Goal: Transaction & Acquisition: Book appointment/travel/reservation

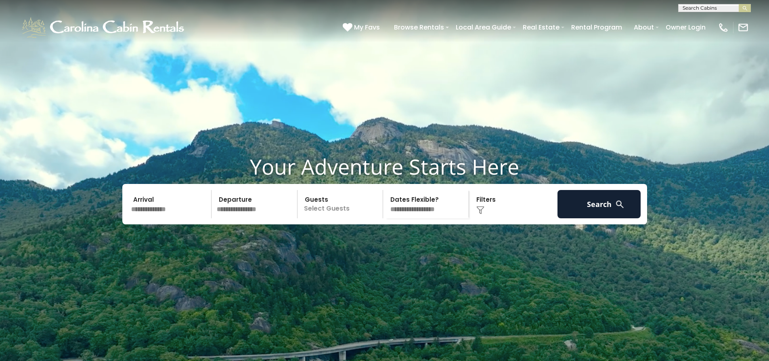
click at [170, 218] on input "text" at bounding box center [170, 204] width 84 height 28
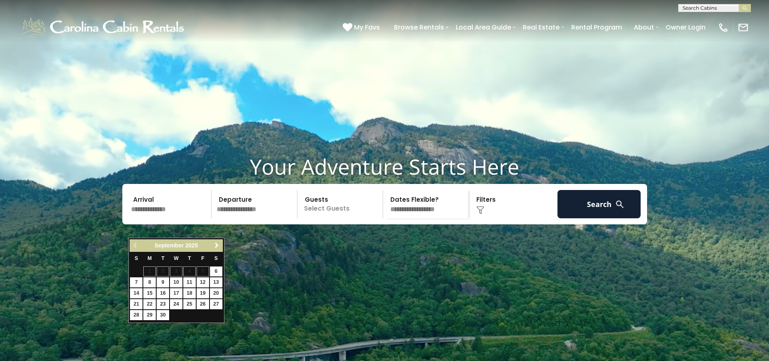
click at [216, 245] on span "Next" at bounding box center [217, 245] width 6 height 6
click at [136, 302] on link "19" at bounding box center [136, 304] width 13 height 10
type input "********"
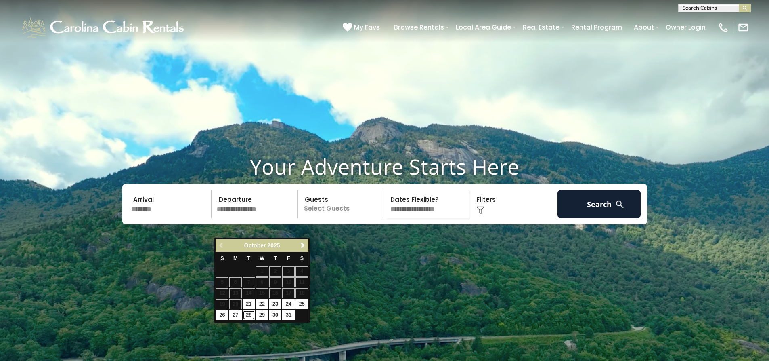
click at [249, 316] on link "28" at bounding box center [249, 315] width 13 height 10
type input "********"
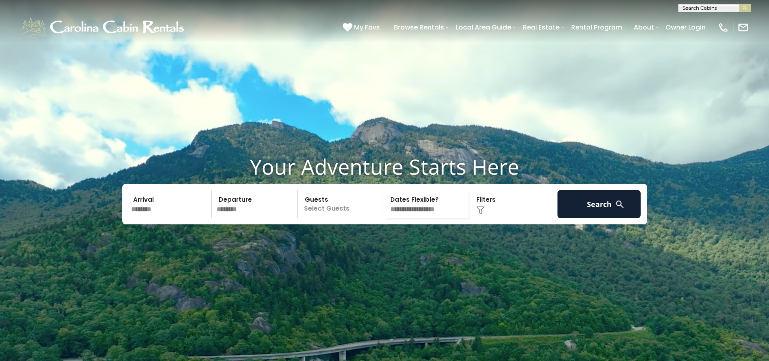
click at [326, 218] on p "Select Guests" at bounding box center [341, 204] width 83 height 28
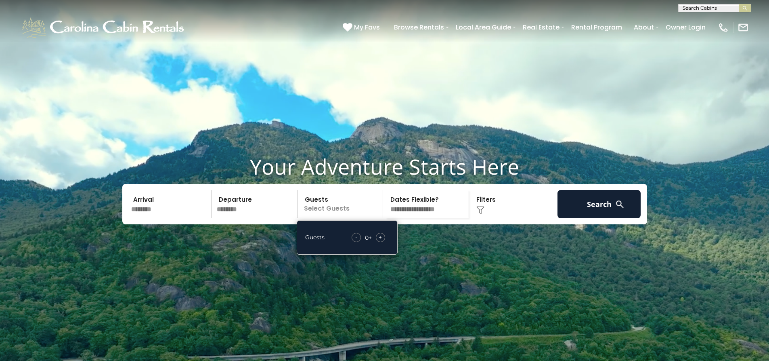
click at [380, 241] on span "+" at bounding box center [380, 237] width 3 height 8
click at [409, 218] on select "**********" at bounding box center [427, 204] width 83 height 28
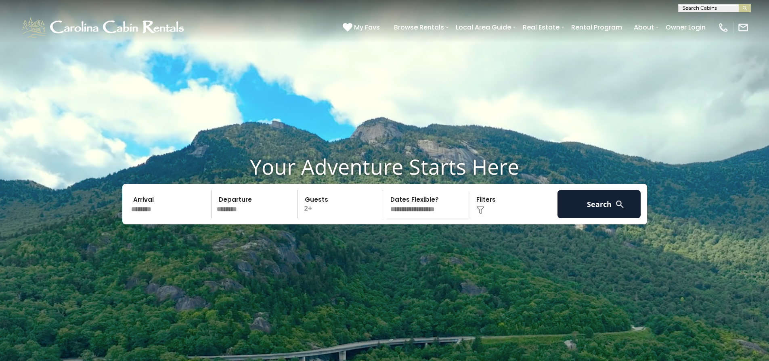
select select "*"
click at [386, 209] on select "**********" at bounding box center [427, 204] width 83 height 28
click at [585, 218] on button "Search" at bounding box center [600, 204] width 84 height 28
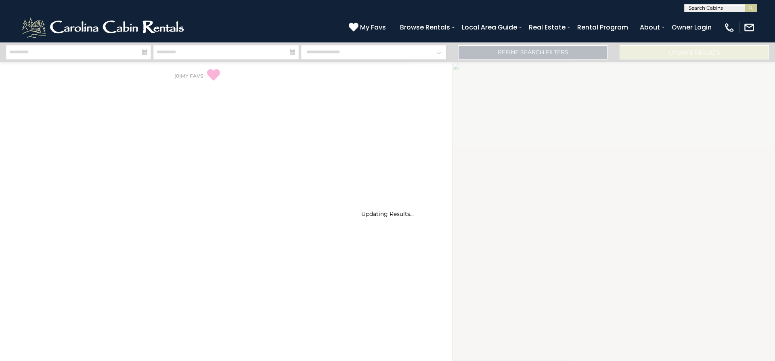
select select "*"
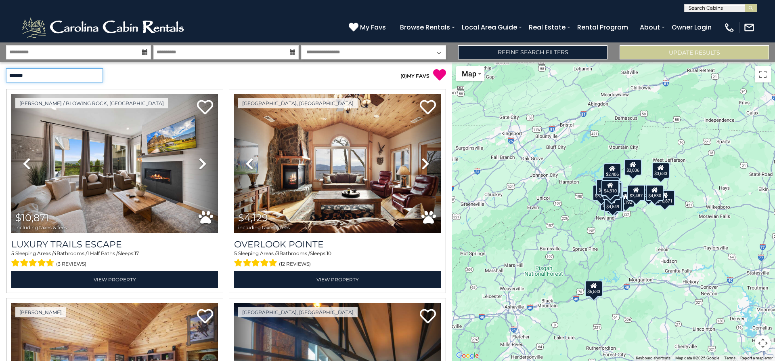
click at [88, 75] on select "**********" at bounding box center [54, 75] width 97 height 14
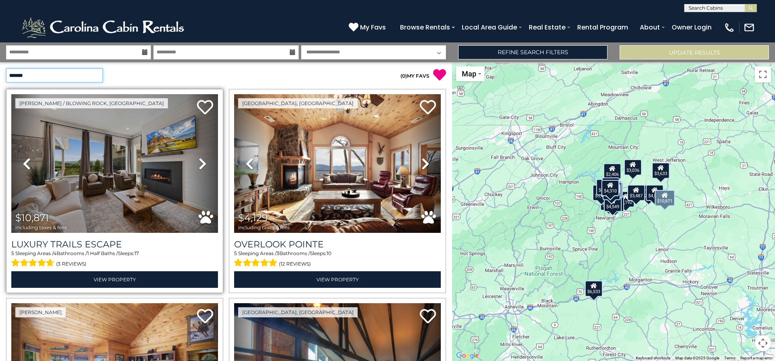
select select "*********"
click at [6, 68] on select "**********" at bounding box center [54, 75] width 97 height 14
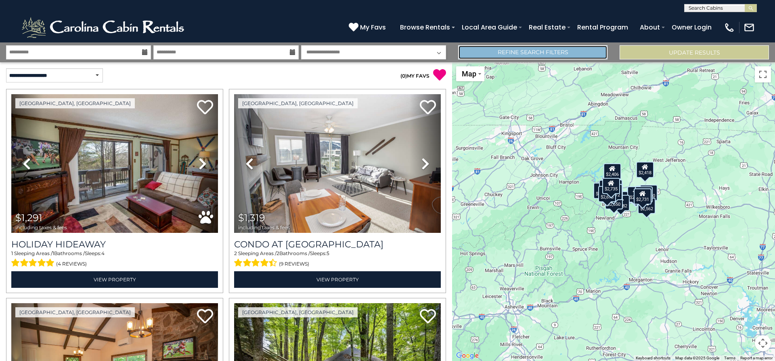
click at [506, 50] on link "Refine Search Filters" at bounding box center [532, 52] width 149 height 14
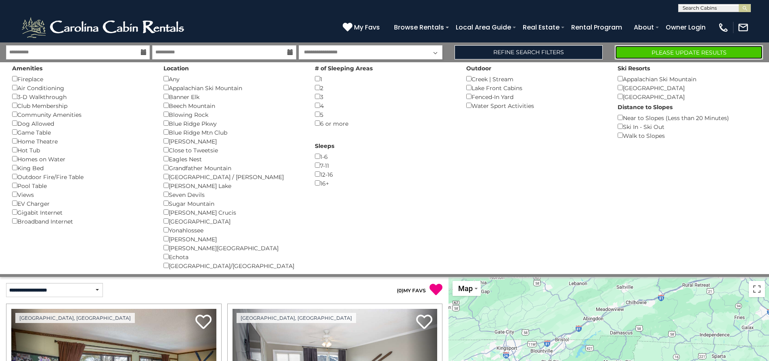
click at [654, 52] on button "Please Update Results" at bounding box center [689, 52] width 148 height 14
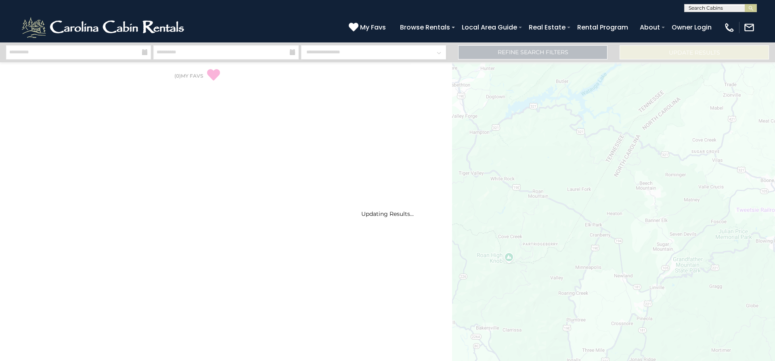
select select "*"
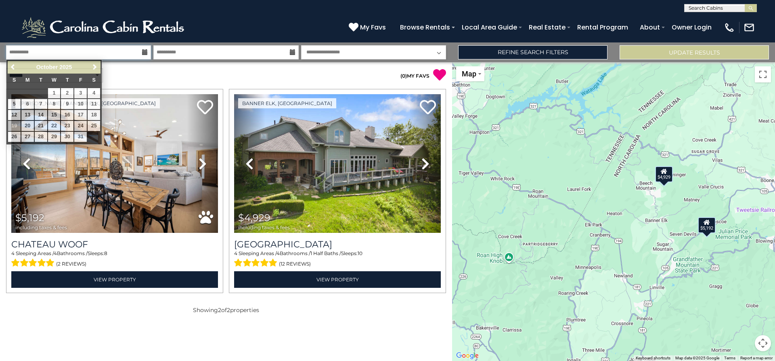
click at [38, 57] on input "**********" at bounding box center [78, 52] width 145 height 14
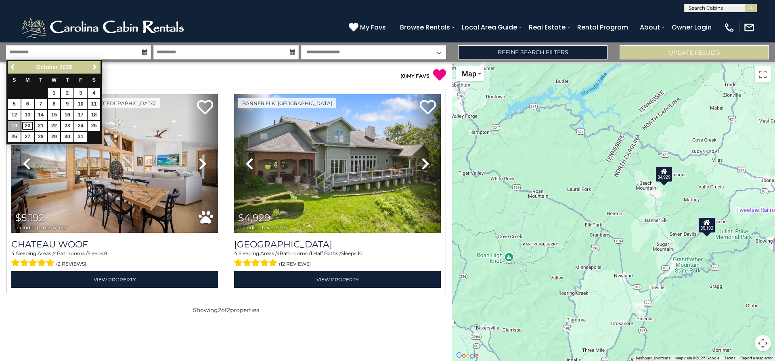
click at [26, 125] on link "20" at bounding box center [27, 126] width 13 height 10
type input "********"
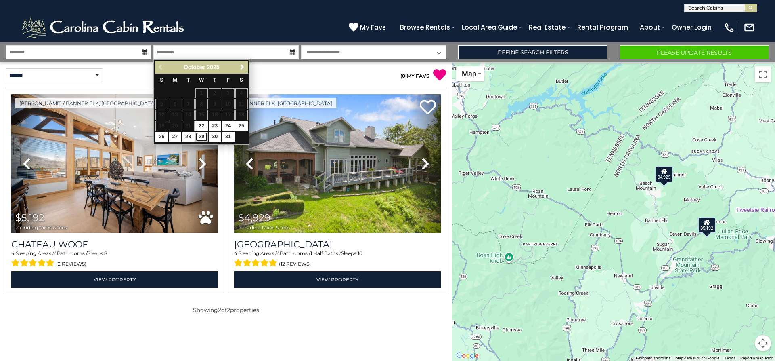
click at [201, 135] on link "29" at bounding box center [201, 137] width 13 height 10
type input "********"
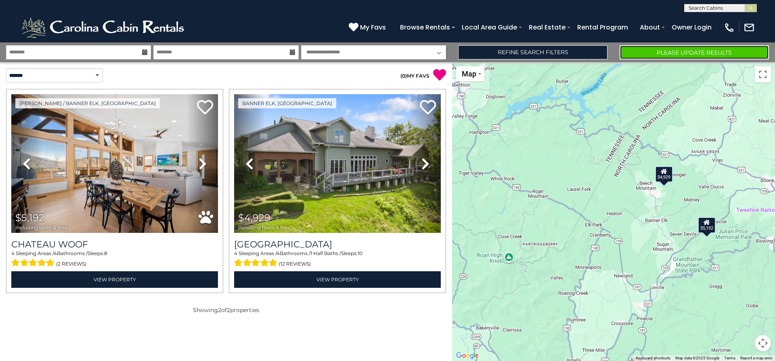
click at [641, 54] on button "Please Update Results" at bounding box center [694, 52] width 149 height 14
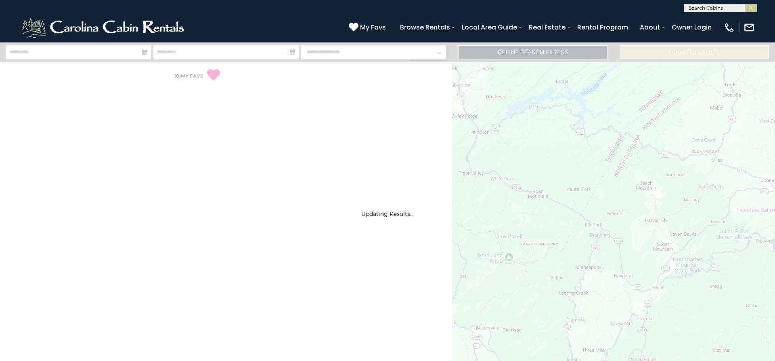
select select "*"
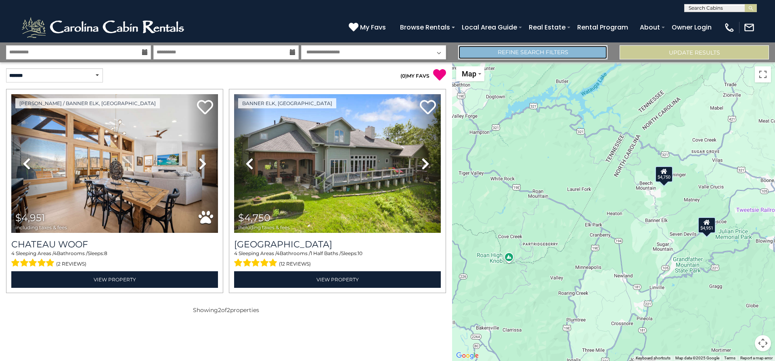
click at [563, 54] on link "Refine Search Filters" at bounding box center [532, 52] width 149 height 14
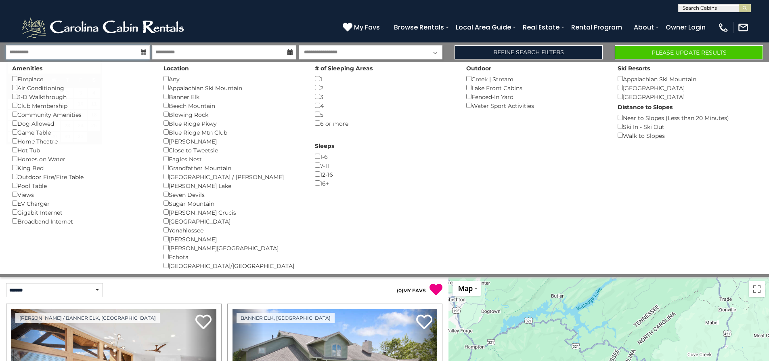
click at [74, 52] on input "**********" at bounding box center [78, 52] width 144 height 14
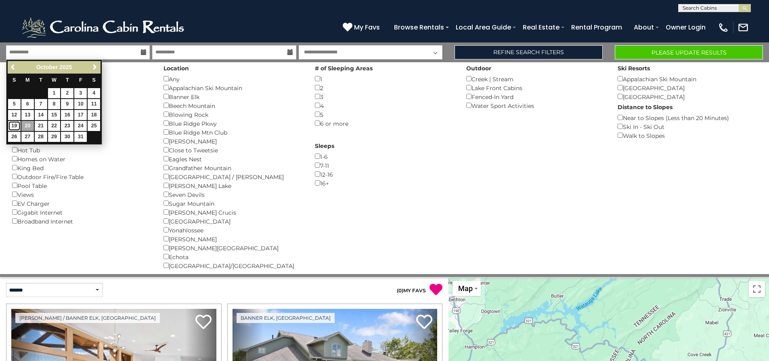
click at [15, 123] on link "19" at bounding box center [14, 126] width 13 height 10
type input "********"
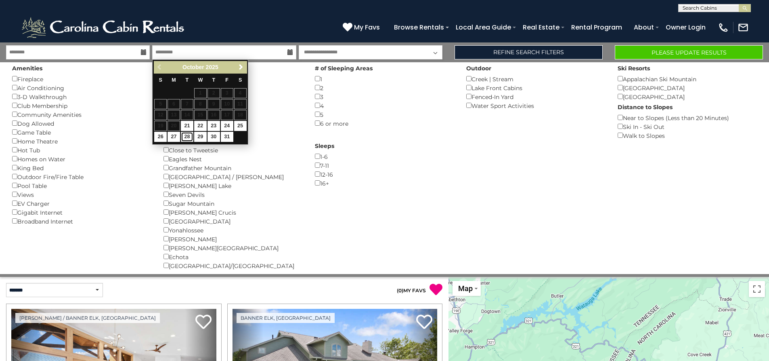
click at [187, 134] on link "28" at bounding box center [187, 137] width 13 height 10
type input "********"
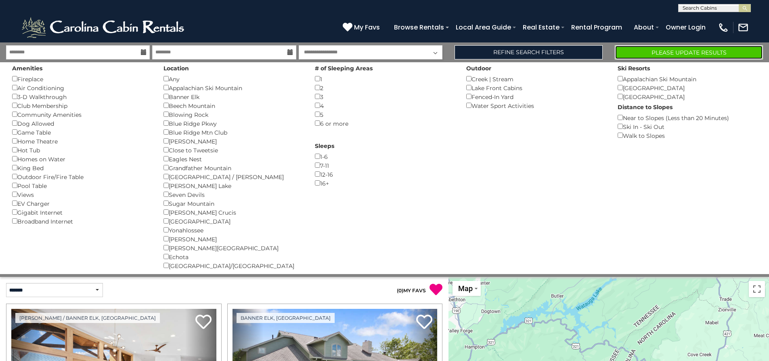
click at [664, 51] on button "Please Update Results" at bounding box center [689, 52] width 148 height 14
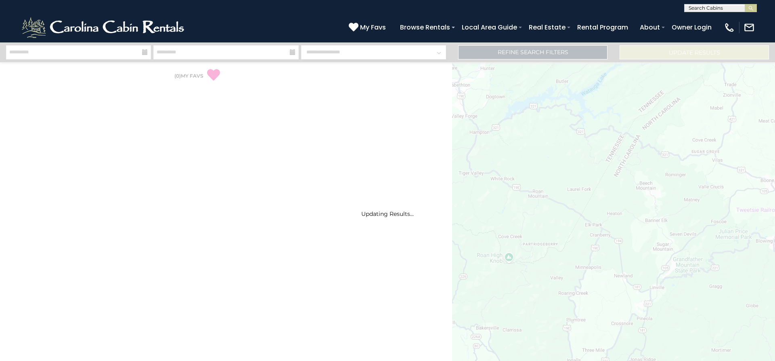
select select "*"
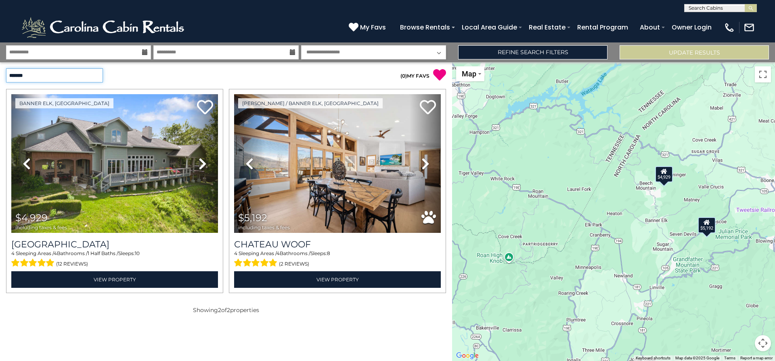
click at [95, 73] on select "**********" at bounding box center [54, 75] width 97 height 14
click at [222, 76] on div "**********" at bounding box center [113, 75] width 226 height 14
click at [94, 73] on select "**********" at bounding box center [54, 75] width 97 height 14
click at [159, 82] on div "**********" at bounding box center [113, 75] width 226 height 26
click at [44, 53] on input "**********" at bounding box center [78, 52] width 145 height 14
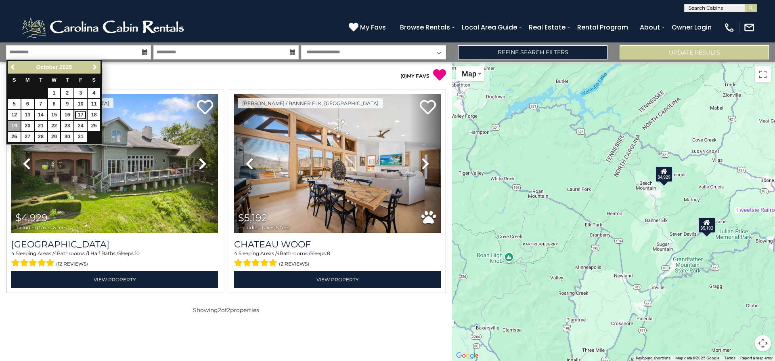
click at [79, 113] on link "17" at bounding box center [80, 115] width 13 height 10
type input "********"
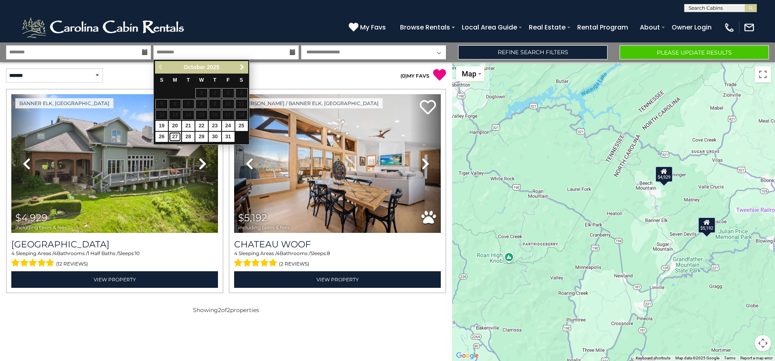
click at [175, 138] on link "27" at bounding box center [175, 137] width 13 height 10
type input "********"
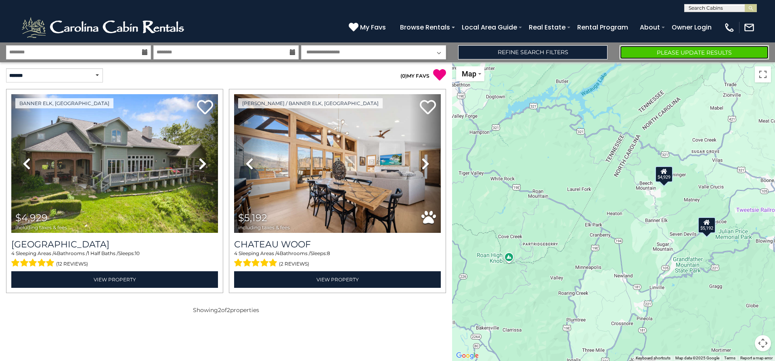
click at [652, 50] on button "Please Update Results" at bounding box center [694, 52] width 149 height 14
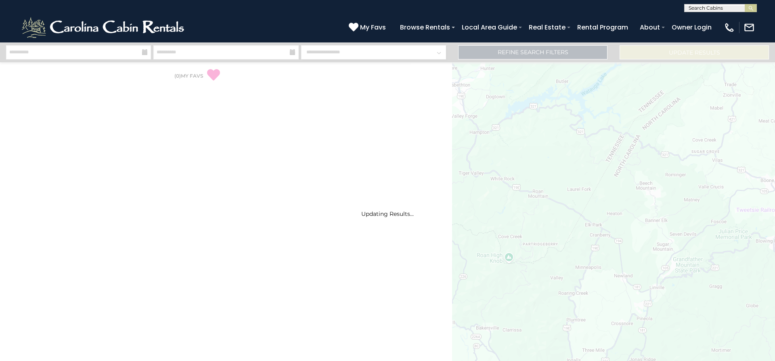
select select "*"
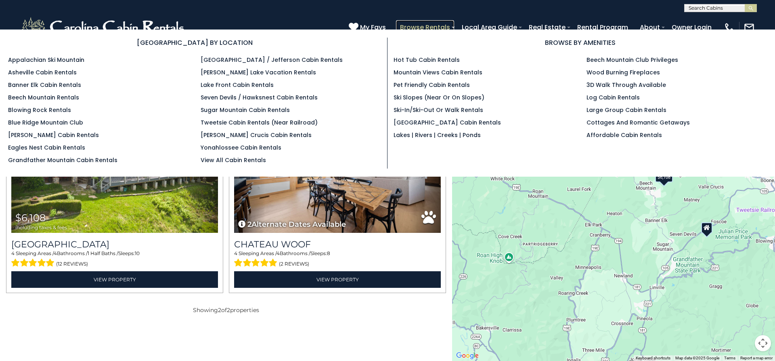
click at [423, 26] on link "Browse Rentals" at bounding box center [425, 27] width 58 height 14
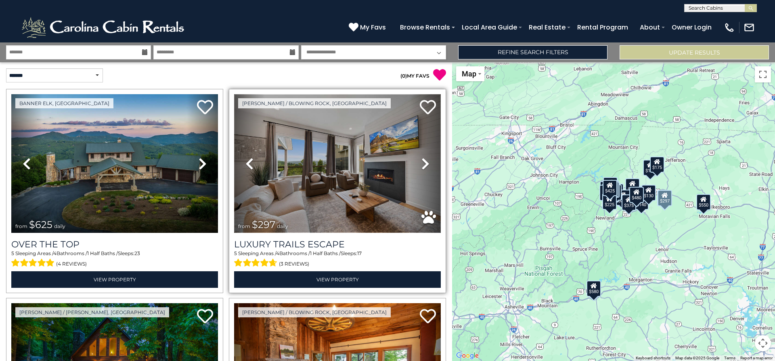
click at [321, 163] on img at bounding box center [337, 163] width 207 height 138
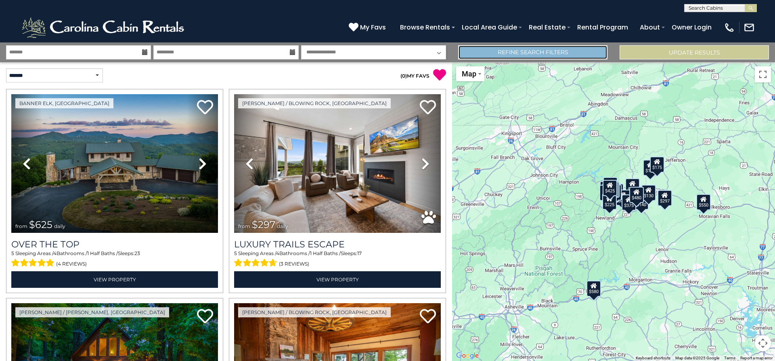
click at [508, 54] on link "Refine Search Filters" at bounding box center [532, 52] width 149 height 14
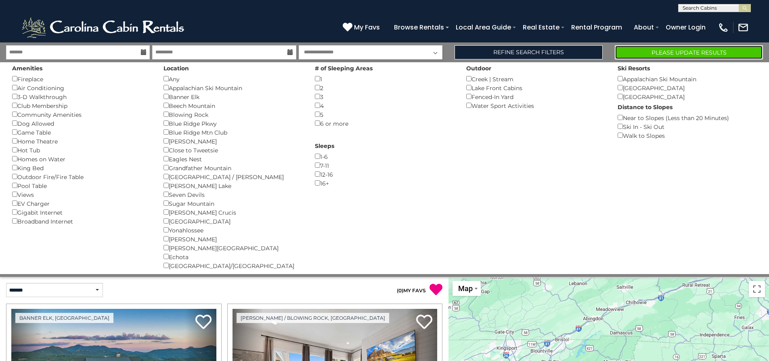
click at [657, 53] on button "Please Update Results" at bounding box center [689, 52] width 148 height 14
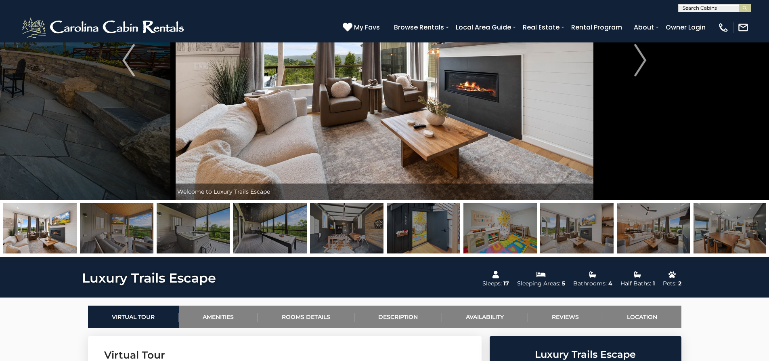
scroll to position [242, 0]
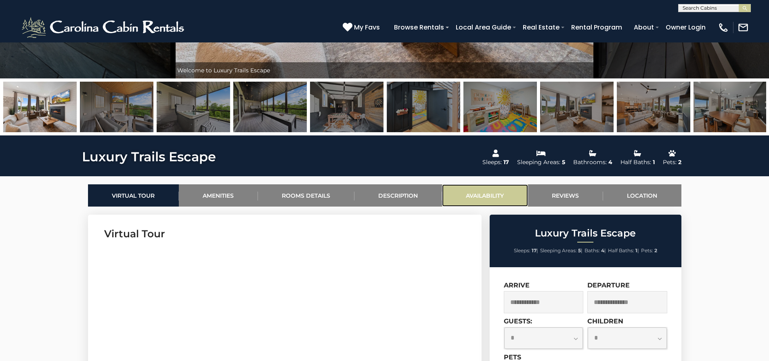
click at [476, 194] on link "Availability" at bounding box center [485, 195] width 86 height 22
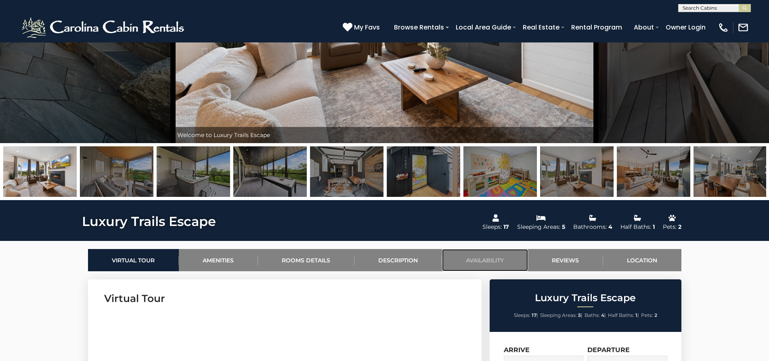
scroll to position [171, 0]
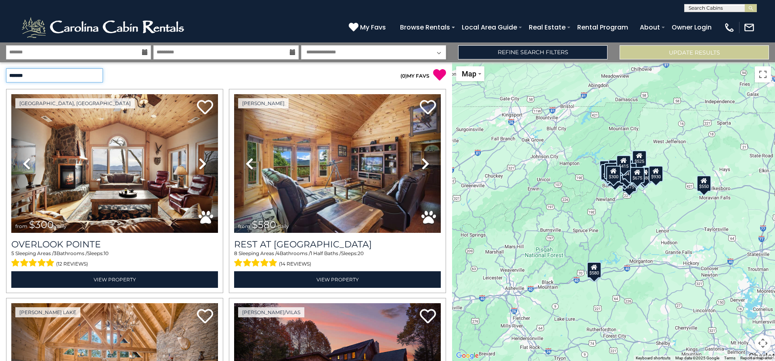
click at [70, 78] on select "**********" at bounding box center [54, 75] width 97 height 14
select select "*********"
click at [6, 68] on select "**********" at bounding box center [54, 75] width 97 height 14
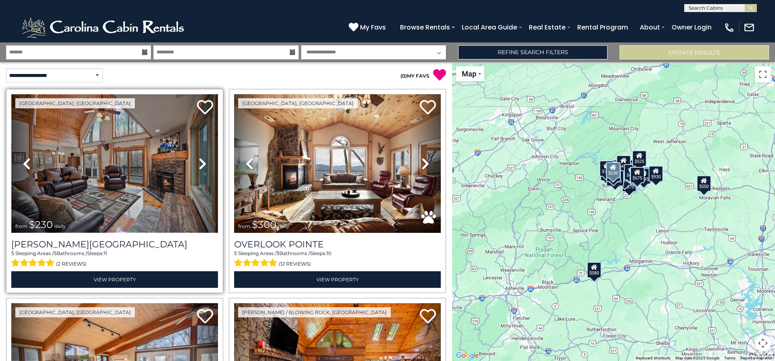
click at [107, 172] on img at bounding box center [114, 163] width 207 height 138
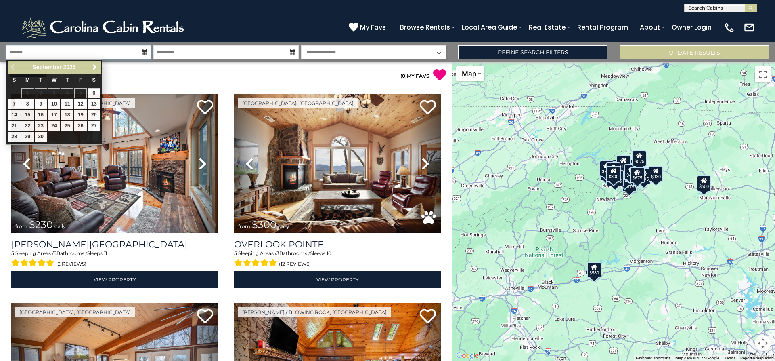
click at [31, 49] on input "text" at bounding box center [78, 52] width 145 height 14
click at [95, 66] on span "Next" at bounding box center [95, 67] width 6 height 6
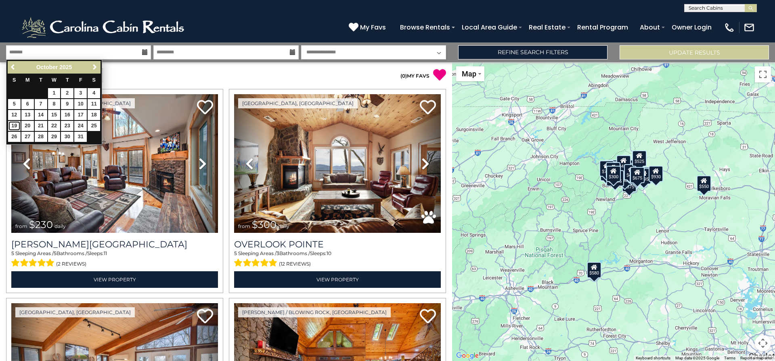
click at [11, 124] on link "19" at bounding box center [14, 126] width 13 height 10
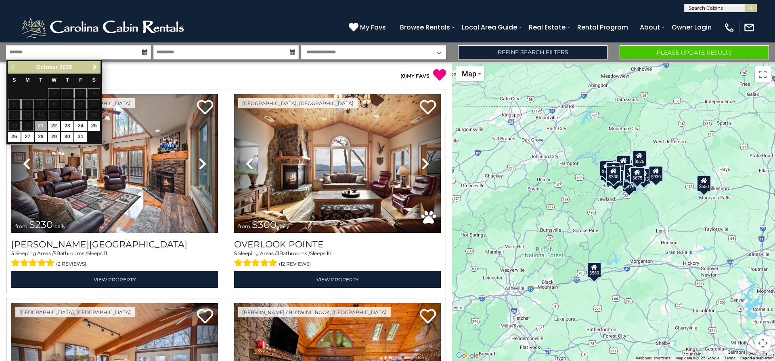
type input "********"
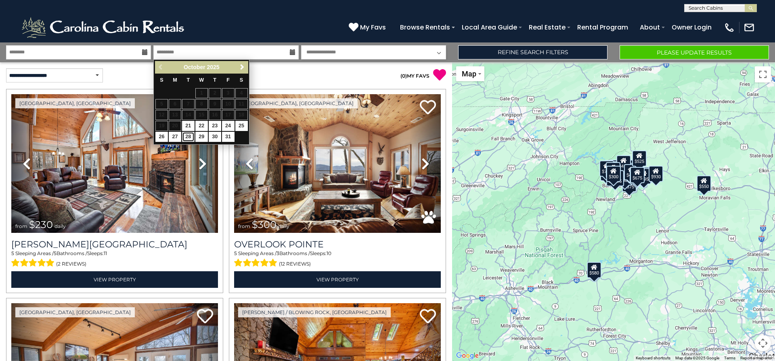
click at [184, 137] on link "28" at bounding box center [188, 137] width 13 height 10
type input "********"
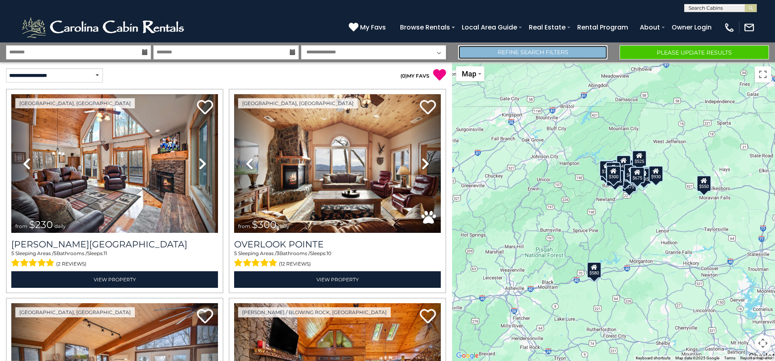
click at [555, 53] on link "Refine Search Filters" at bounding box center [532, 52] width 149 height 14
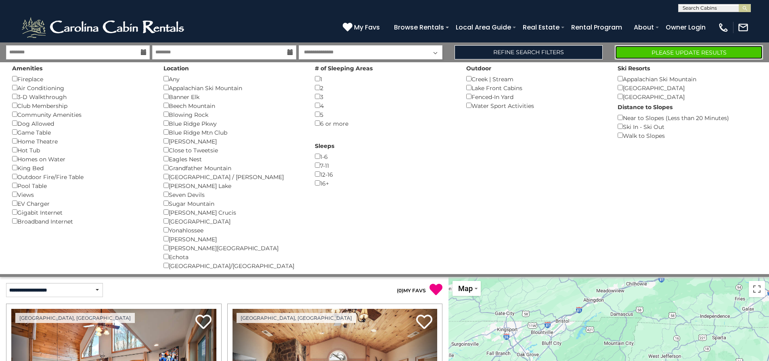
click at [651, 53] on button "Please Update Results" at bounding box center [689, 52] width 148 height 14
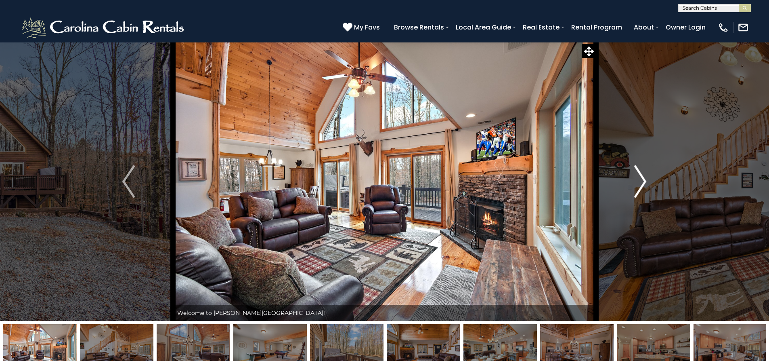
click at [641, 180] on img "Next" at bounding box center [640, 181] width 12 height 32
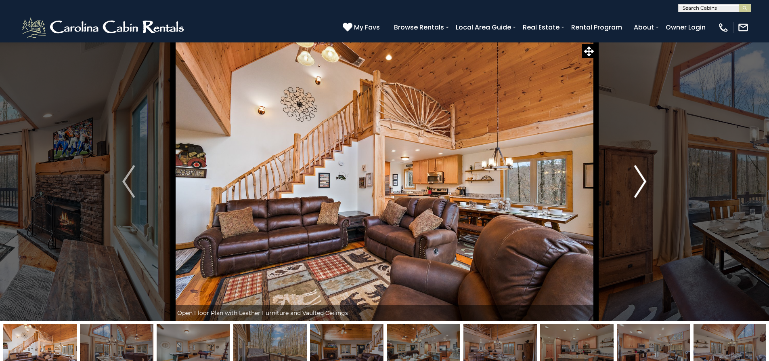
click at [641, 180] on img "Next" at bounding box center [640, 181] width 12 height 32
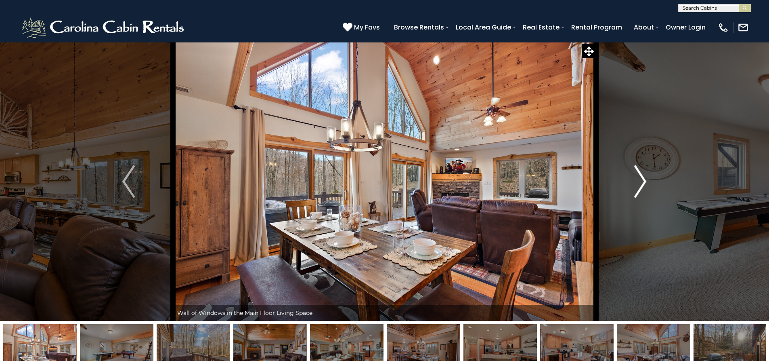
click at [641, 180] on img "Next" at bounding box center [640, 181] width 12 height 32
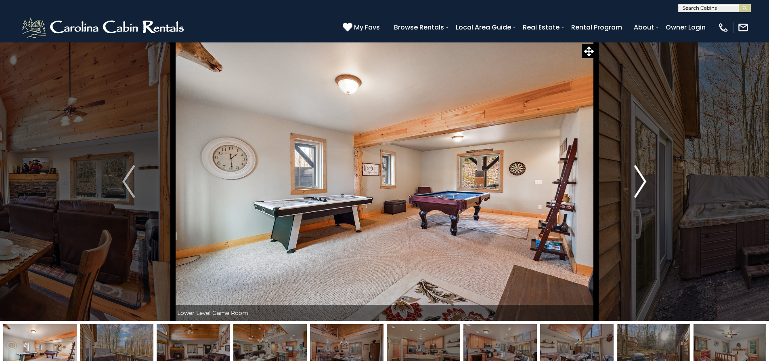
click at [641, 180] on img "Next" at bounding box center [640, 181] width 12 height 32
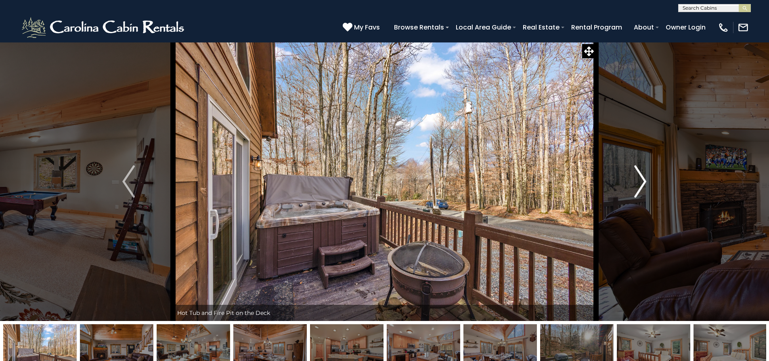
click at [641, 180] on img "Next" at bounding box center [640, 181] width 12 height 32
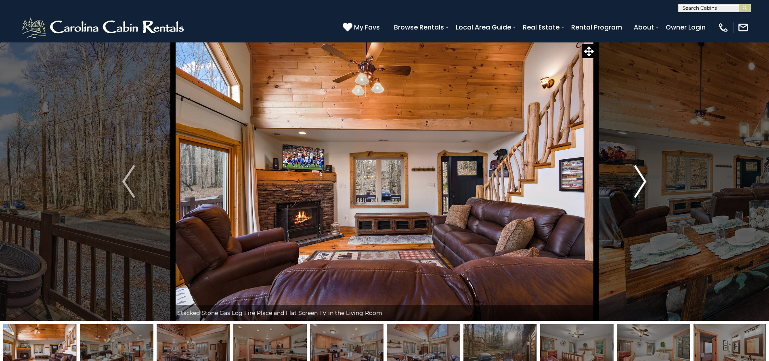
click at [641, 180] on img "Next" at bounding box center [640, 181] width 12 height 32
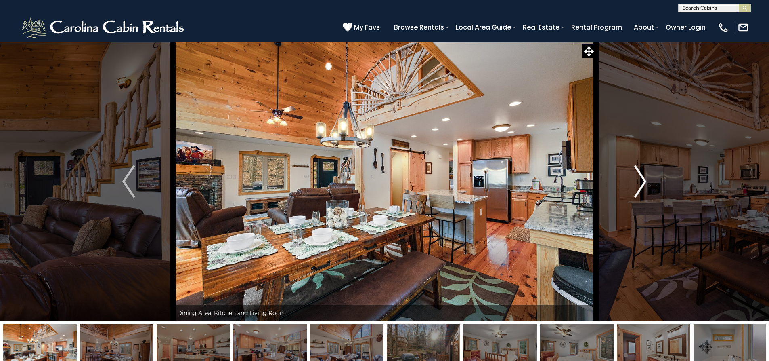
click at [641, 180] on img "Next" at bounding box center [640, 181] width 12 height 32
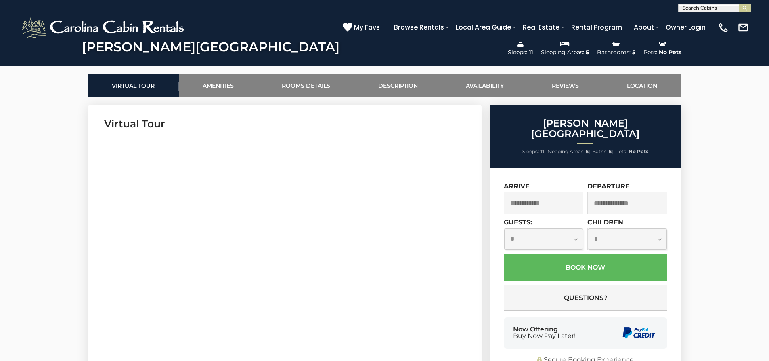
scroll to position [363, 0]
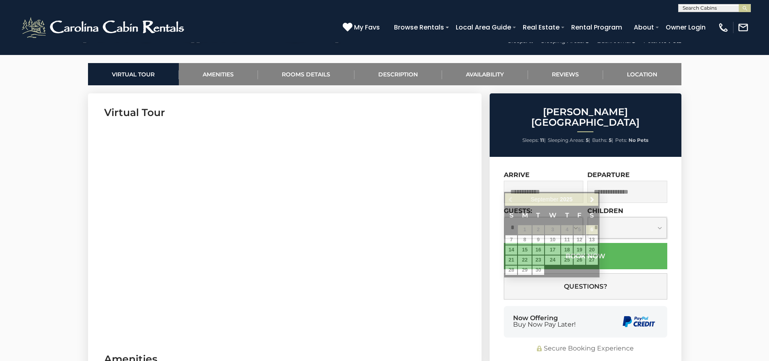
click at [572, 180] on input "text" at bounding box center [544, 191] width 80 height 22
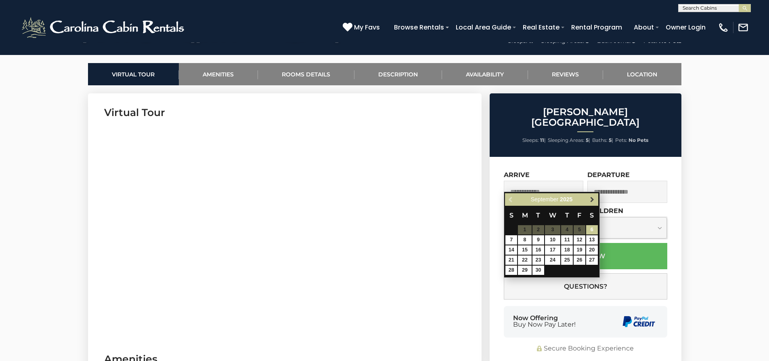
click at [591, 201] on span "Next" at bounding box center [592, 199] width 6 height 6
click at [510, 262] on link "19" at bounding box center [511, 259] width 12 height 9
type input "**********"
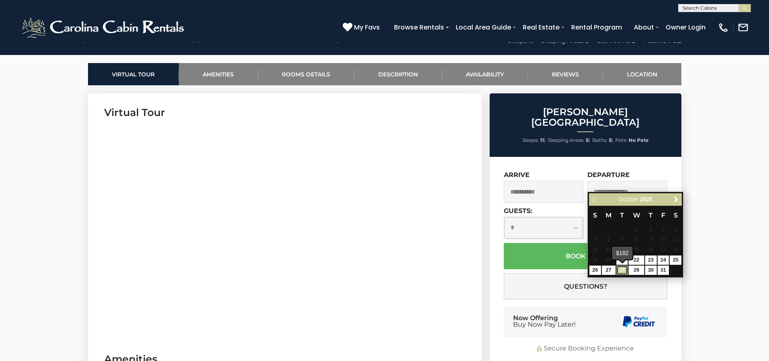
click at [623, 268] on link "28" at bounding box center [622, 269] width 12 height 9
type input "**********"
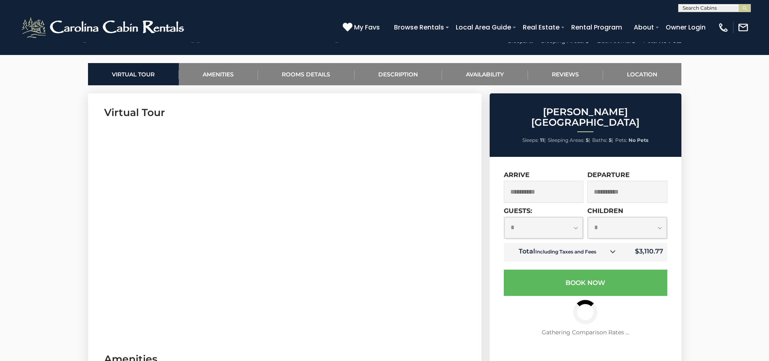
click at [575, 217] on select "**********" at bounding box center [543, 227] width 79 height 21
select select "*"
click at [504, 217] on select "**********" at bounding box center [543, 227] width 79 height 21
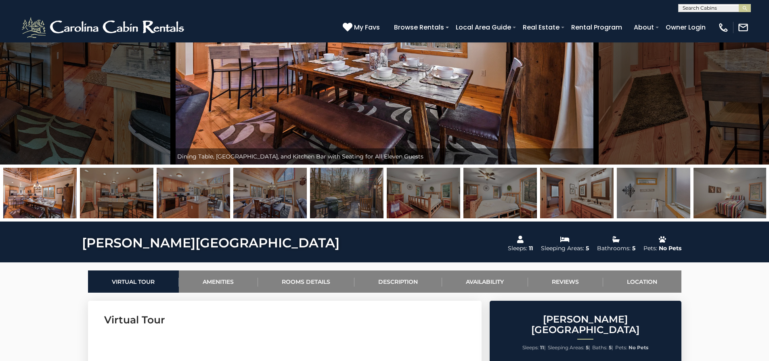
scroll to position [40, 0]
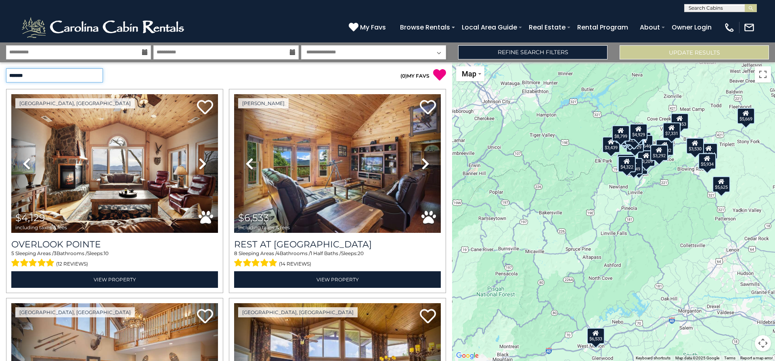
click at [90, 77] on select "**********" at bounding box center [54, 75] width 97 height 14
select select "*********"
click at [6, 68] on select "**********" at bounding box center [54, 75] width 97 height 14
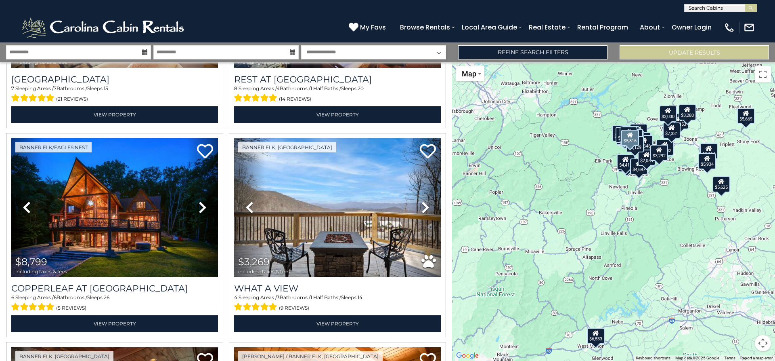
scroll to position [646, 0]
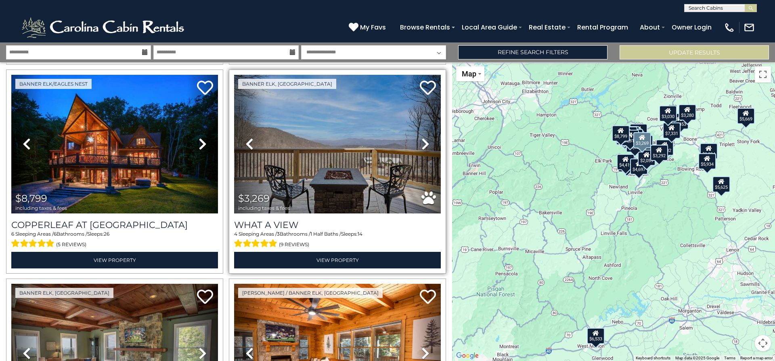
click at [421, 137] on icon at bounding box center [425, 143] width 8 height 13
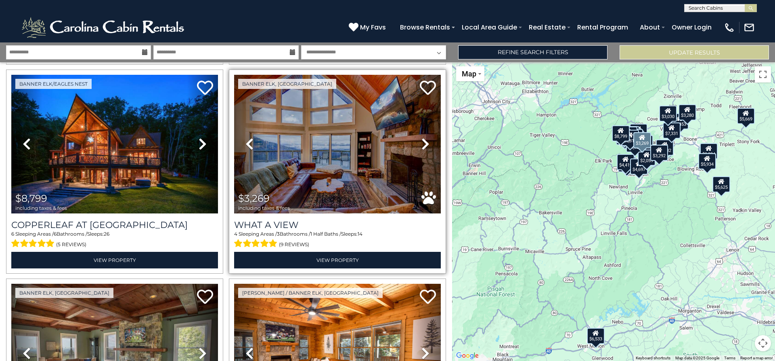
click at [421, 138] on icon at bounding box center [425, 143] width 8 height 13
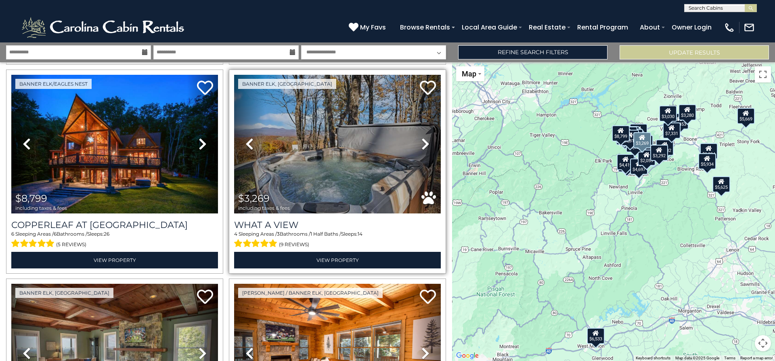
click at [421, 139] on icon at bounding box center [425, 143] width 8 height 13
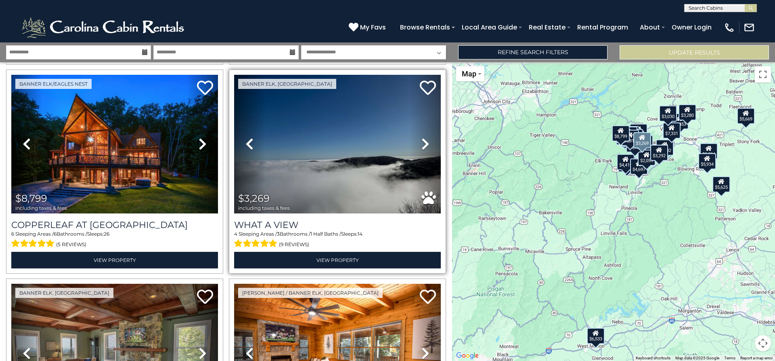
click at [421, 139] on icon at bounding box center [425, 143] width 8 height 13
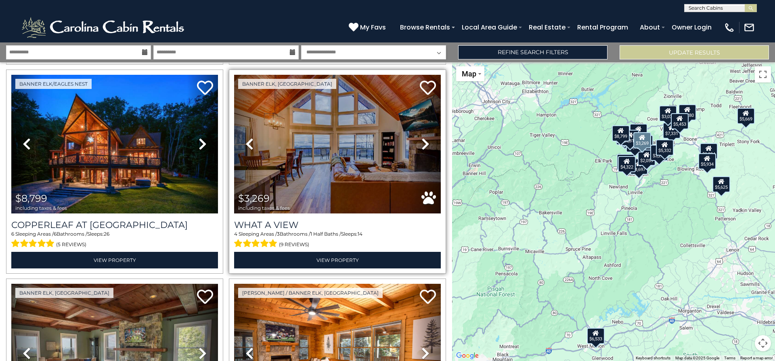
click at [421, 141] on icon at bounding box center [425, 143] width 8 height 13
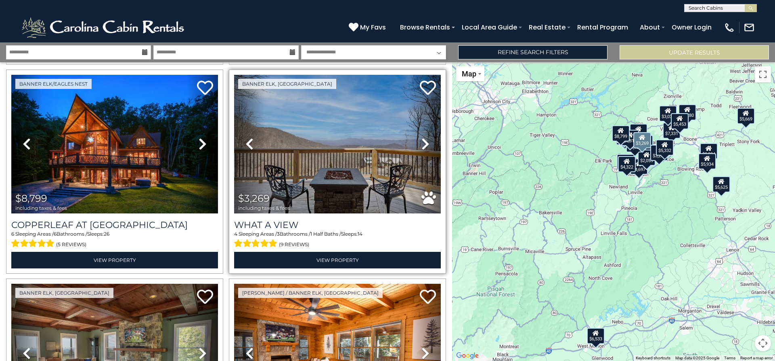
click at [421, 141] on icon at bounding box center [425, 143] width 8 height 13
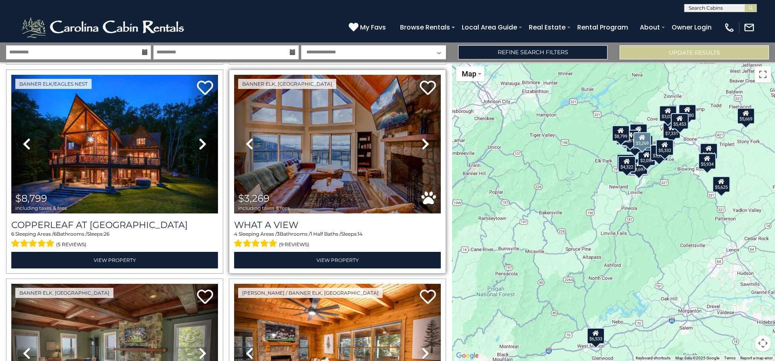
click at [421, 141] on icon at bounding box center [425, 143] width 8 height 13
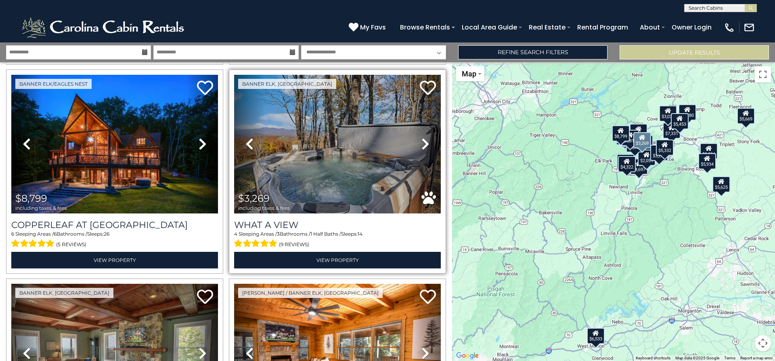
click at [421, 141] on icon at bounding box center [425, 143] width 8 height 13
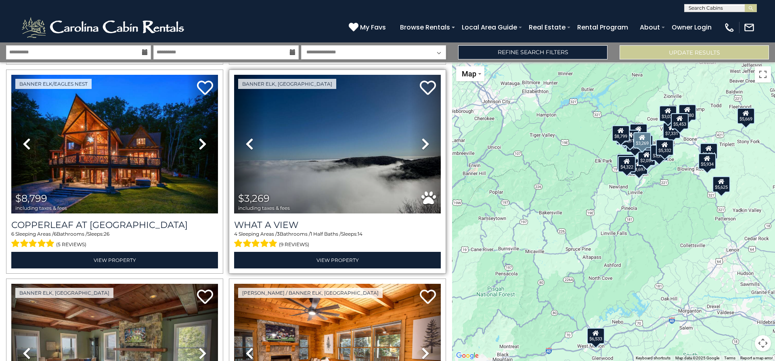
click at [421, 141] on icon at bounding box center [425, 143] width 8 height 13
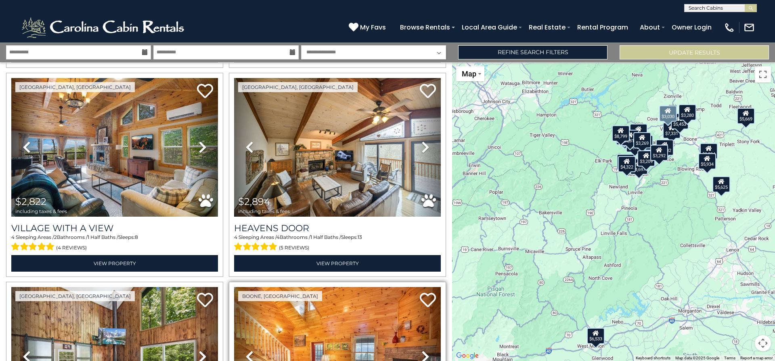
scroll to position [2522, 0]
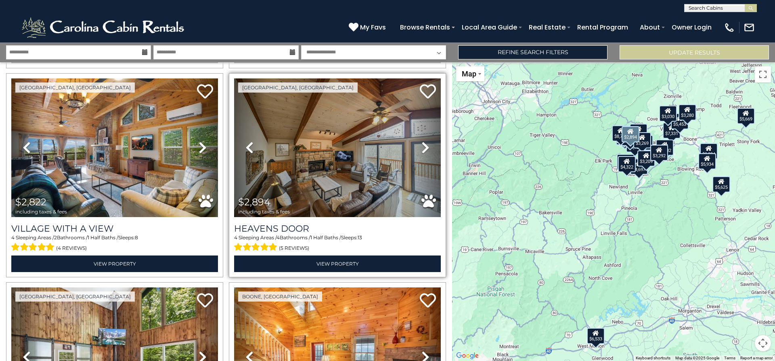
click at [421, 141] on icon at bounding box center [425, 147] width 8 height 13
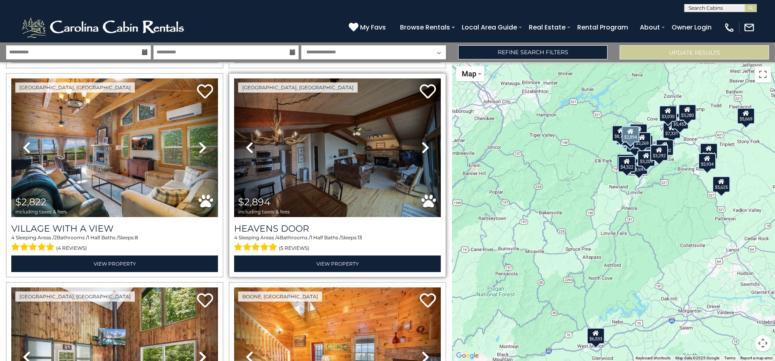
click at [421, 141] on icon at bounding box center [425, 147] width 8 height 13
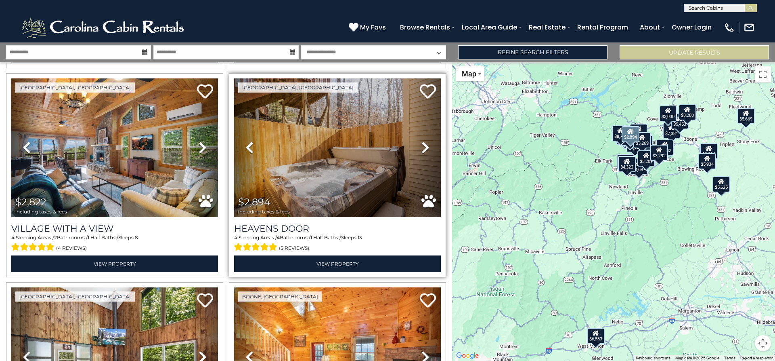
click at [421, 141] on icon at bounding box center [425, 147] width 8 height 13
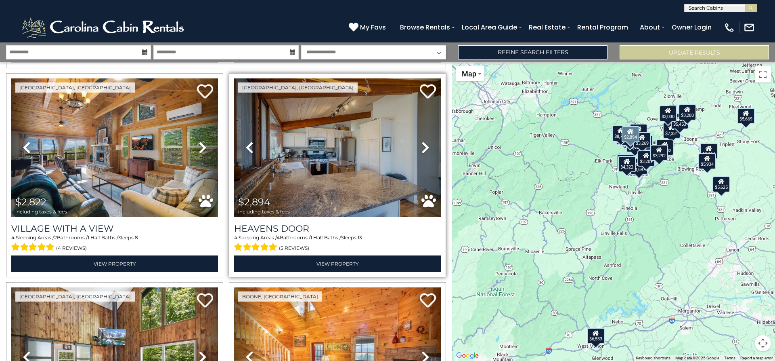
click at [421, 141] on icon at bounding box center [425, 147] width 8 height 13
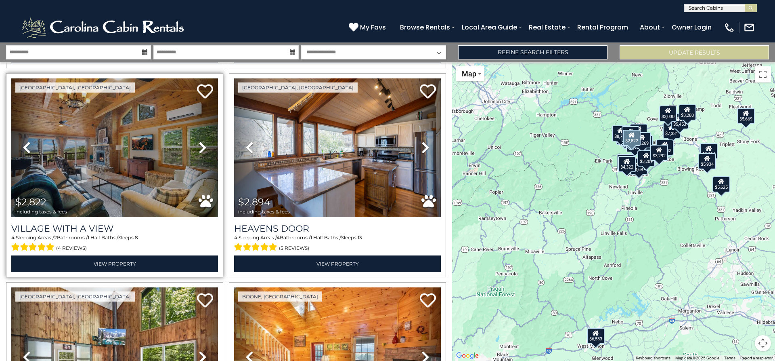
click at [200, 141] on icon at bounding box center [203, 147] width 8 height 13
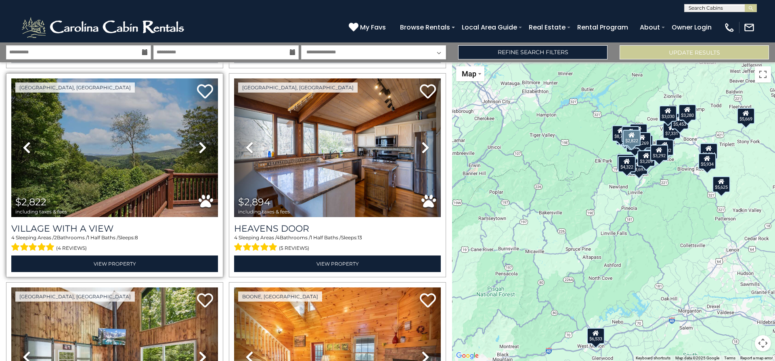
click at [200, 141] on icon at bounding box center [203, 147] width 8 height 13
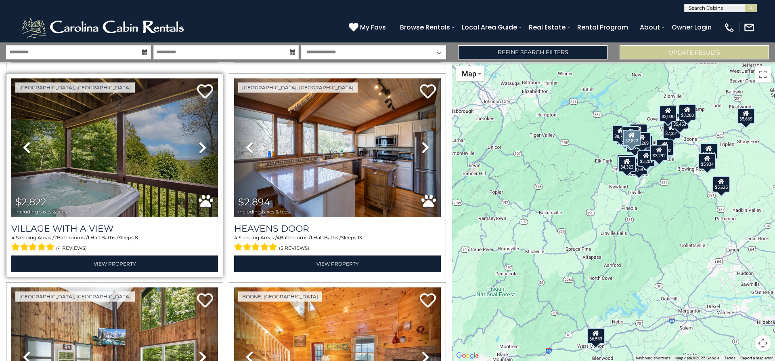
click at [200, 141] on icon at bounding box center [203, 147] width 8 height 13
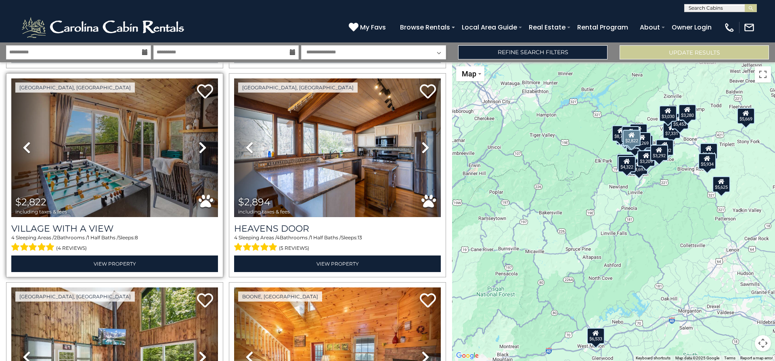
click at [200, 141] on icon at bounding box center [203, 147] width 8 height 13
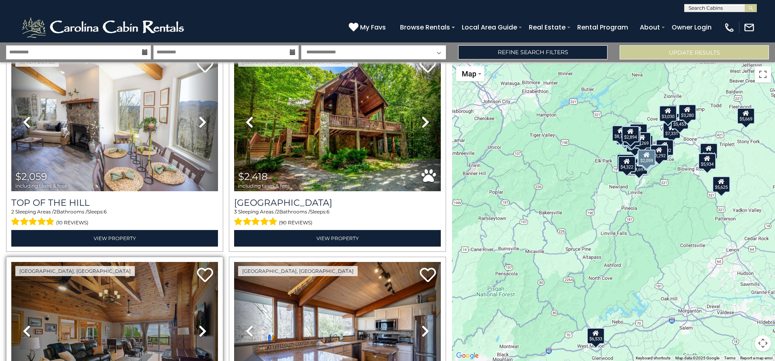
scroll to position [2320, 0]
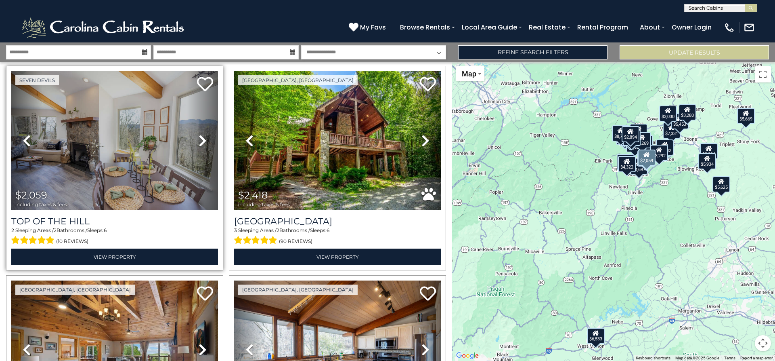
click at [200, 134] on icon at bounding box center [203, 140] width 8 height 13
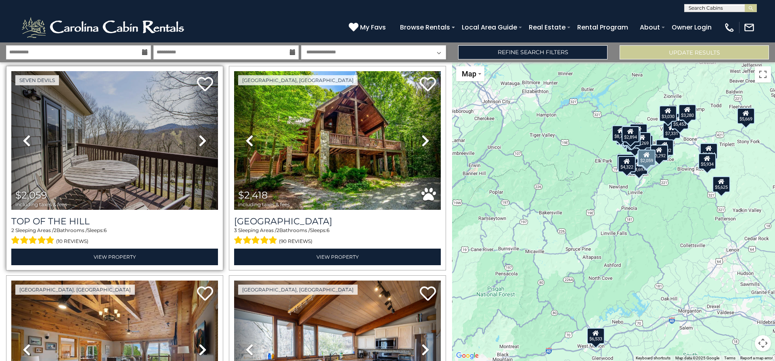
click at [199, 134] on icon at bounding box center [203, 140] width 8 height 13
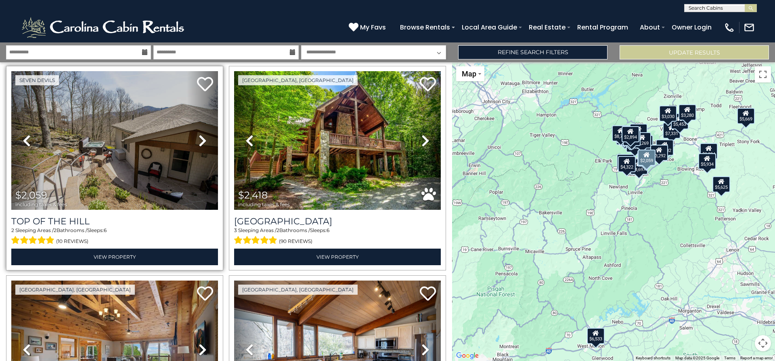
click at [199, 134] on icon at bounding box center [203, 140] width 8 height 13
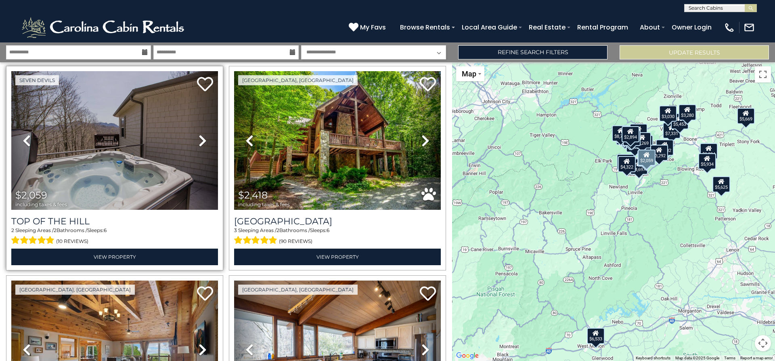
click at [199, 134] on icon at bounding box center [203, 140] width 8 height 13
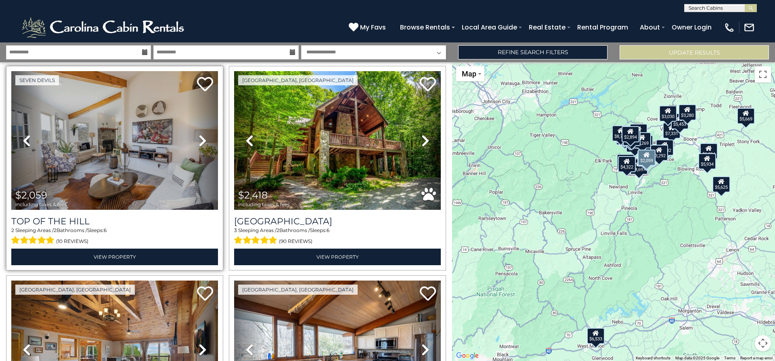
click at [199, 134] on icon at bounding box center [203, 140] width 8 height 13
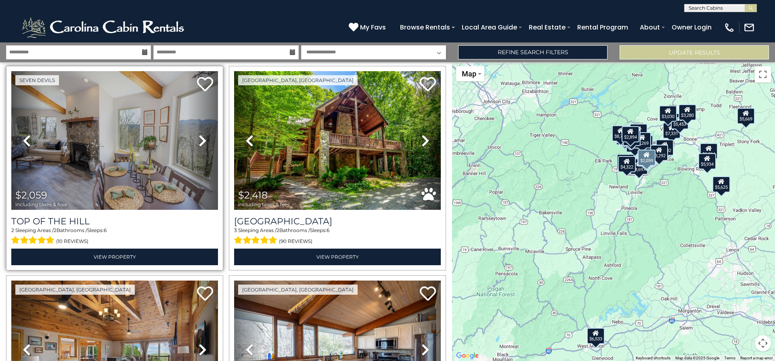
click at [199, 134] on icon at bounding box center [203, 140] width 8 height 13
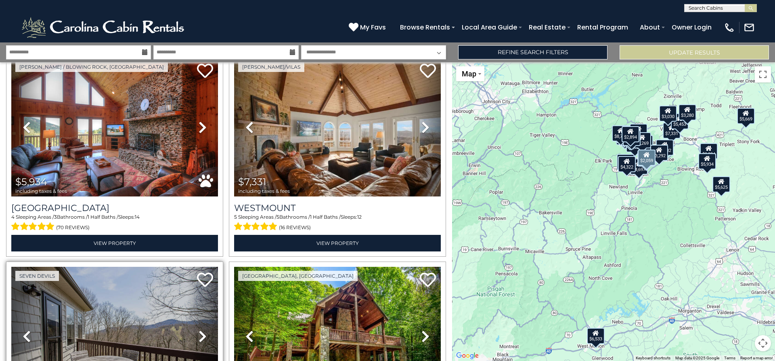
scroll to position [2239, 0]
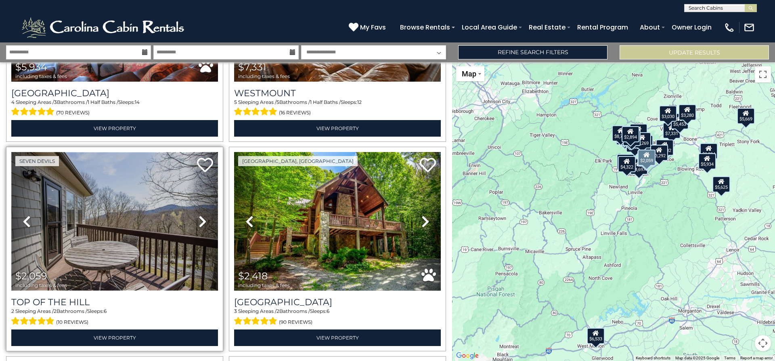
click at [120, 220] on img at bounding box center [114, 221] width 207 height 138
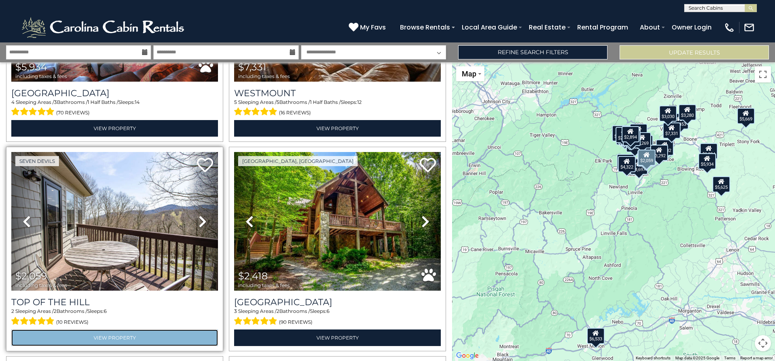
click at [105, 329] on link "View Property" at bounding box center [114, 337] width 207 height 17
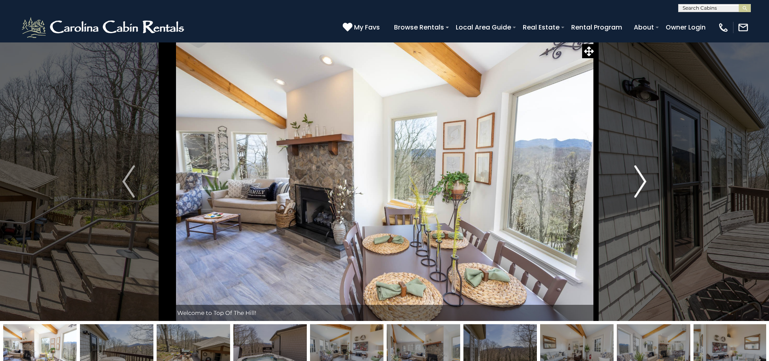
click at [641, 182] on img "Next" at bounding box center [640, 181] width 12 height 32
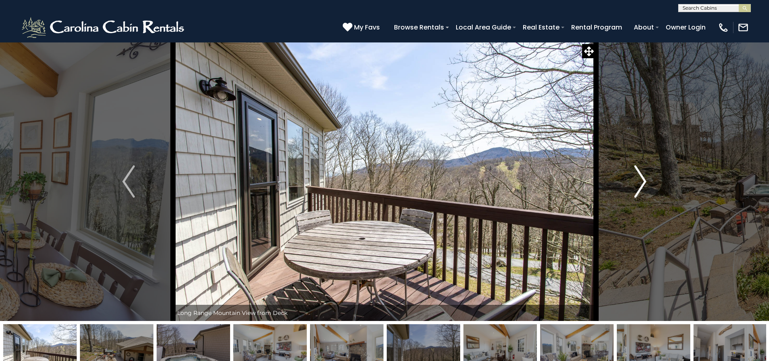
click at [641, 182] on img "Next" at bounding box center [640, 181] width 12 height 32
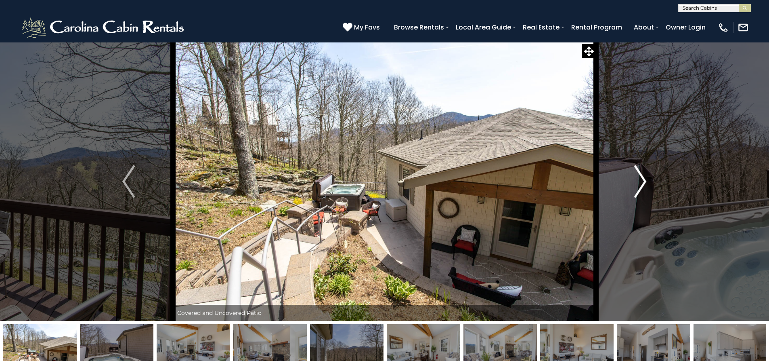
click at [641, 182] on img "Next" at bounding box center [640, 181] width 12 height 32
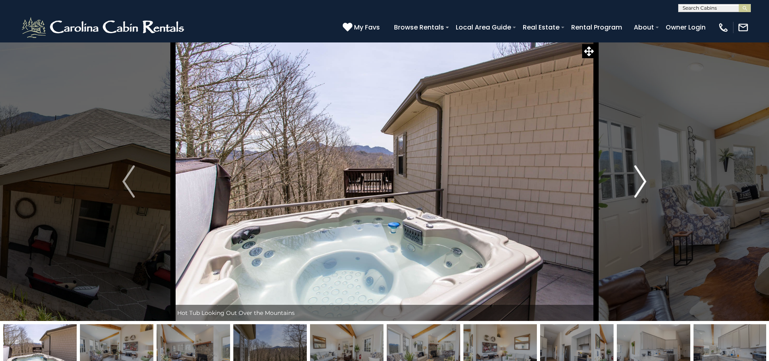
click at [641, 182] on img "Next" at bounding box center [640, 181] width 12 height 32
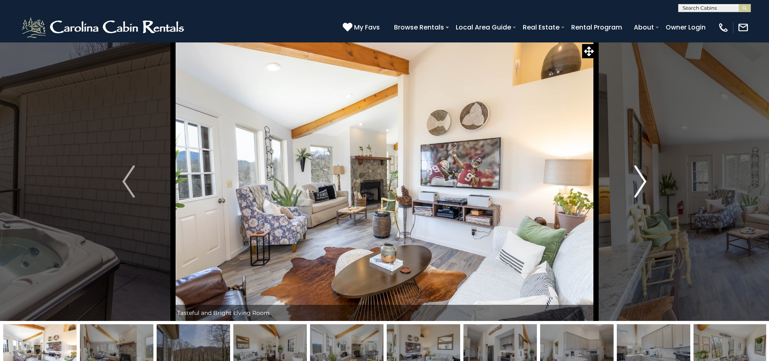
click at [641, 182] on img "Next" at bounding box center [640, 181] width 12 height 32
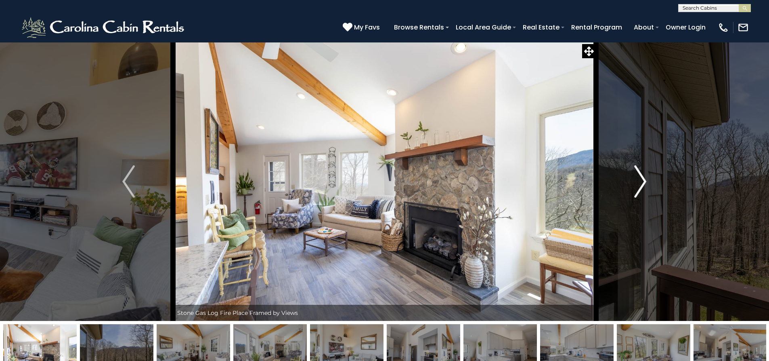
click at [641, 182] on img "Next" at bounding box center [640, 181] width 12 height 32
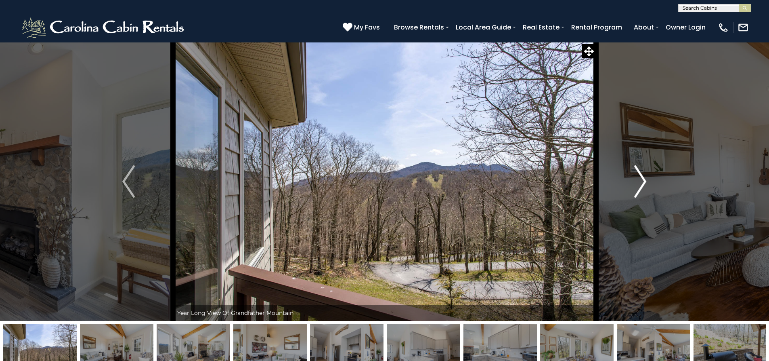
click at [641, 182] on img "Next" at bounding box center [640, 181] width 12 height 32
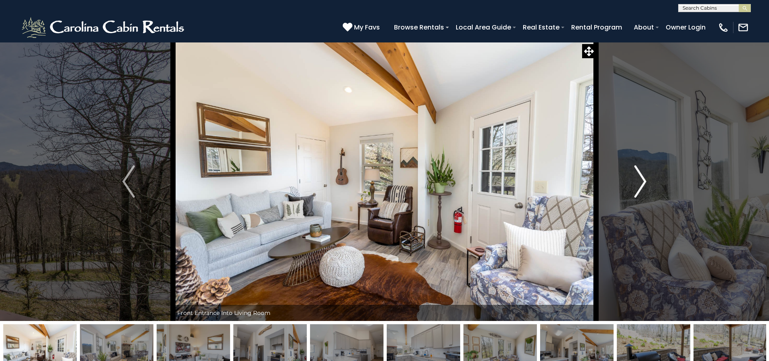
click at [641, 182] on img "Next" at bounding box center [640, 181] width 12 height 32
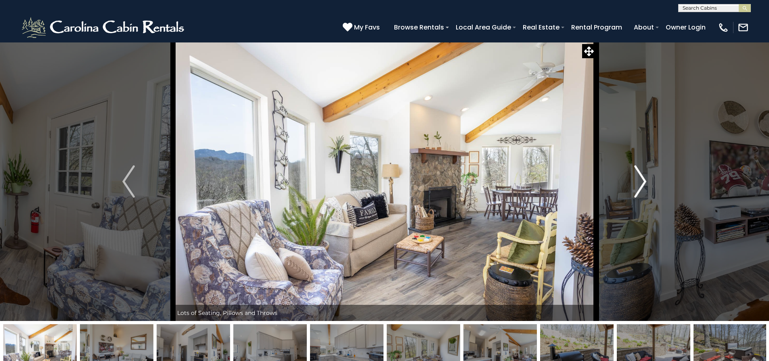
click at [641, 182] on img "Next" at bounding box center [640, 181] width 12 height 32
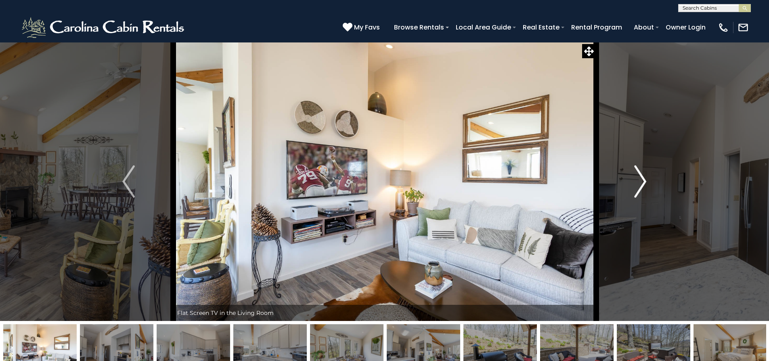
click at [641, 182] on img "Next" at bounding box center [640, 181] width 12 height 32
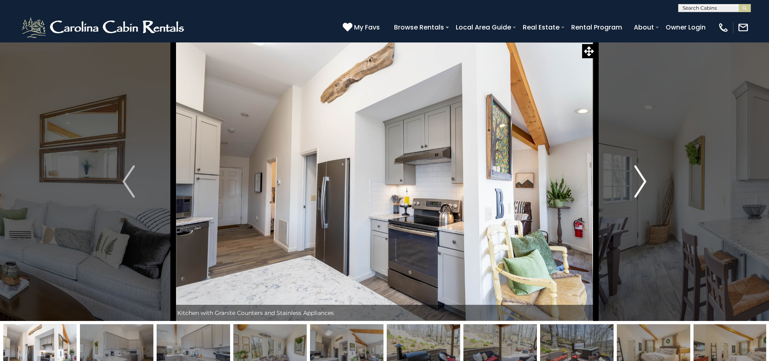
click at [641, 182] on img "Next" at bounding box center [640, 181] width 12 height 32
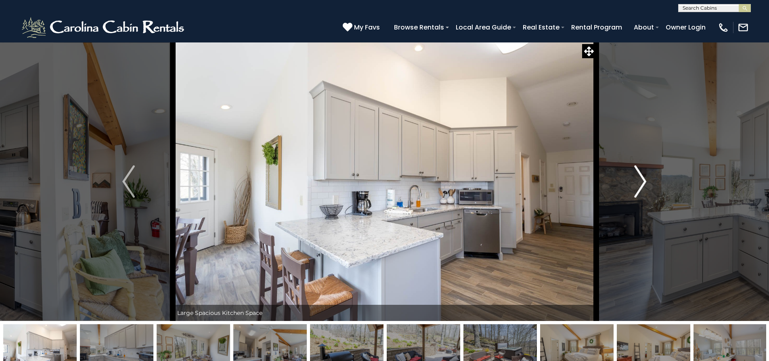
click at [641, 182] on img "Next" at bounding box center [640, 181] width 12 height 32
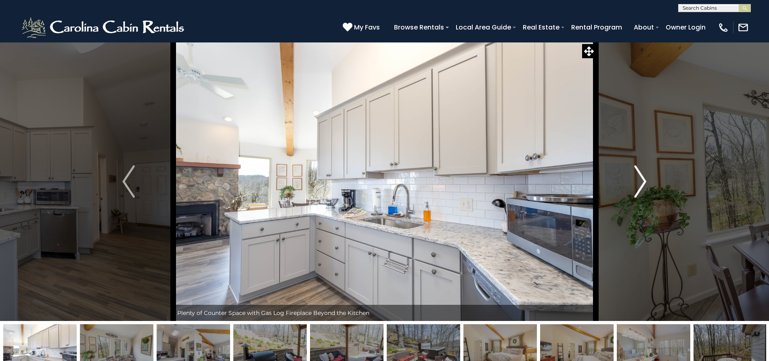
click at [641, 182] on img "Next" at bounding box center [640, 181] width 12 height 32
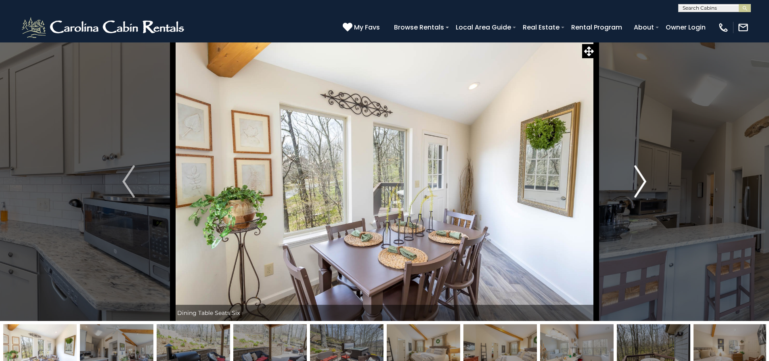
click at [641, 182] on img "Next" at bounding box center [640, 181] width 12 height 32
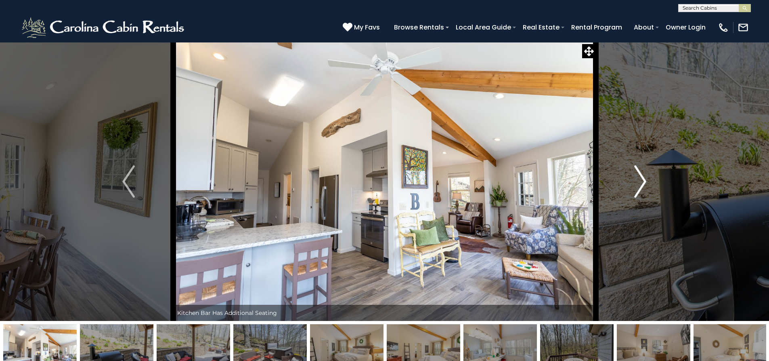
click at [641, 182] on img "Next" at bounding box center [640, 181] width 12 height 32
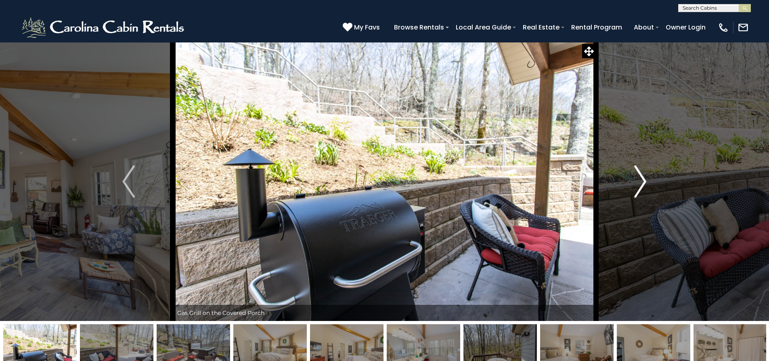
click at [641, 182] on img "Next" at bounding box center [640, 181] width 12 height 32
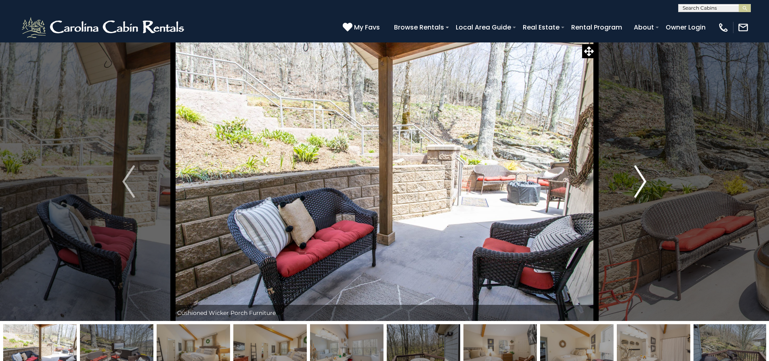
click at [641, 182] on img "Next" at bounding box center [640, 181] width 12 height 32
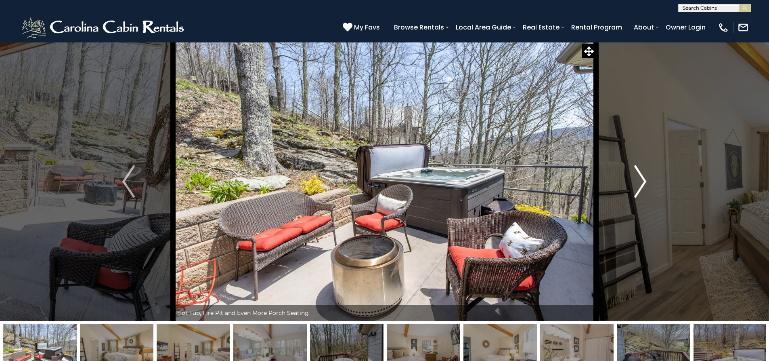
click at [641, 182] on img "Next" at bounding box center [640, 181] width 12 height 32
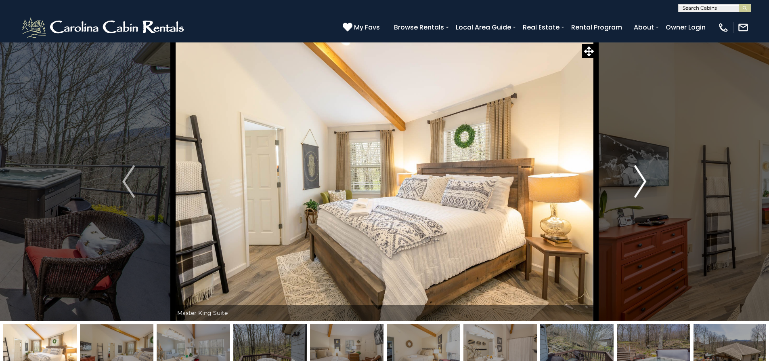
click at [641, 182] on img "Next" at bounding box center [640, 181] width 12 height 32
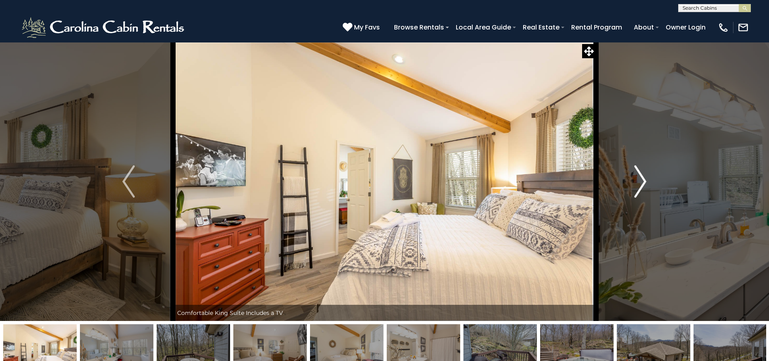
click at [641, 182] on img "Next" at bounding box center [640, 181] width 12 height 32
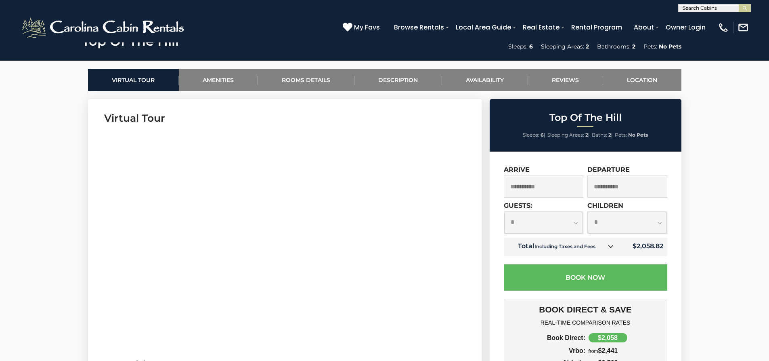
scroll to position [363, 0]
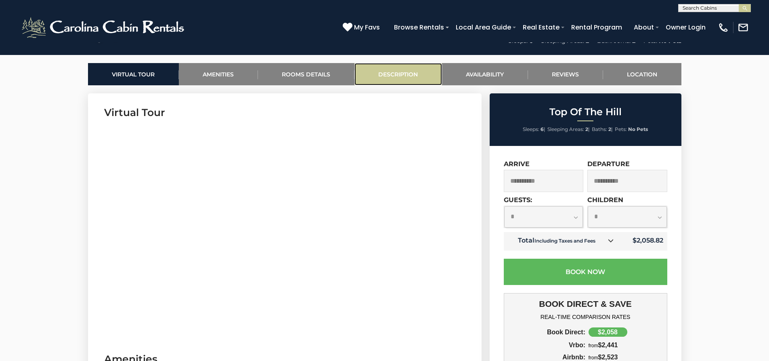
click at [409, 78] on link "Description" at bounding box center [398, 74] width 88 height 22
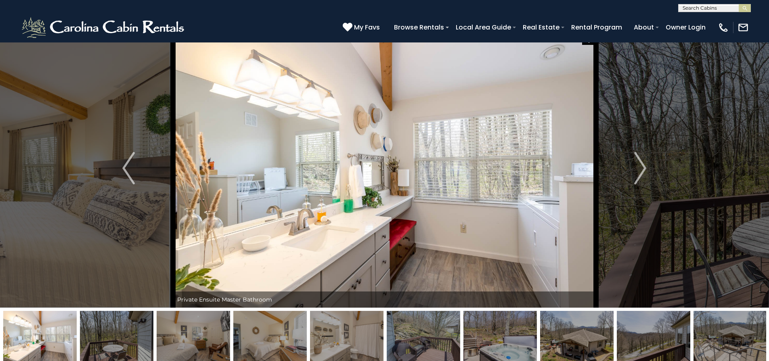
scroll to position [0, 0]
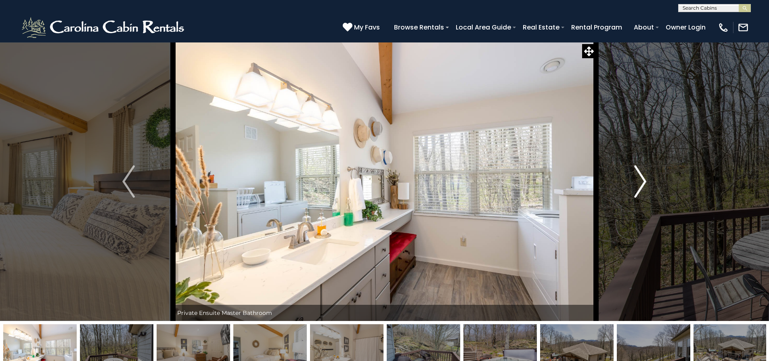
click at [639, 184] on img "Next" at bounding box center [640, 181] width 12 height 32
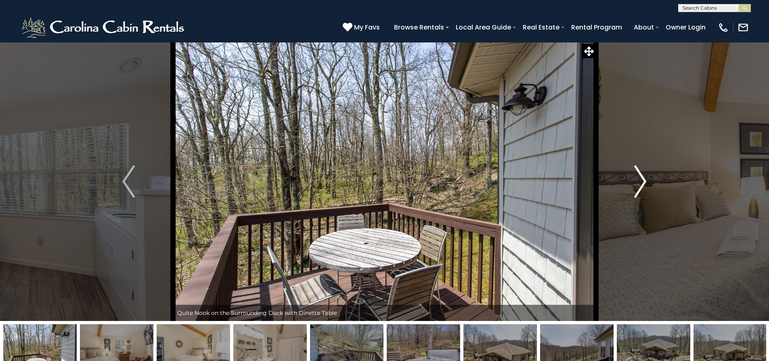
click at [639, 184] on img "Next" at bounding box center [640, 181] width 12 height 32
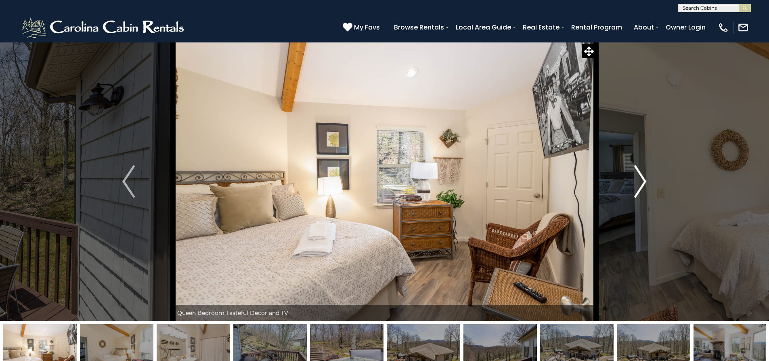
click at [639, 184] on img "Next" at bounding box center [640, 181] width 12 height 32
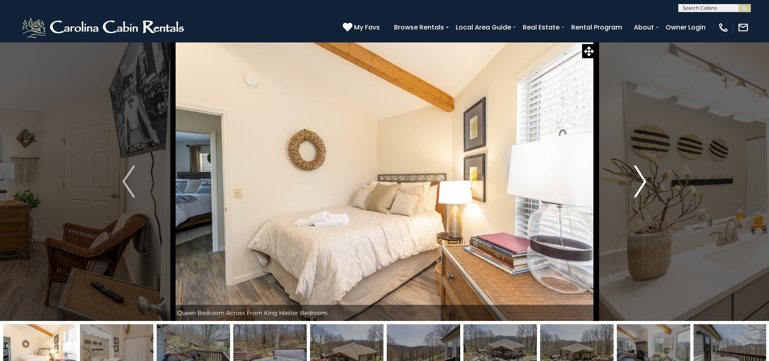
click at [639, 184] on img "Next" at bounding box center [640, 181] width 12 height 32
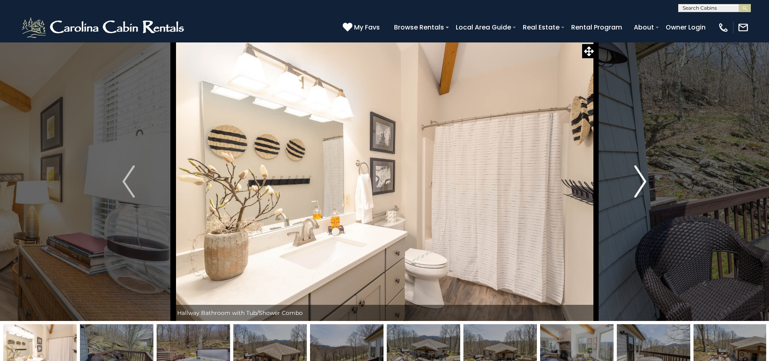
click at [639, 184] on img "Next" at bounding box center [640, 181] width 12 height 32
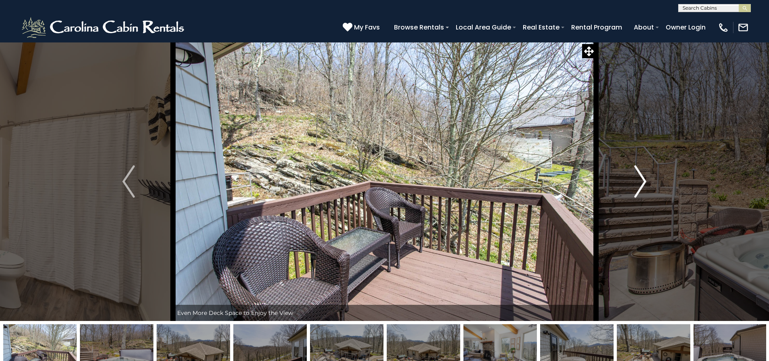
click at [639, 184] on img "Next" at bounding box center [640, 181] width 12 height 32
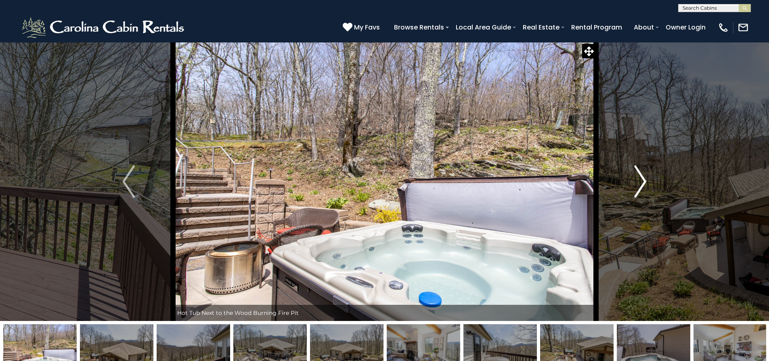
click at [639, 184] on img "Next" at bounding box center [640, 181] width 12 height 32
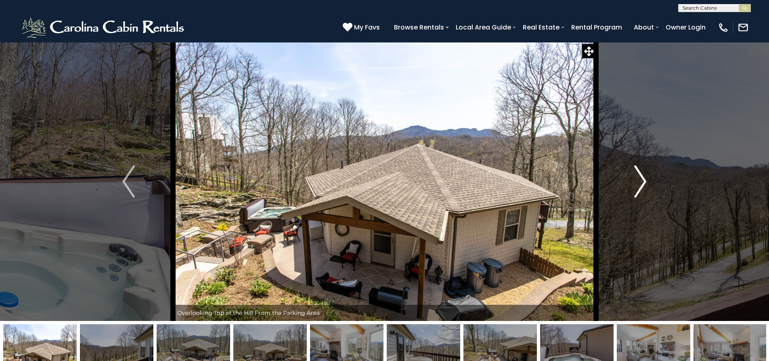
click at [638, 184] on img "Next" at bounding box center [640, 181] width 12 height 32
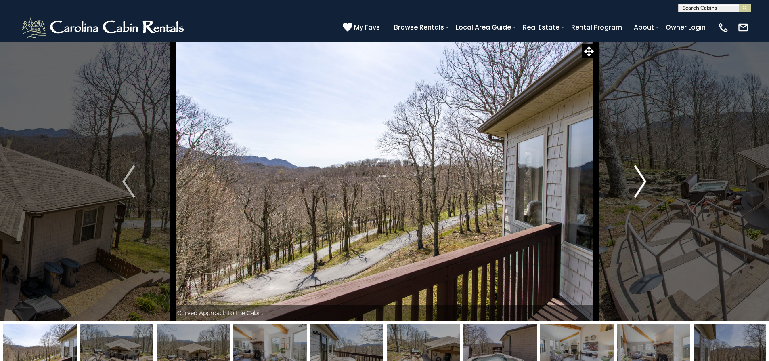
click at [638, 184] on img "Next" at bounding box center [640, 181] width 12 height 32
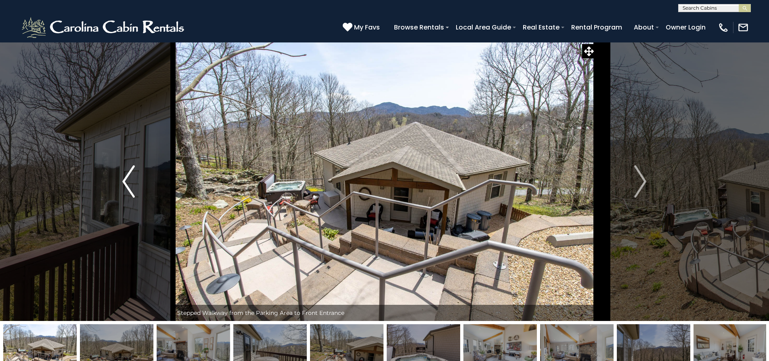
click at [125, 187] on img "Previous" at bounding box center [128, 181] width 12 height 32
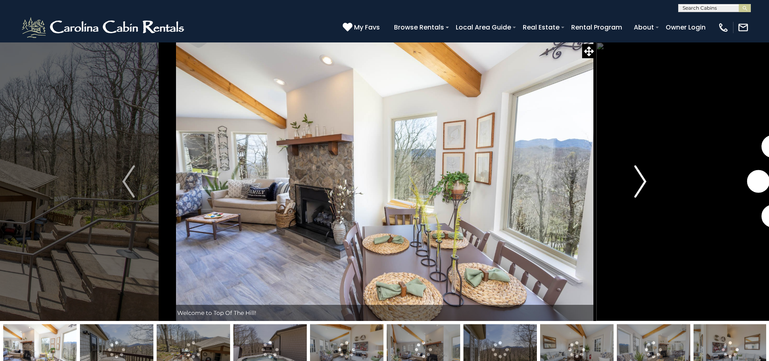
click at [641, 182] on img "Next" at bounding box center [640, 181] width 12 height 32
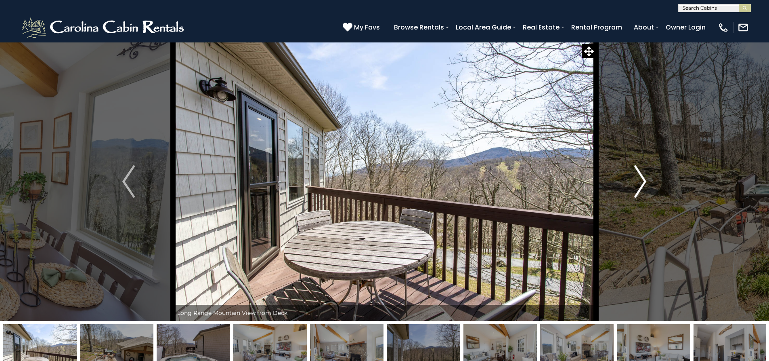
click at [641, 178] on img "Next" at bounding box center [640, 181] width 12 height 32
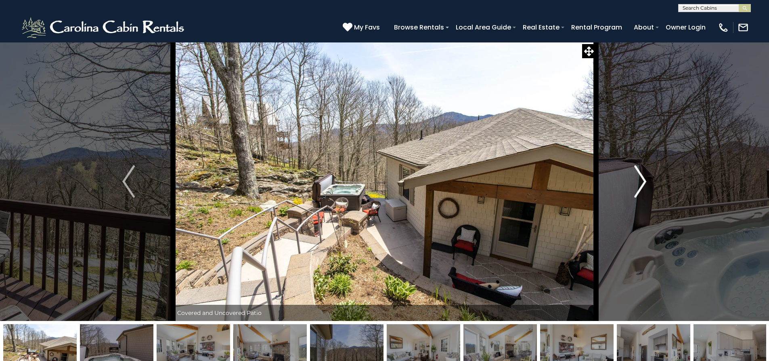
click at [641, 178] on img "Next" at bounding box center [640, 181] width 12 height 32
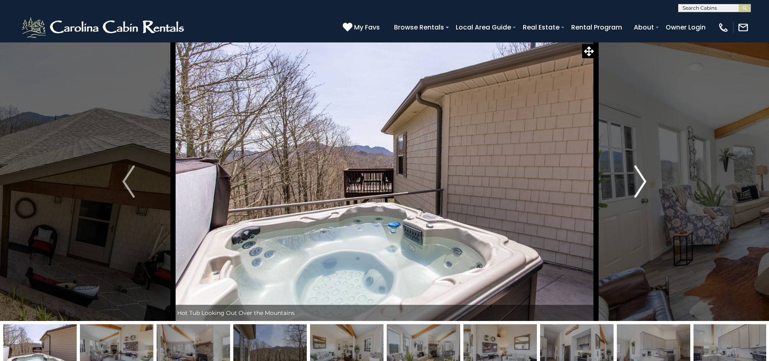
click at [641, 178] on img "Next" at bounding box center [640, 181] width 12 height 32
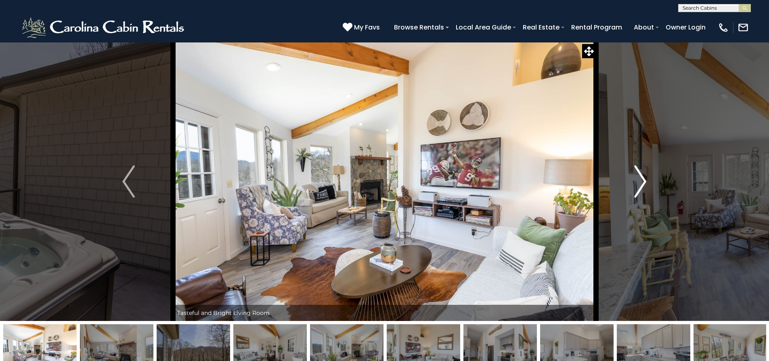
click at [641, 178] on img "Next" at bounding box center [640, 181] width 12 height 32
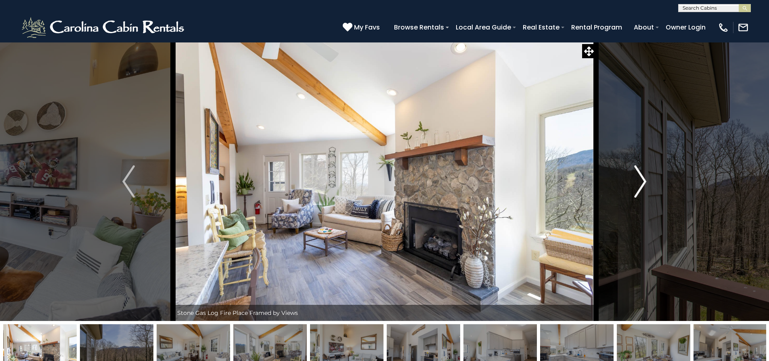
click at [645, 179] on img "Next" at bounding box center [640, 181] width 12 height 32
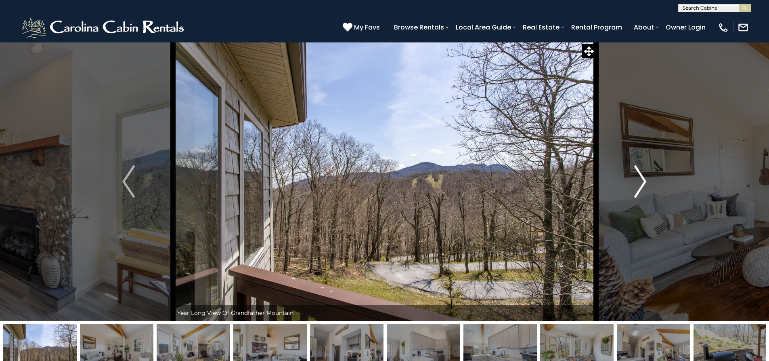
click at [645, 179] on img "Next" at bounding box center [640, 181] width 12 height 32
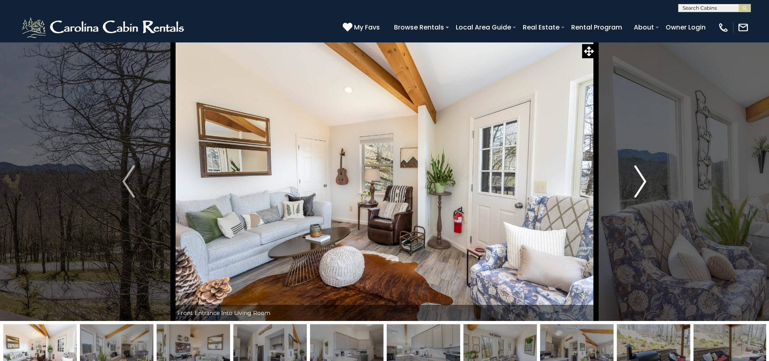
click at [645, 179] on img "Next" at bounding box center [640, 181] width 12 height 32
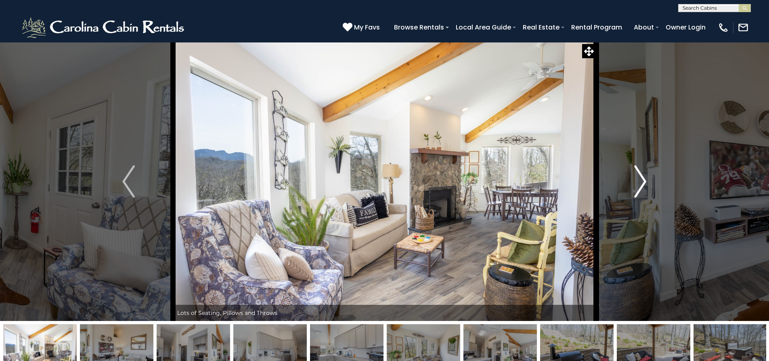
click at [645, 179] on img "Next" at bounding box center [640, 181] width 12 height 32
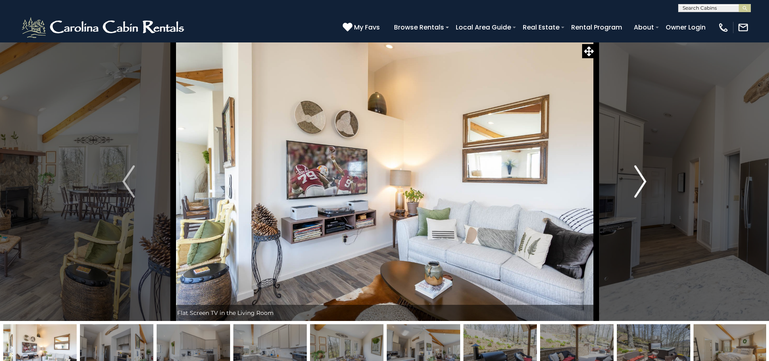
click at [645, 179] on img "Next" at bounding box center [640, 181] width 12 height 32
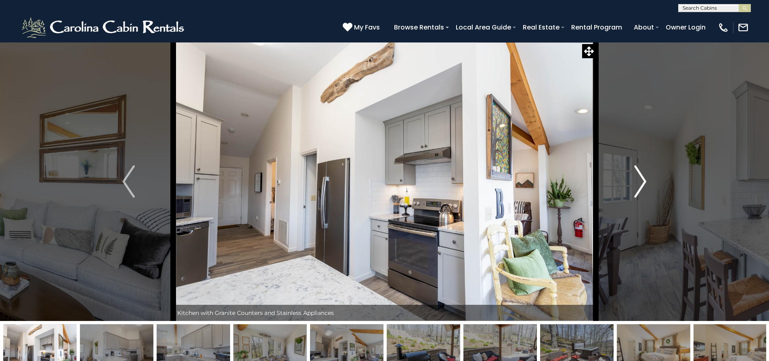
click at [645, 179] on img "Next" at bounding box center [640, 181] width 12 height 32
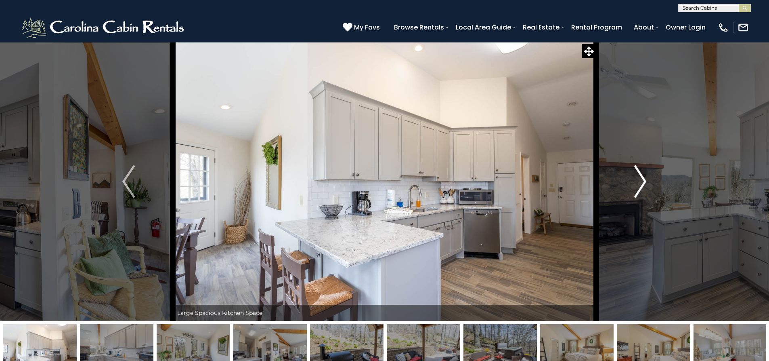
click at [645, 179] on img "Next" at bounding box center [640, 181] width 12 height 32
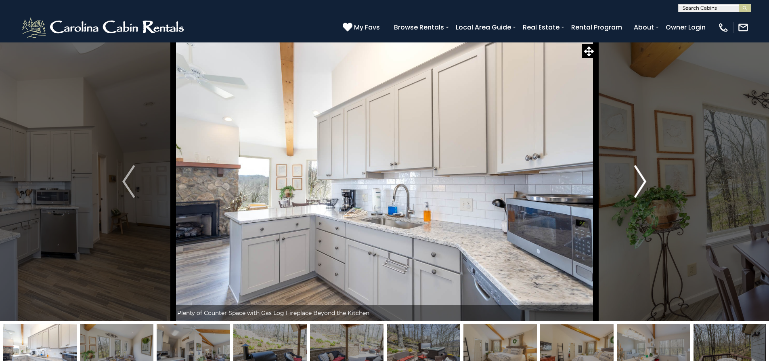
click at [645, 179] on img "Next" at bounding box center [640, 181] width 12 height 32
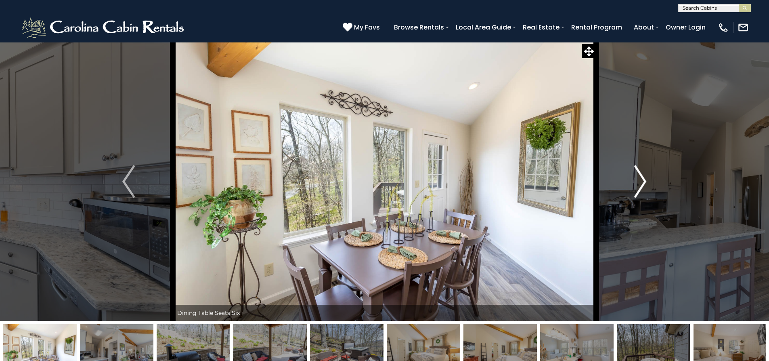
click at [645, 179] on img "Next" at bounding box center [640, 181] width 12 height 32
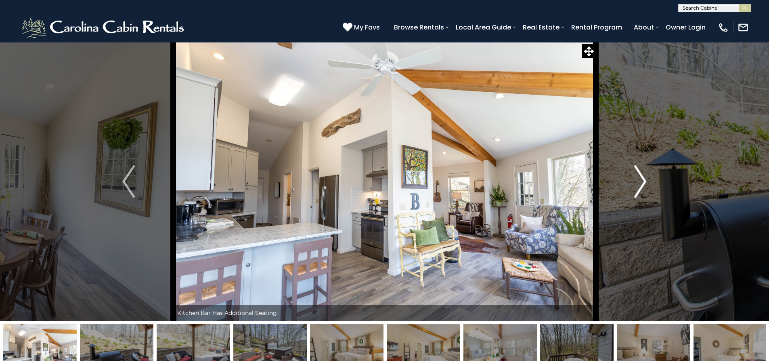
click at [643, 180] on img "Next" at bounding box center [640, 181] width 12 height 32
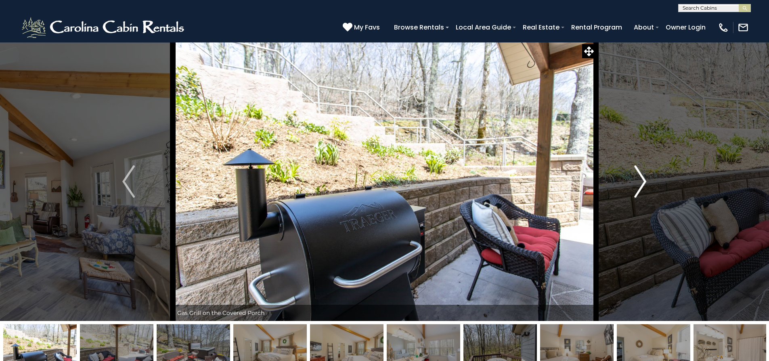
click at [643, 180] on img "Next" at bounding box center [640, 181] width 12 height 32
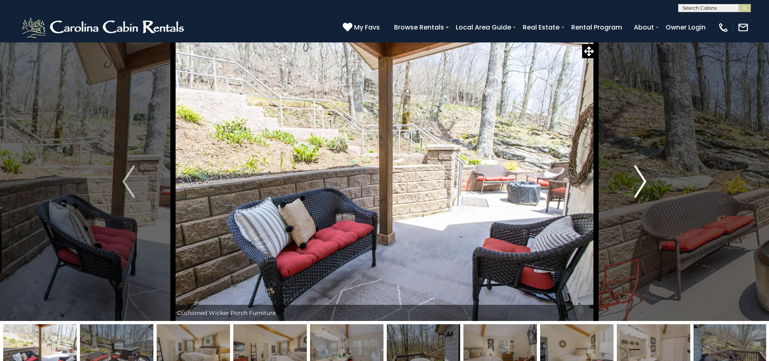
click at [643, 180] on img "Next" at bounding box center [640, 181] width 12 height 32
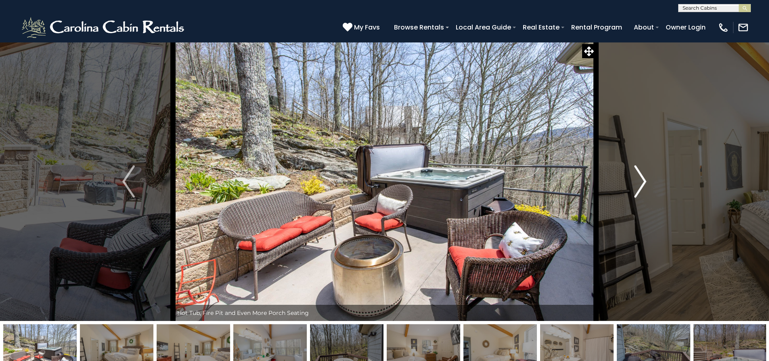
click at [643, 180] on img "Next" at bounding box center [640, 181] width 12 height 32
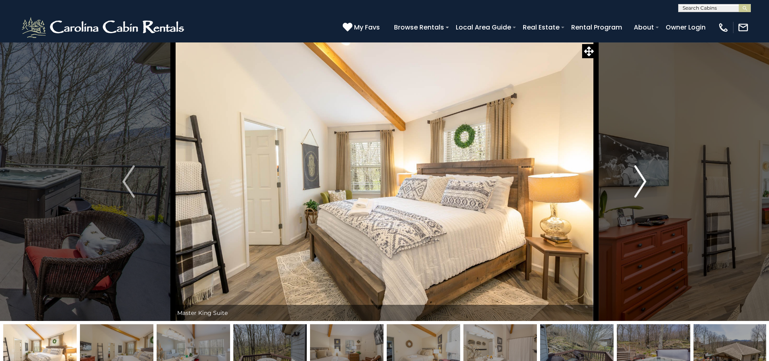
click at [643, 180] on img "Next" at bounding box center [640, 181] width 12 height 32
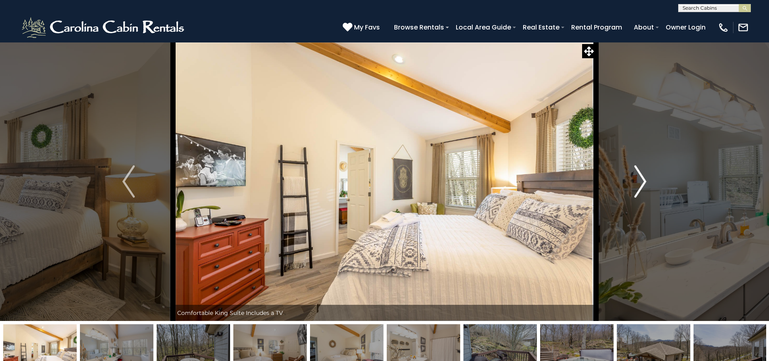
click at [643, 180] on img "Next" at bounding box center [640, 181] width 12 height 32
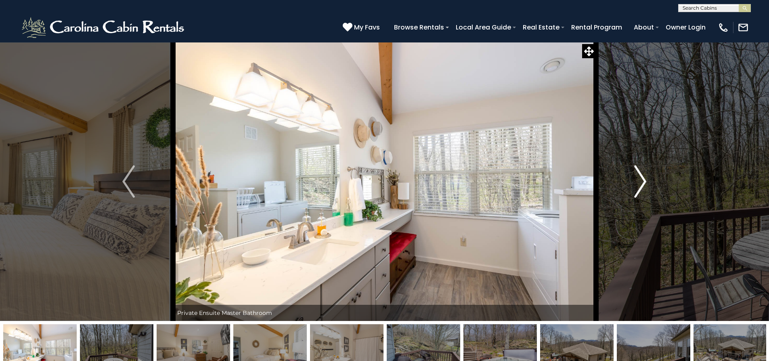
click at [643, 180] on img "Next" at bounding box center [640, 181] width 12 height 32
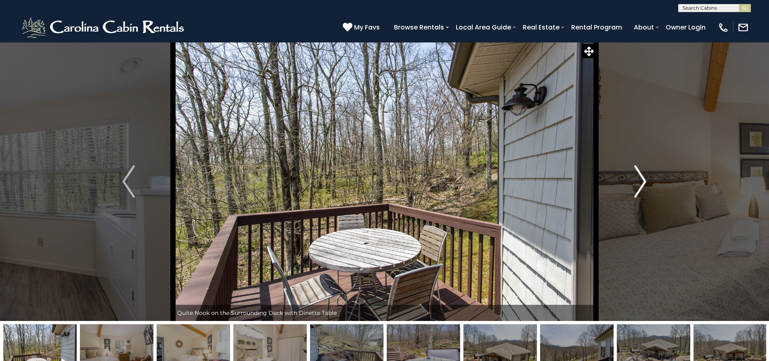
click at [643, 180] on img "Next" at bounding box center [640, 181] width 12 height 32
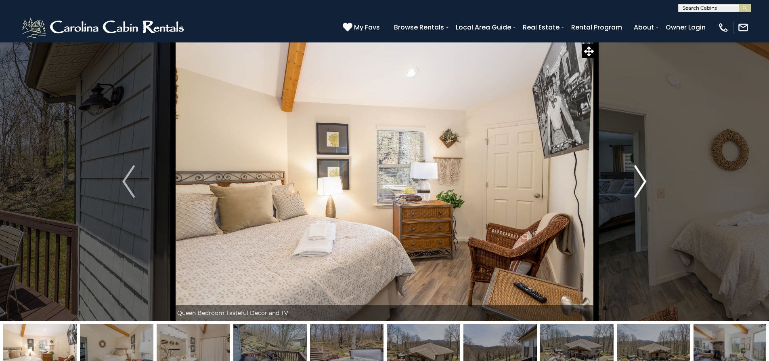
click at [643, 180] on img "Next" at bounding box center [640, 181] width 12 height 32
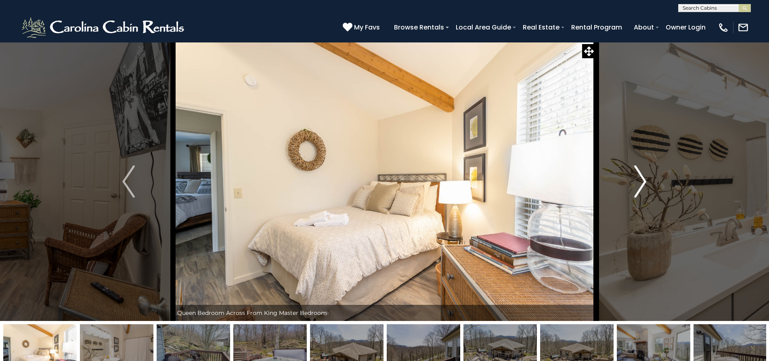
click at [643, 180] on img "Next" at bounding box center [640, 181] width 12 height 32
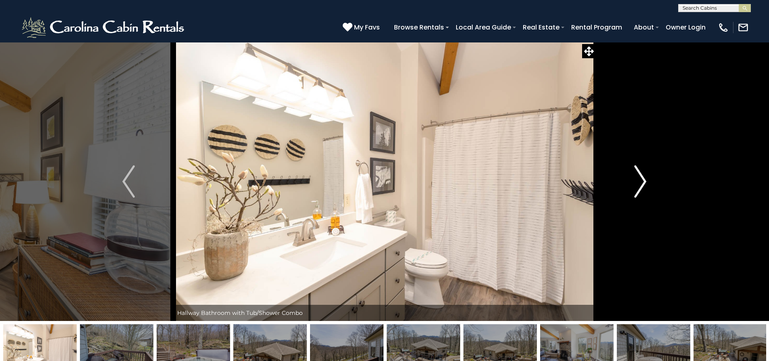
click at [643, 180] on img "Next" at bounding box center [640, 181] width 12 height 32
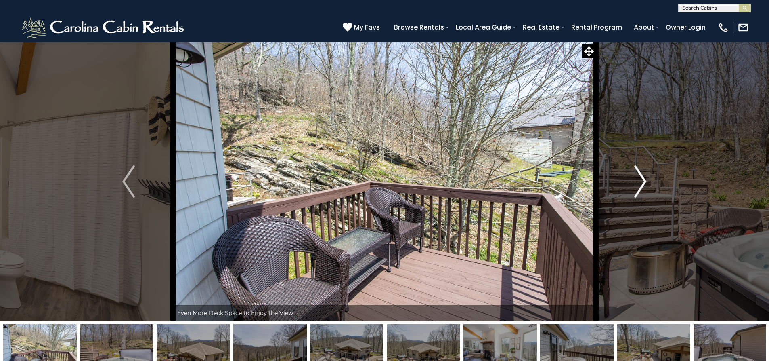
click at [643, 180] on img "Next" at bounding box center [640, 181] width 12 height 32
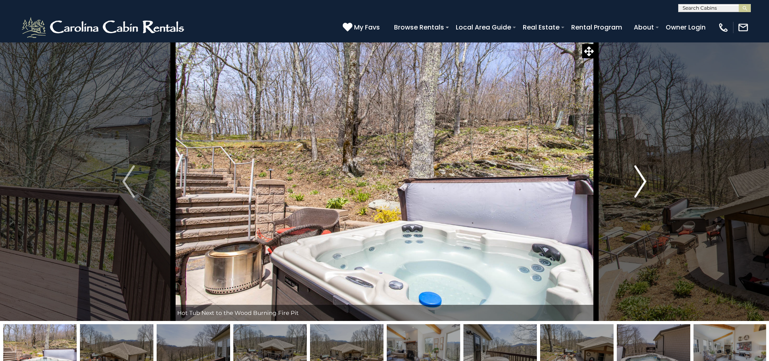
click at [643, 180] on img "Next" at bounding box center [640, 181] width 12 height 32
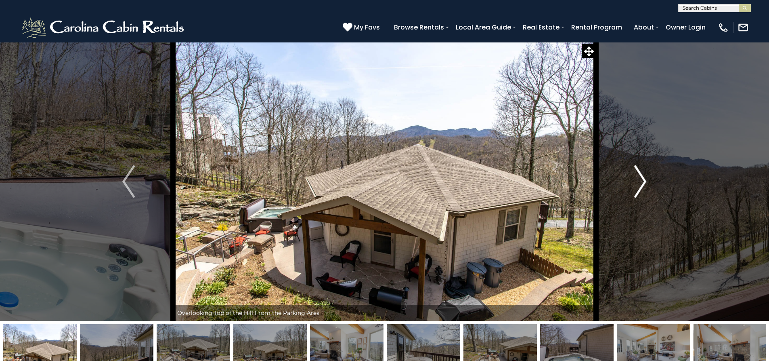
click at [643, 180] on img "Next" at bounding box center [640, 181] width 12 height 32
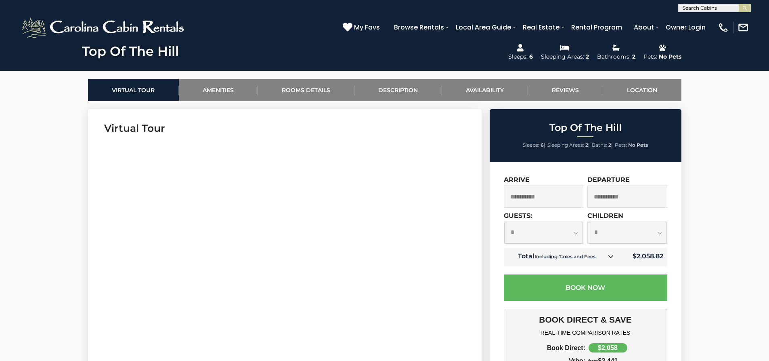
scroll to position [363, 0]
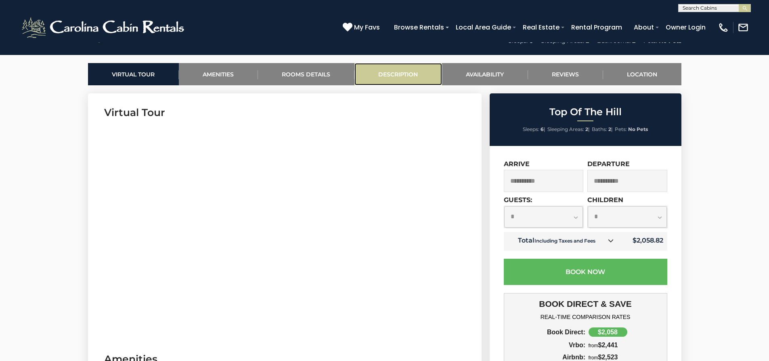
click at [388, 75] on link "Description" at bounding box center [398, 74] width 88 height 22
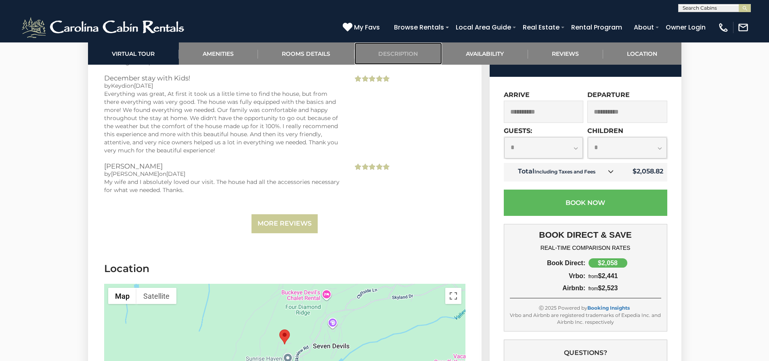
scroll to position [1913, 0]
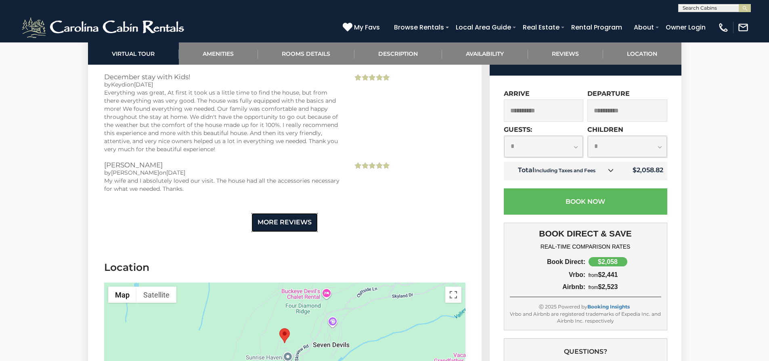
click at [283, 214] on link "More Reviews" at bounding box center [285, 222] width 66 height 19
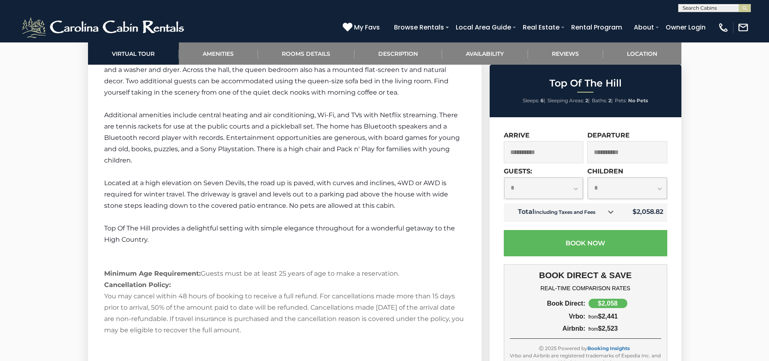
scroll to position [1227, 0]
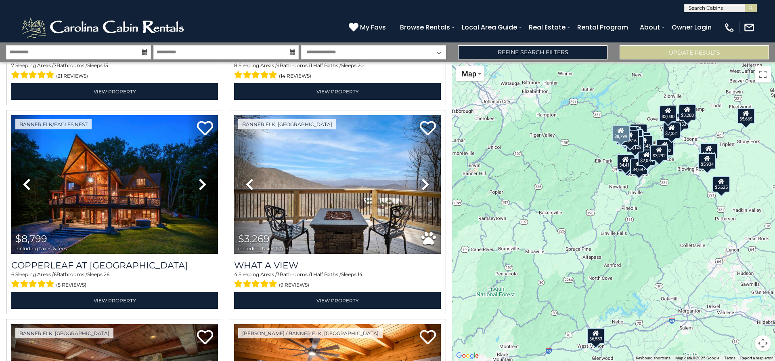
scroll to position [646, 0]
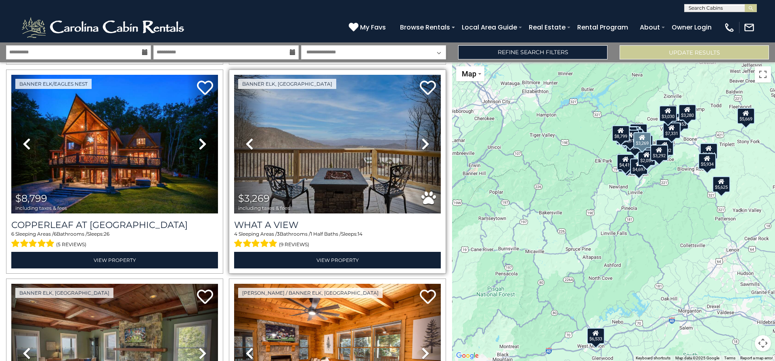
click at [421, 141] on icon at bounding box center [425, 143] width 8 height 13
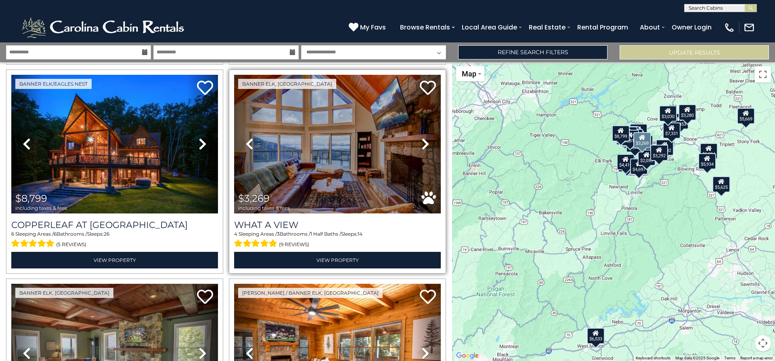
click at [421, 141] on icon at bounding box center [425, 143] width 8 height 13
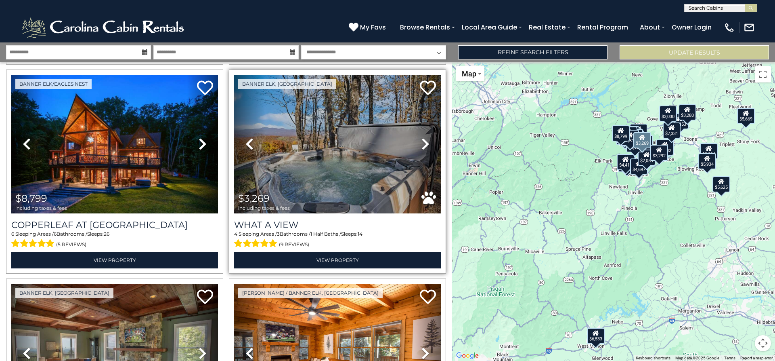
click at [421, 141] on icon at bounding box center [425, 143] width 8 height 13
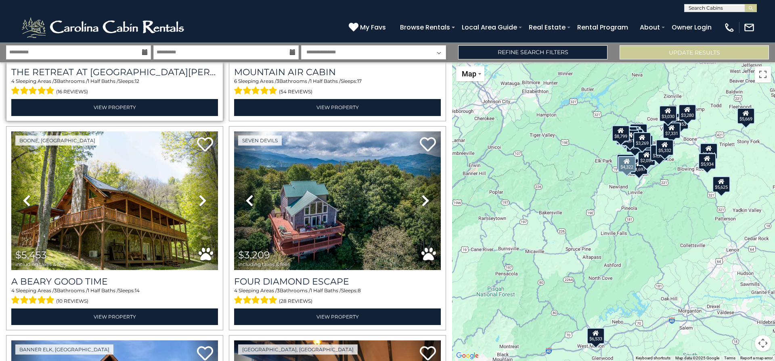
scroll to position [1009, 0]
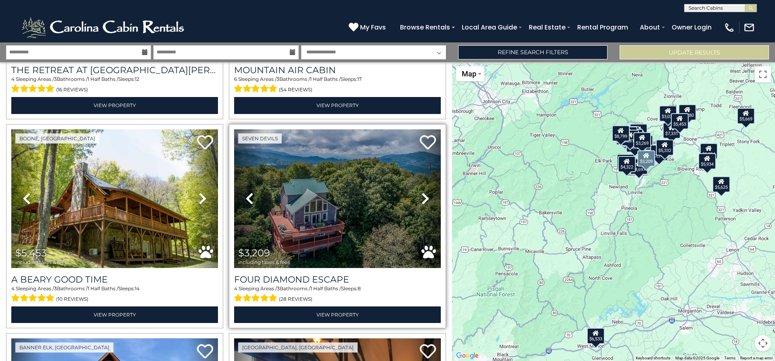
click at [421, 193] on icon at bounding box center [425, 198] width 8 height 13
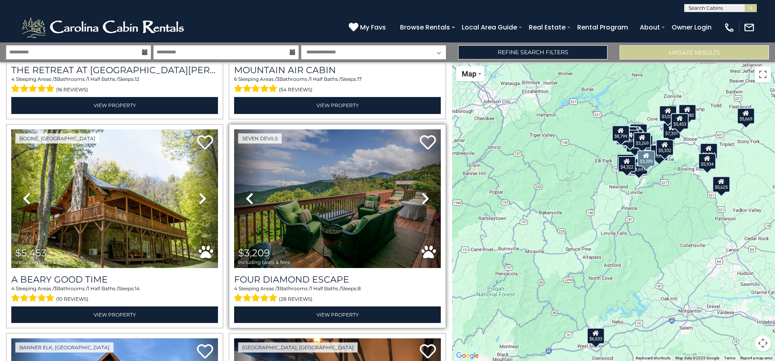
click at [421, 192] on icon at bounding box center [425, 198] width 8 height 13
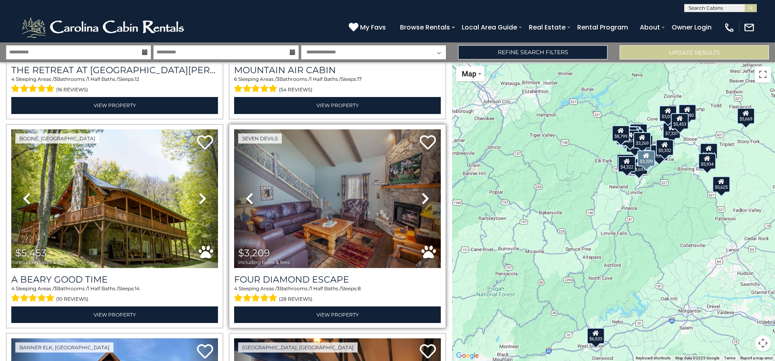
click at [421, 192] on icon at bounding box center [425, 198] width 8 height 13
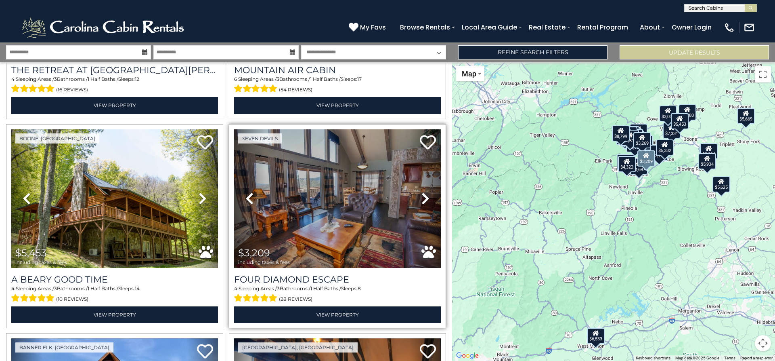
click at [421, 192] on icon at bounding box center [425, 198] width 8 height 13
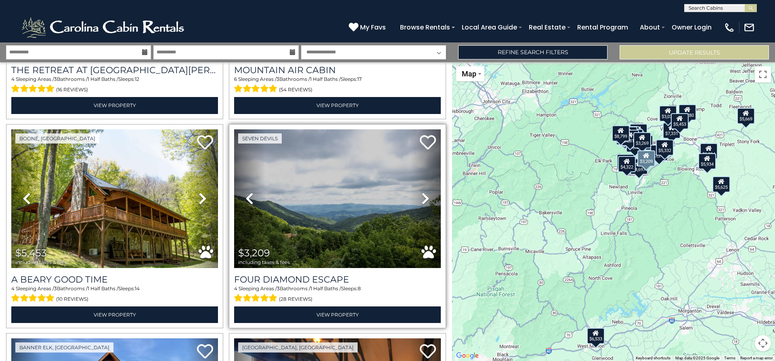
click at [421, 192] on icon at bounding box center [425, 198] width 8 height 13
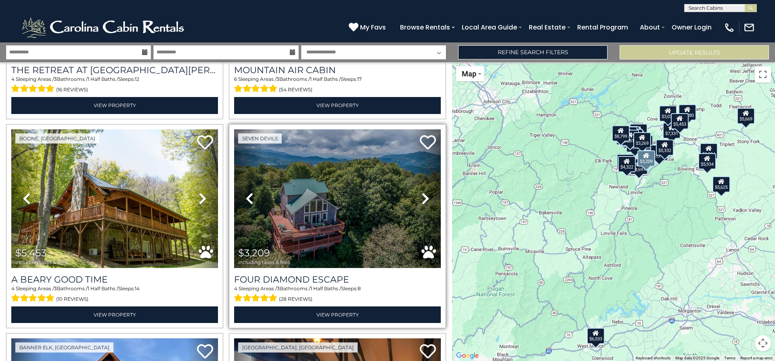
click at [421, 192] on icon at bounding box center [425, 198] width 8 height 13
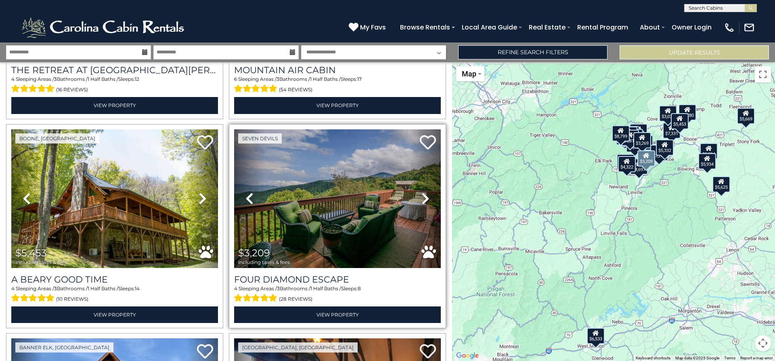
click at [421, 192] on icon at bounding box center [425, 198] width 8 height 13
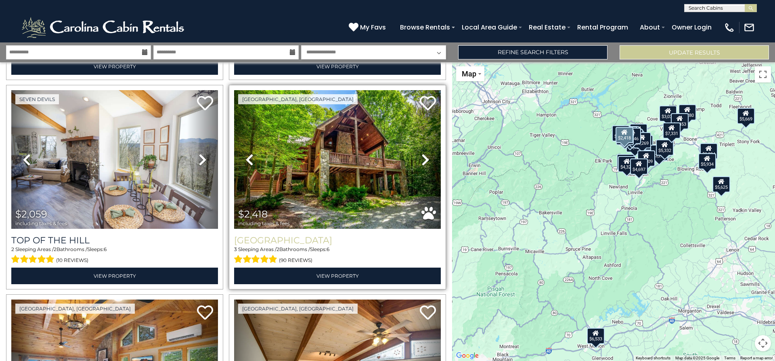
scroll to position [2261, 0]
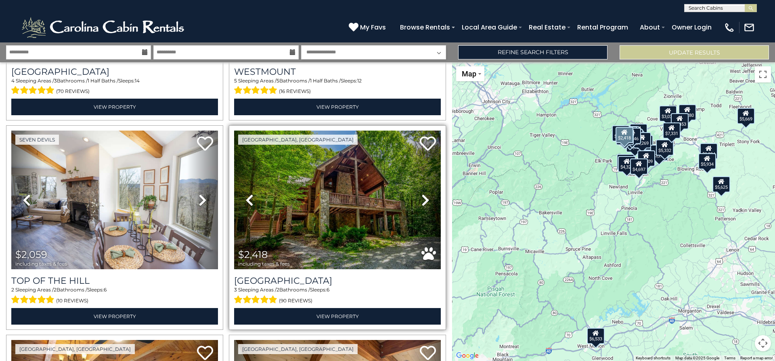
click at [421, 193] on icon at bounding box center [425, 199] width 8 height 13
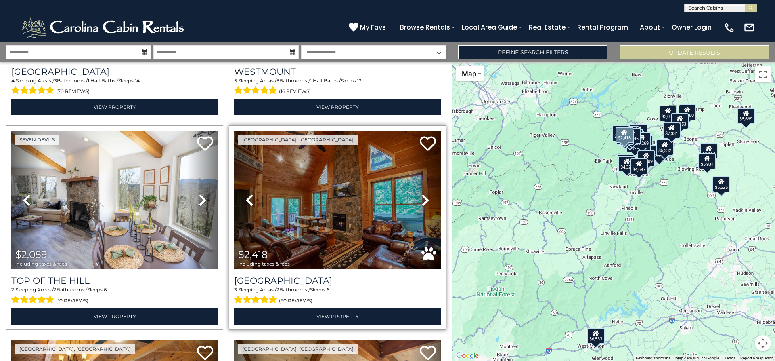
click at [421, 193] on icon at bounding box center [425, 199] width 8 height 13
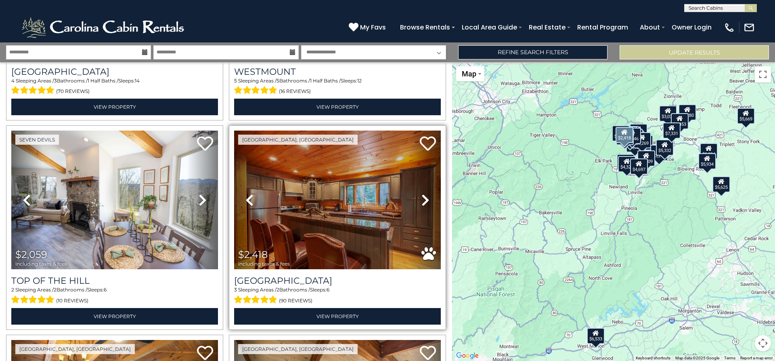
click at [421, 193] on icon at bounding box center [425, 199] width 8 height 13
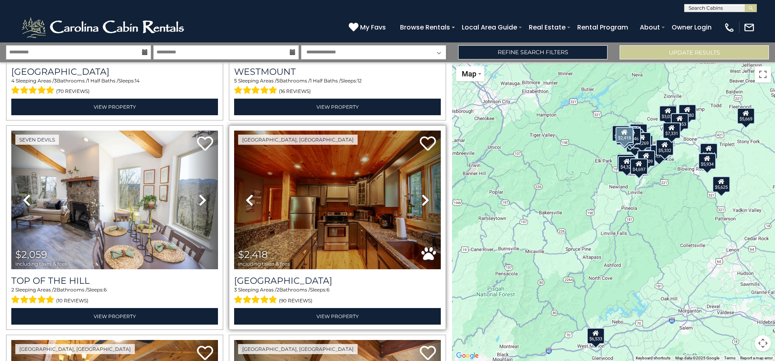
click at [421, 193] on icon at bounding box center [425, 199] width 8 height 13
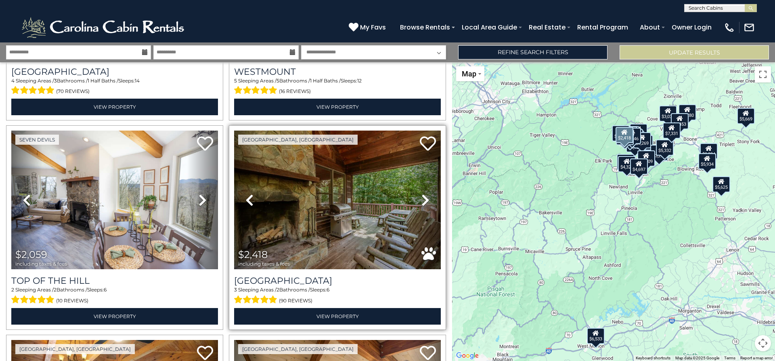
click at [421, 193] on icon at bounding box center [425, 199] width 8 height 13
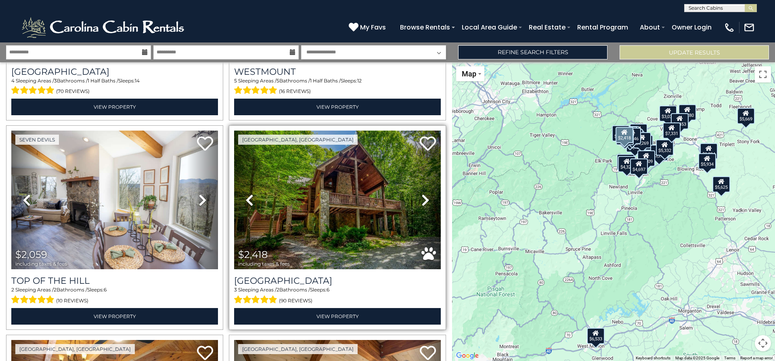
click at [421, 193] on icon at bounding box center [425, 199] width 8 height 13
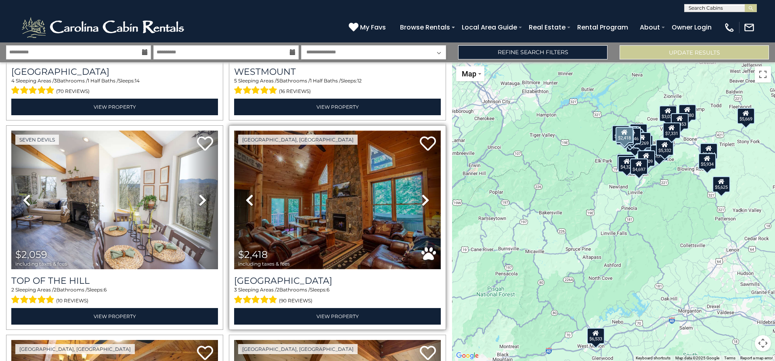
click at [352, 191] on img at bounding box center [337, 199] width 207 height 138
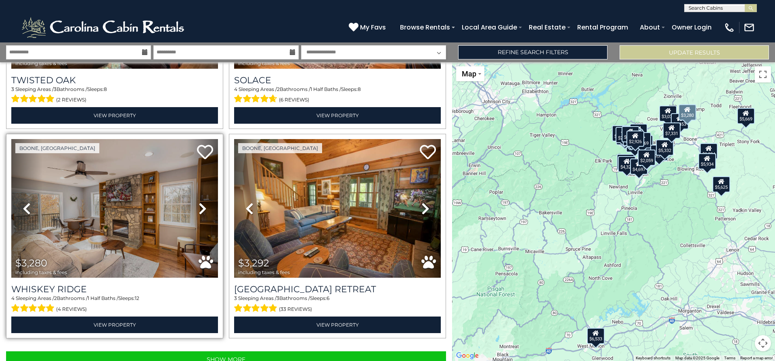
scroll to position [2885, 0]
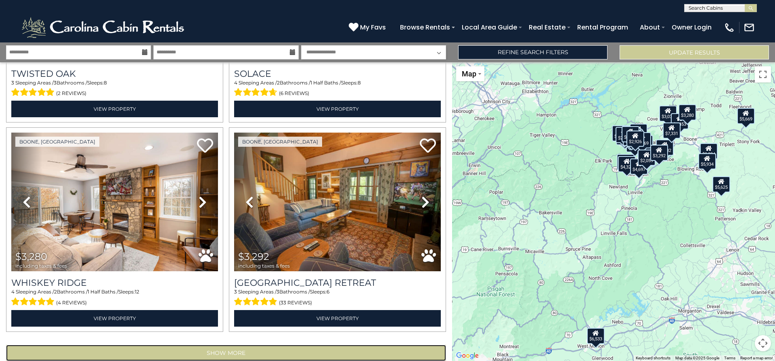
click at [260, 344] on button "Show More" at bounding box center [226, 352] width 440 height 16
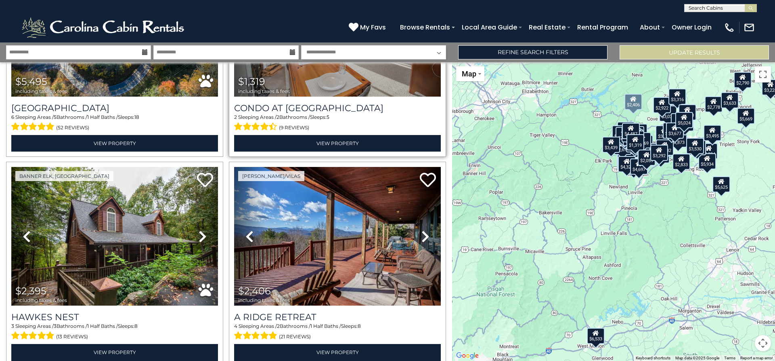
scroll to position [4177, 0]
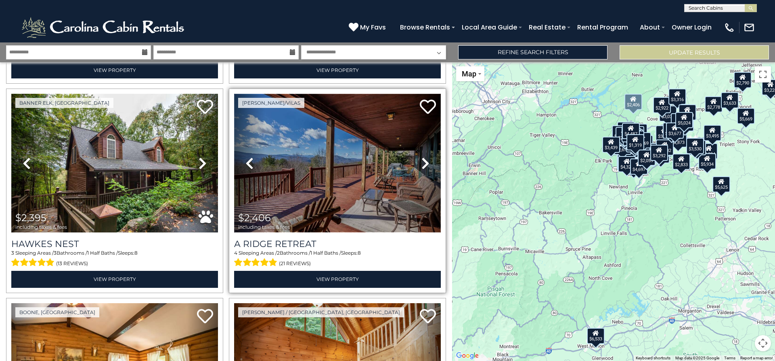
click at [346, 144] on img at bounding box center [337, 163] width 207 height 138
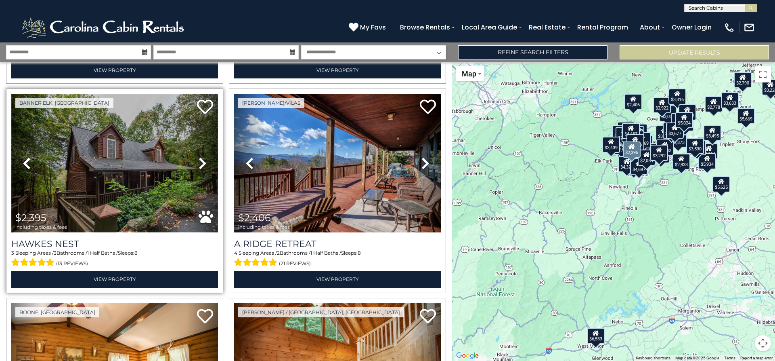
click at [131, 145] on img at bounding box center [114, 163] width 207 height 138
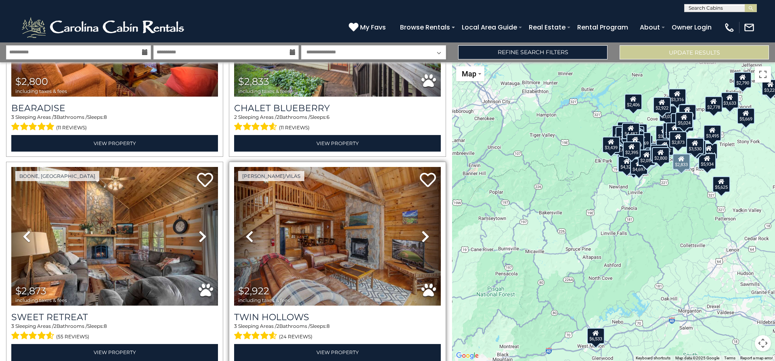
scroll to position [4742, 0]
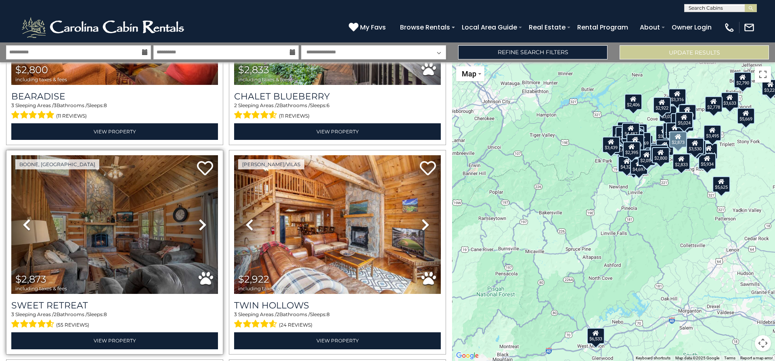
click at [205, 191] on link "Next" at bounding box center [202, 224] width 31 height 138
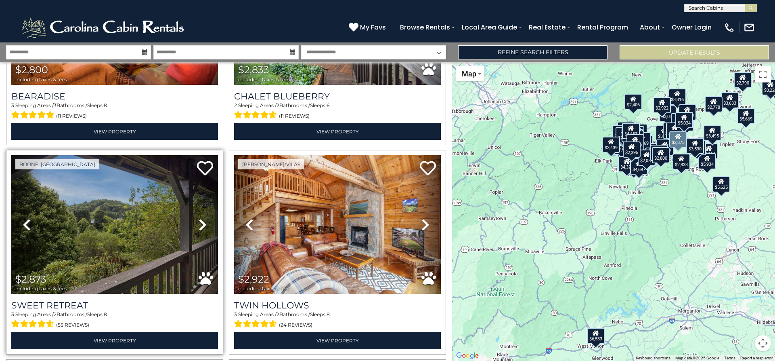
click at [199, 218] on icon at bounding box center [203, 224] width 8 height 13
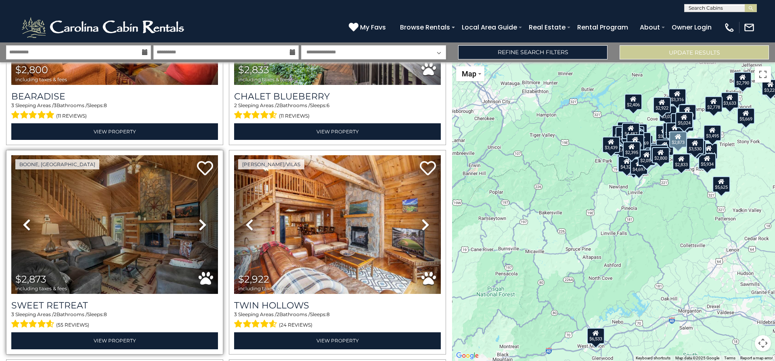
click at [199, 218] on icon at bounding box center [203, 224] width 8 height 13
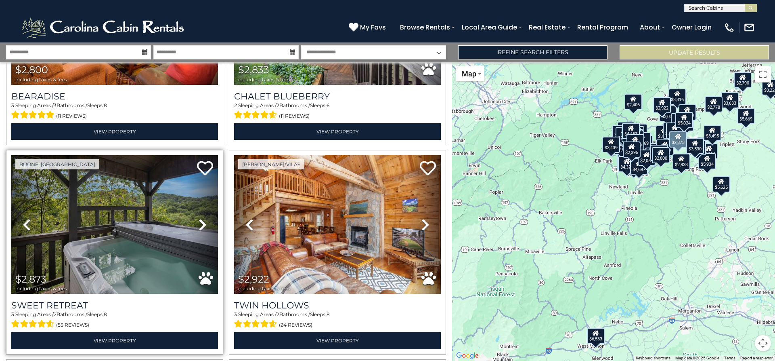
click at [199, 218] on icon at bounding box center [203, 224] width 8 height 13
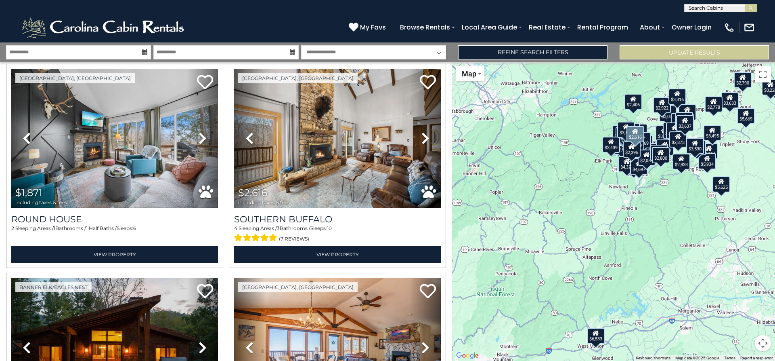
scroll to position [5792, 0]
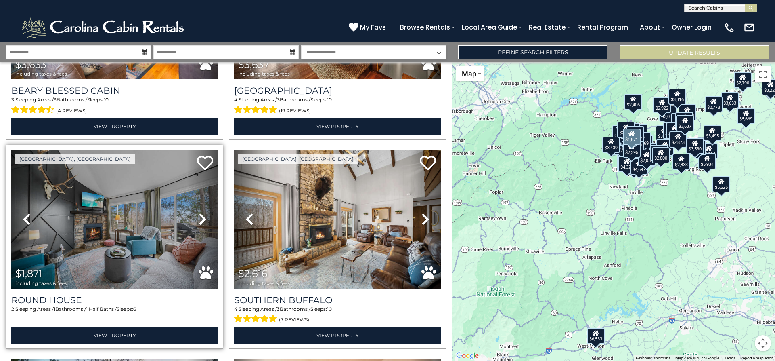
click at [199, 212] on icon at bounding box center [203, 218] width 8 height 13
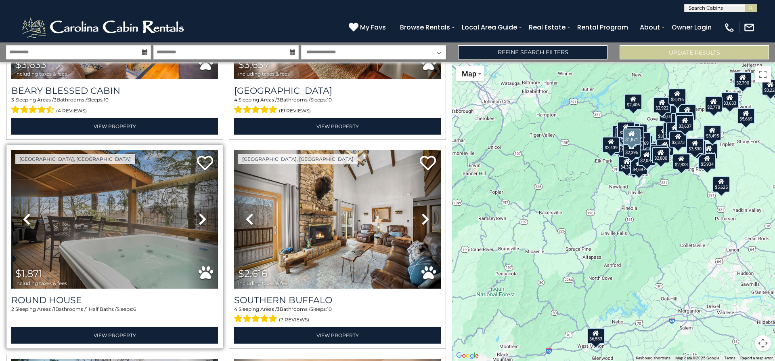
click at [200, 212] on icon at bounding box center [203, 218] width 8 height 13
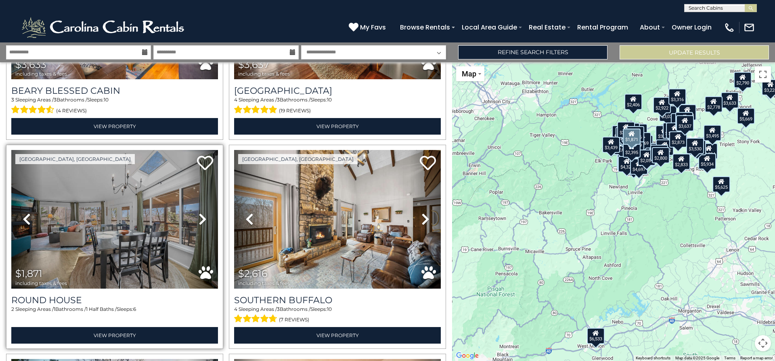
click at [200, 212] on icon at bounding box center [203, 218] width 8 height 13
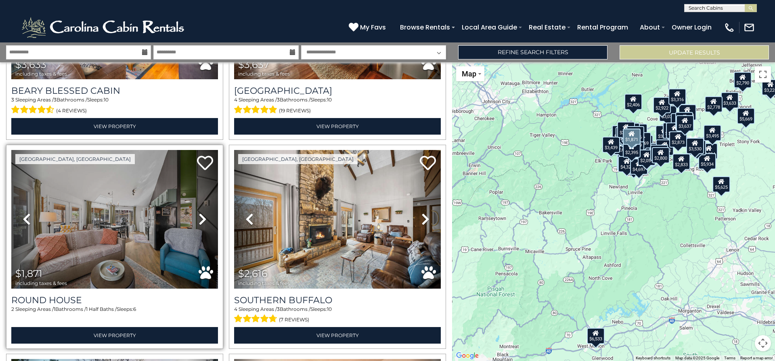
click at [200, 212] on icon at bounding box center [203, 218] width 8 height 13
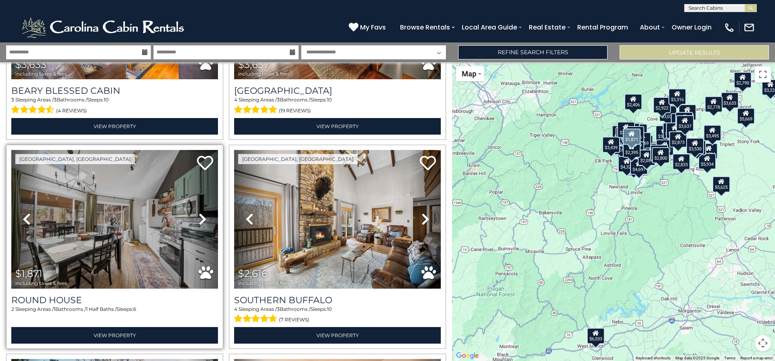
click at [200, 212] on icon at bounding box center [203, 218] width 8 height 13
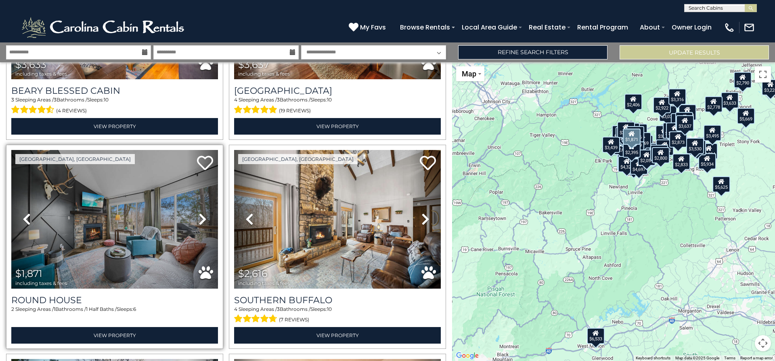
click at [200, 212] on icon at bounding box center [203, 218] width 8 height 13
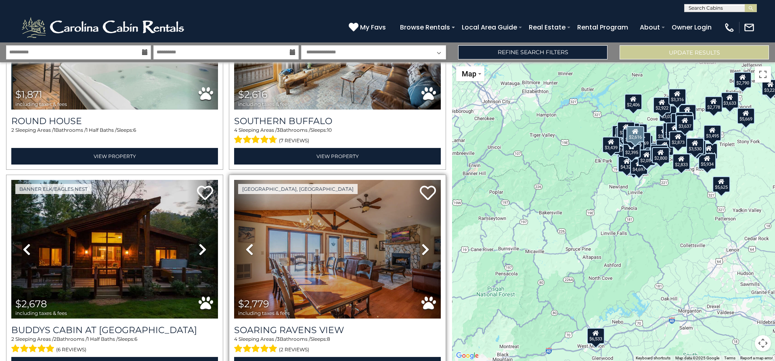
scroll to position [5994, 0]
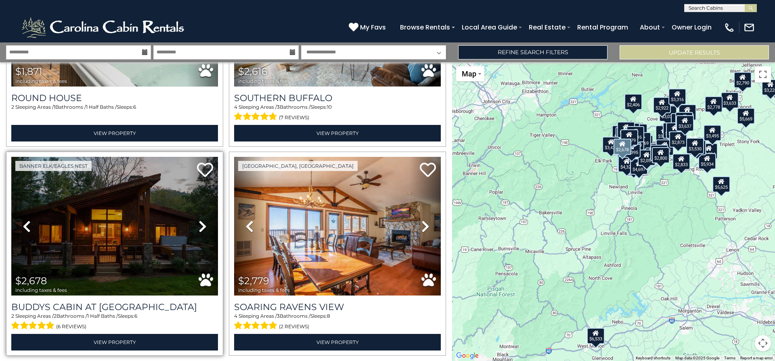
click at [199, 220] on icon at bounding box center [203, 226] width 8 height 13
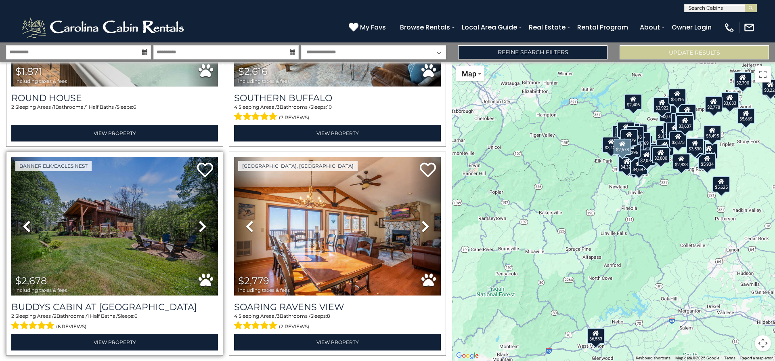
click at [199, 220] on icon at bounding box center [203, 226] width 8 height 13
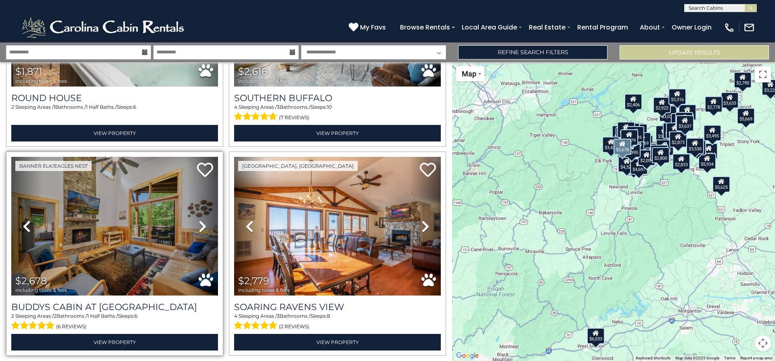
click at [199, 220] on icon at bounding box center [203, 226] width 8 height 13
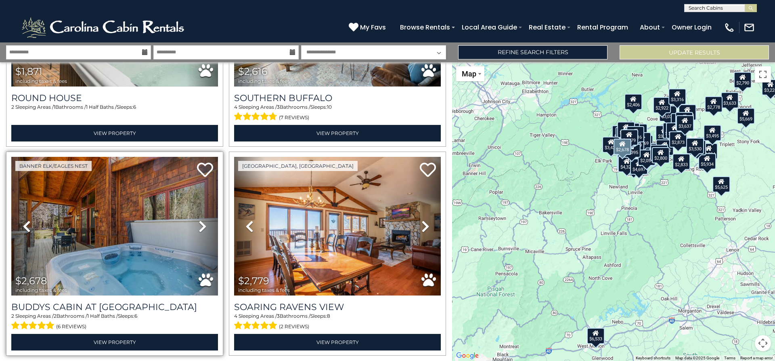
click at [199, 220] on icon at bounding box center [203, 226] width 8 height 13
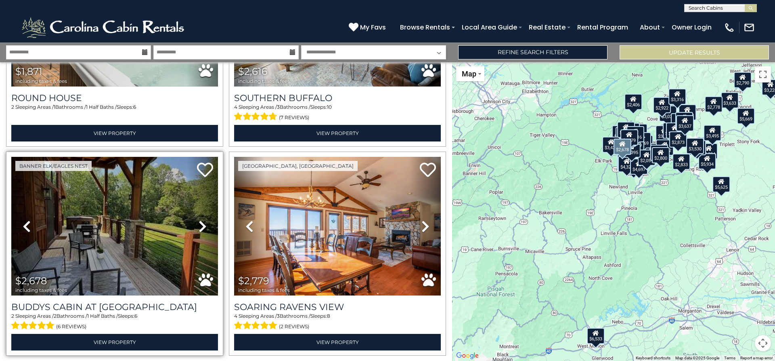
click at [199, 220] on icon at bounding box center [203, 226] width 8 height 13
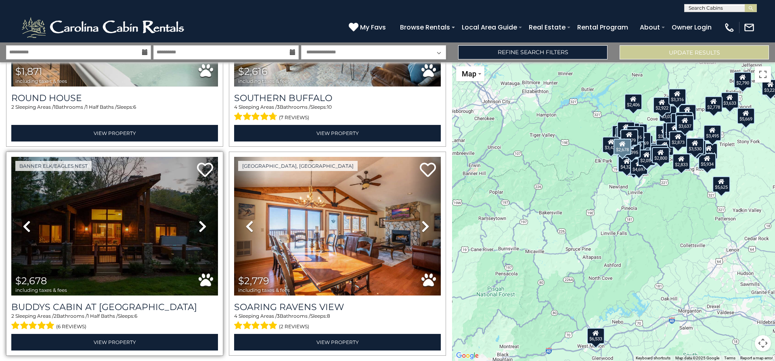
click at [200, 220] on icon at bounding box center [203, 226] width 8 height 13
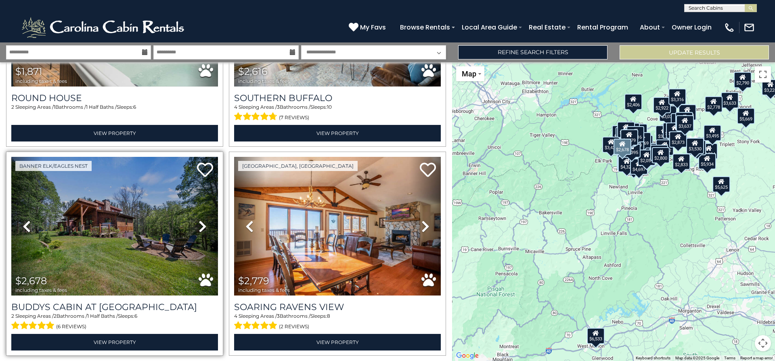
click at [201, 220] on icon at bounding box center [203, 226] width 8 height 13
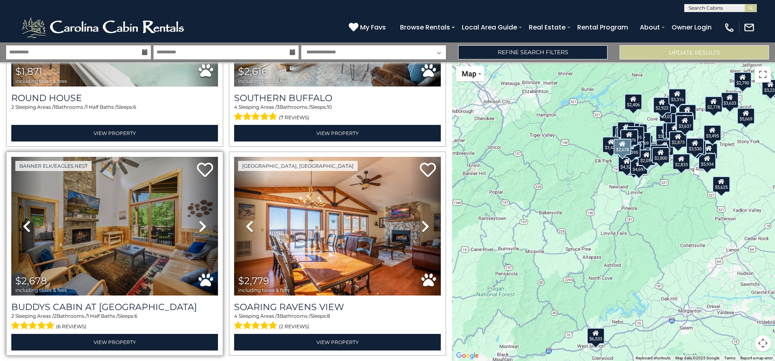
click at [201, 220] on icon at bounding box center [203, 226] width 8 height 13
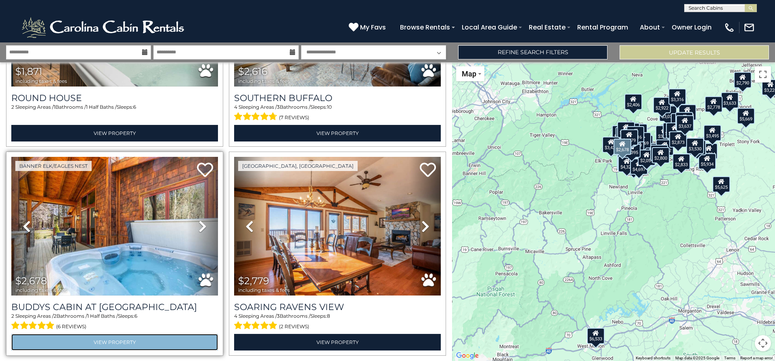
click at [132, 333] on link "View Property" at bounding box center [114, 341] width 207 height 17
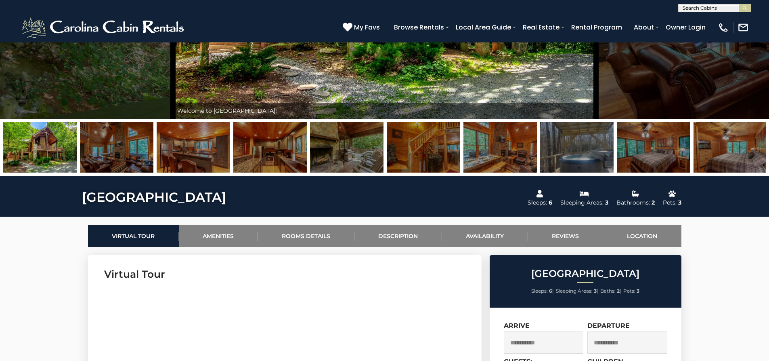
scroll to position [323, 0]
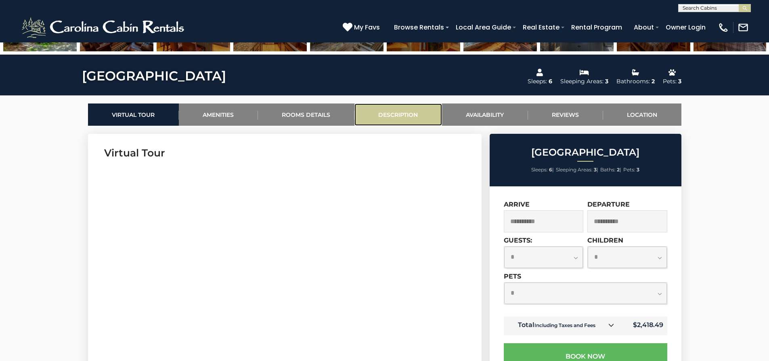
click at [391, 116] on link "Description" at bounding box center [398, 114] width 88 height 22
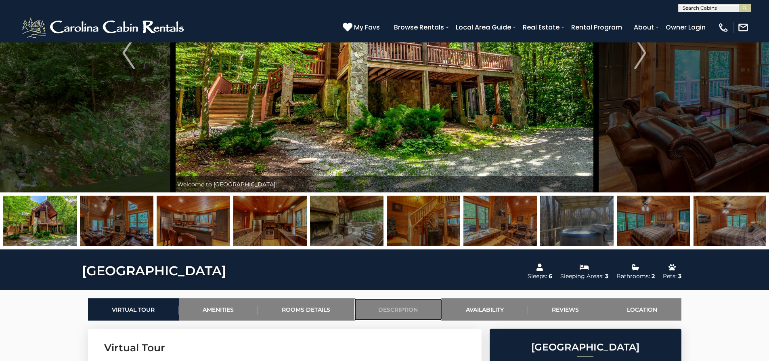
scroll to position [0, 0]
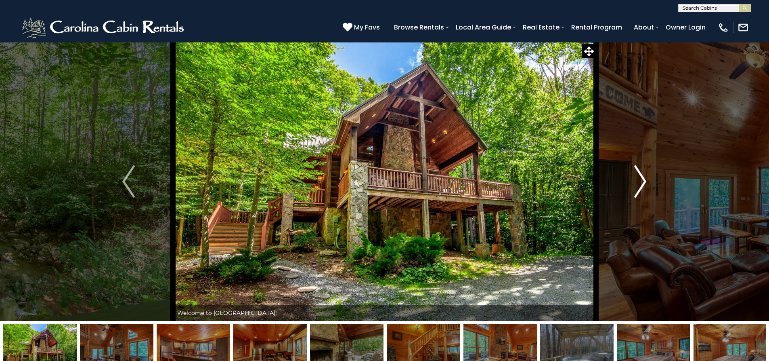
click at [641, 178] on img "Next" at bounding box center [640, 181] width 12 height 32
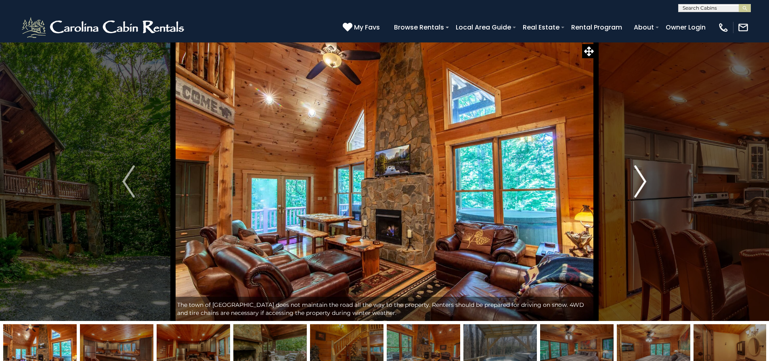
click at [641, 178] on img "Next" at bounding box center [640, 181] width 12 height 32
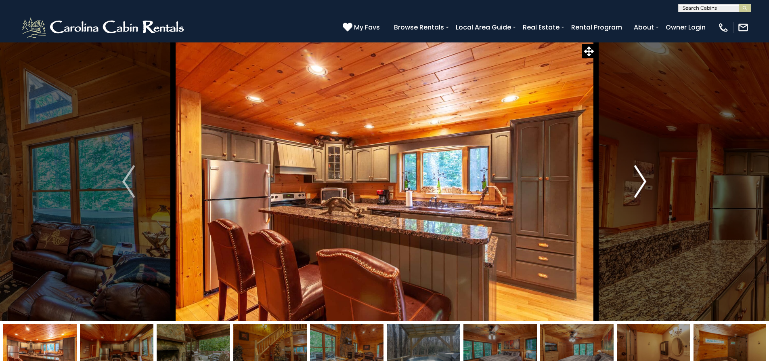
click at [641, 178] on img "Next" at bounding box center [640, 181] width 12 height 32
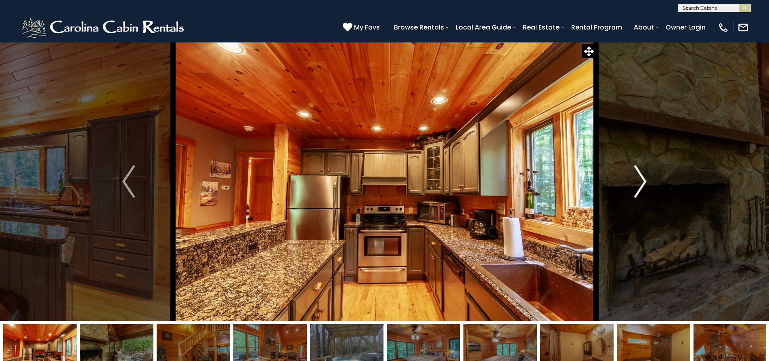
click at [641, 178] on img "Next" at bounding box center [640, 181] width 12 height 32
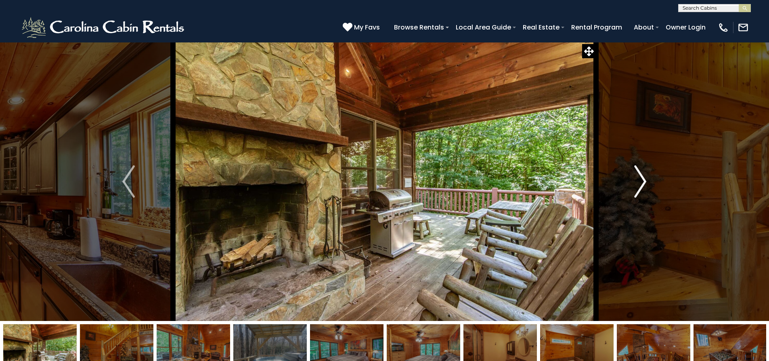
click at [641, 178] on img "Next" at bounding box center [640, 181] width 12 height 32
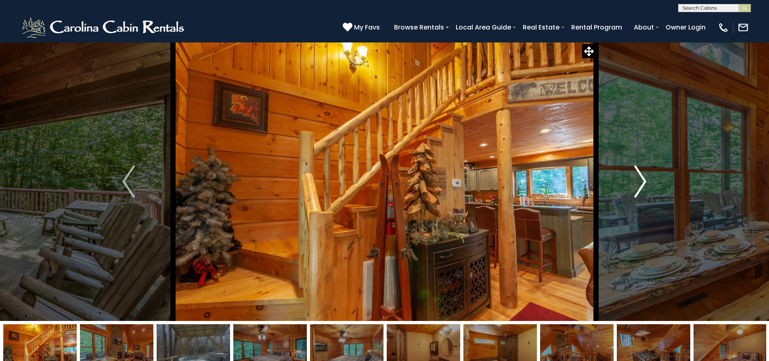
click at [641, 178] on img "Next" at bounding box center [640, 181] width 12 height 32
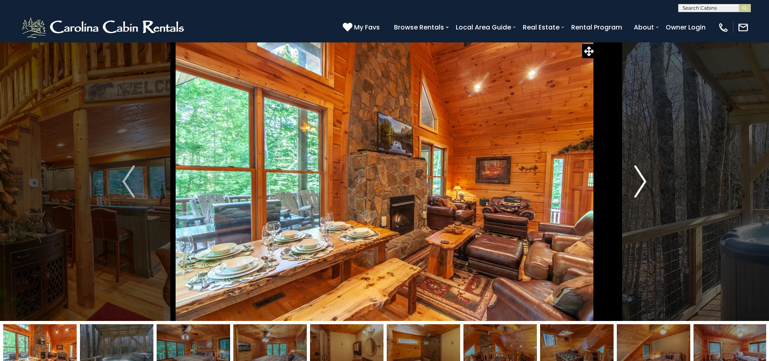
click at [641, 178] on img "Next" at bounding box center [640, 181] width 12 height 32
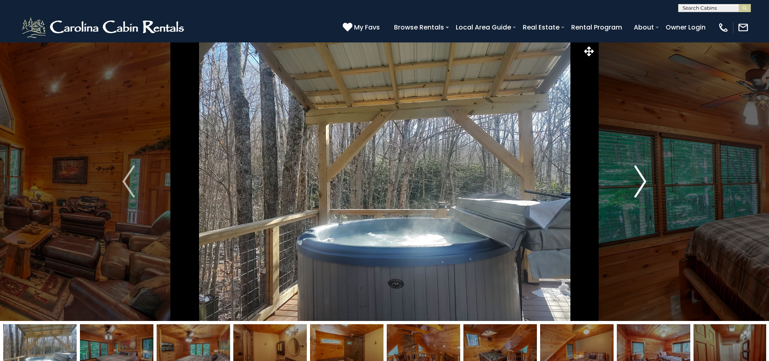
click at [641, 178] on img "Next" at bounding box center [640, 181] width 12 height 32
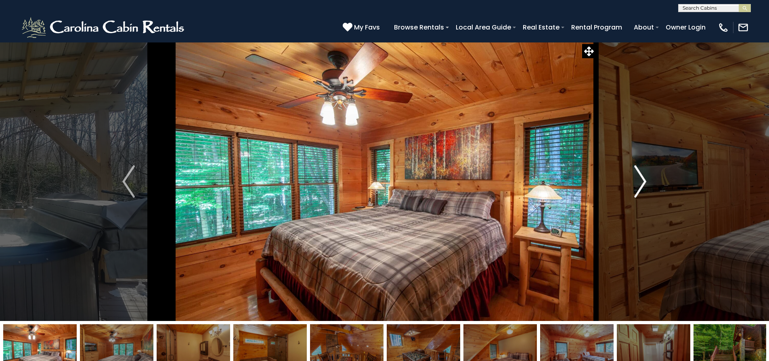
click at [641, 178] on img "Next" at bounding box center [640, 181] width 12 height 32
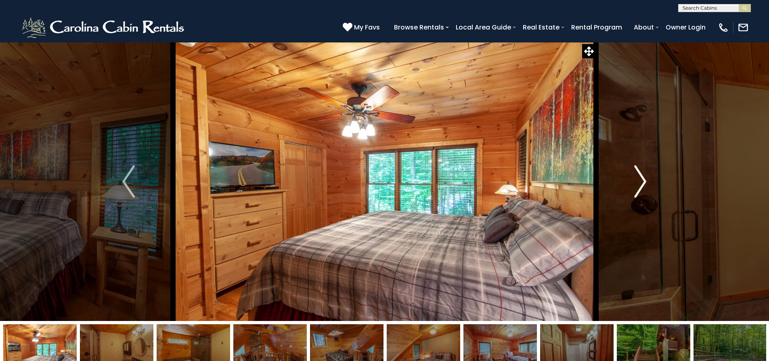
click at [641, 178] on img "Next" at bounding box center [640, 181] width 12 height 32
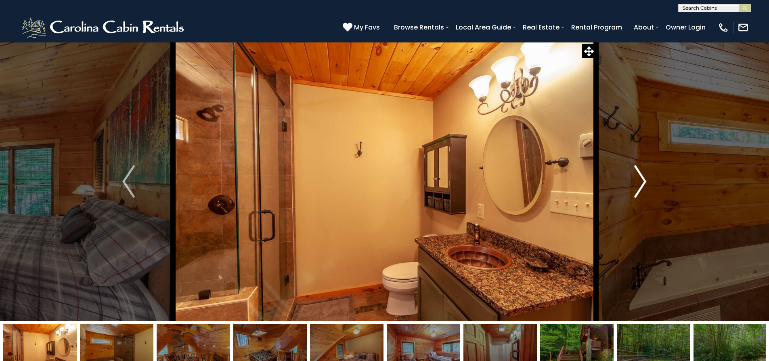
click at [641, 178] on img "Next" at bounding box center [640, 181] width 12 height 32
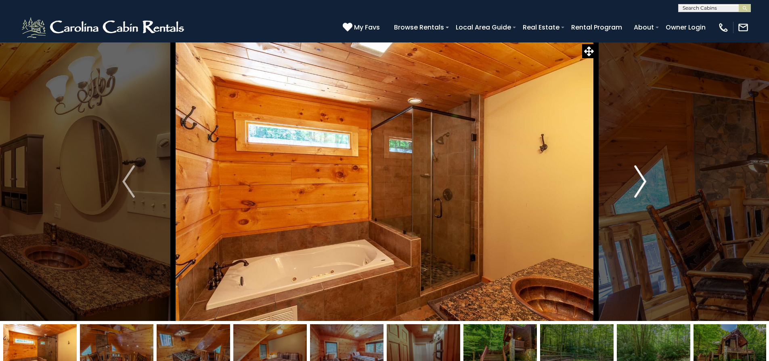
click at [641, 178] on img "Next" at bounding box center [640, 181] width 12 height 32
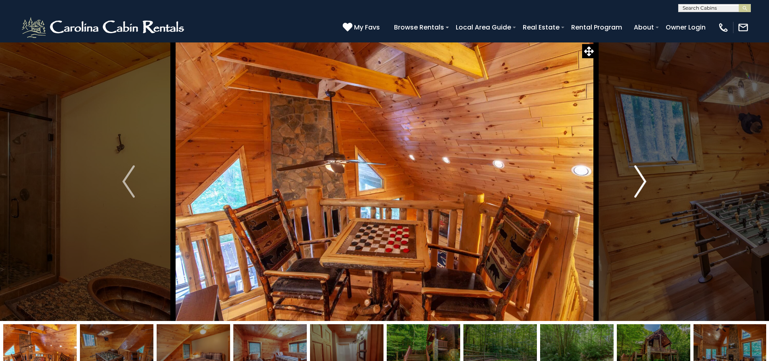
click at [641, 178] on img "Next" at bounding box center [640, 181] width 12 height 32
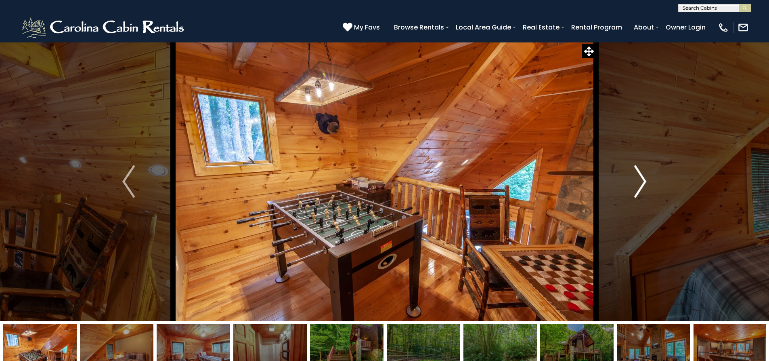
click at [641, 178] on img "Next" at bounding box center [640, 181] width 12 height 32
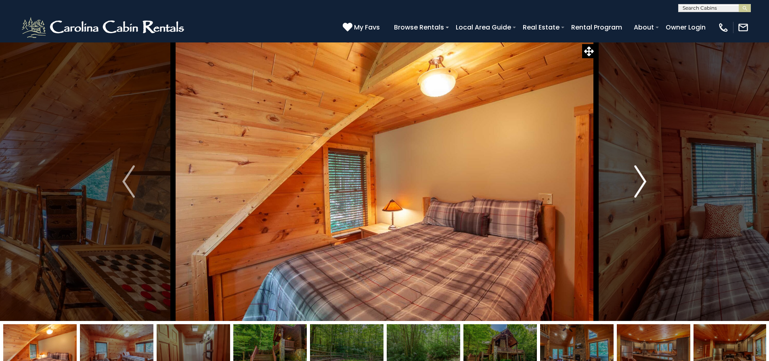
click at [641, 178] on img "Next" at bounding box center [640, 181] width 12 height 32
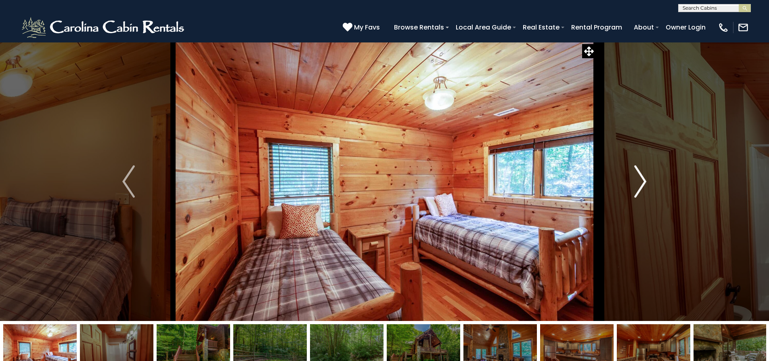
click at [641, 178] on img "Next" at bounding box center [640, 181] width 12 height 32
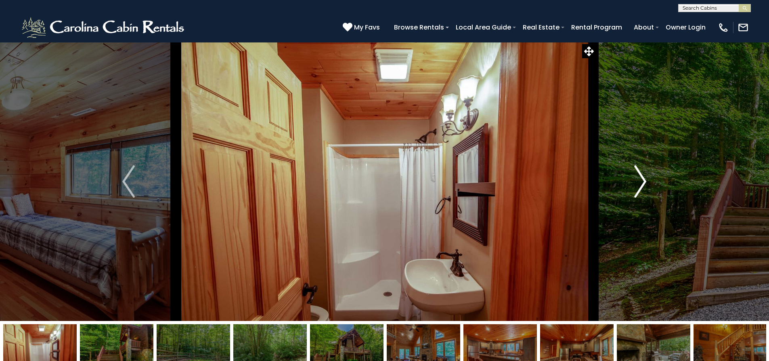
click at [641, 178] on img "Next" at bounding box center [640, 181] width 12 height 32
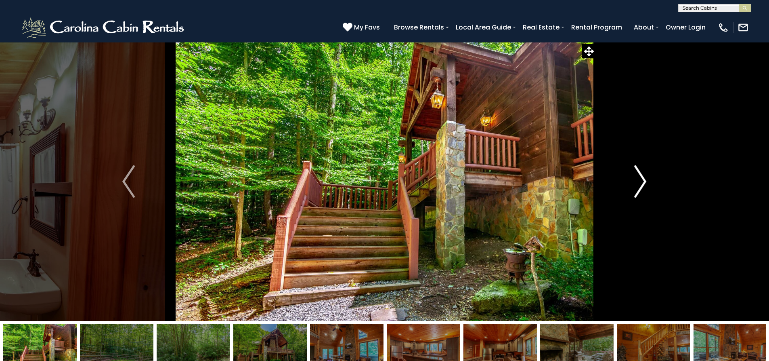
click at [641, 178] on img "Next" at bounding box center [640, 181] width 12 height 32
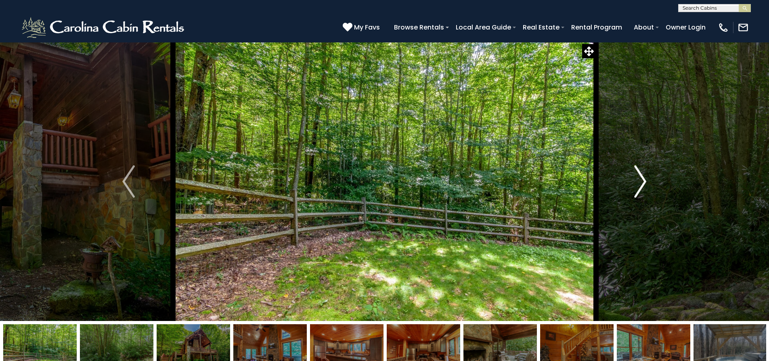
click at [641, 178] on img "Next" at bounding box center [640, 181] width 12 height 32
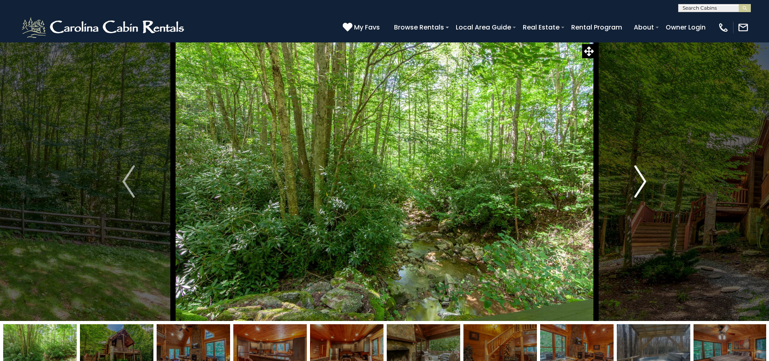
click at [641, 178] on img "Next" at bounding box center [640, 181] width 12 height 32
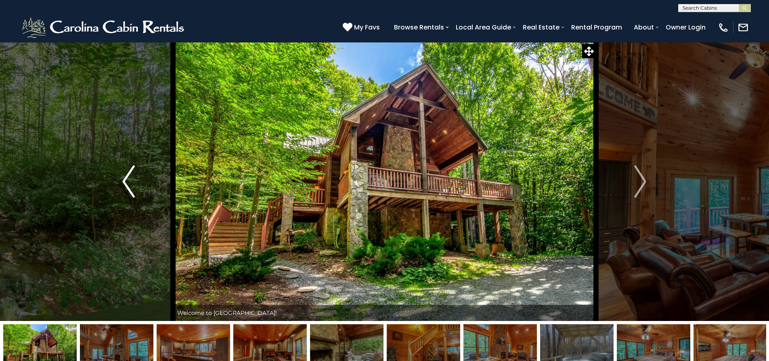
click at [130, 189] on img "Previous" at bounding box center [128, 181] width 12 height 32
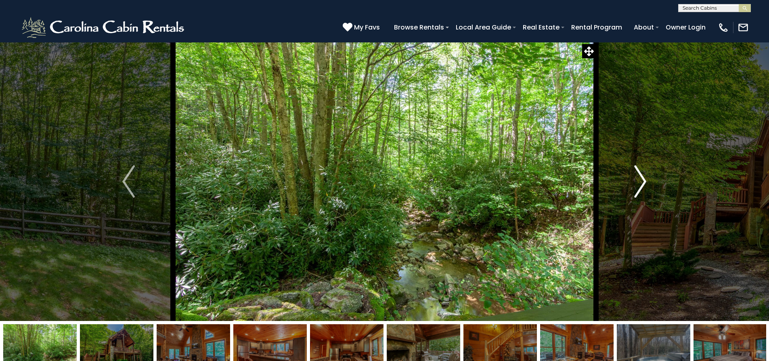
click at [637, 176] on img "Next" at bounding box center [640, 181] width 12 height 32
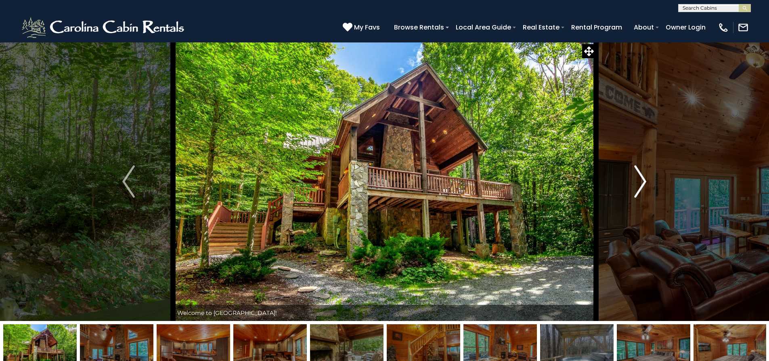
click at [637, 176] on img "Next" at bounding box center [640, 181] width 12 height 32
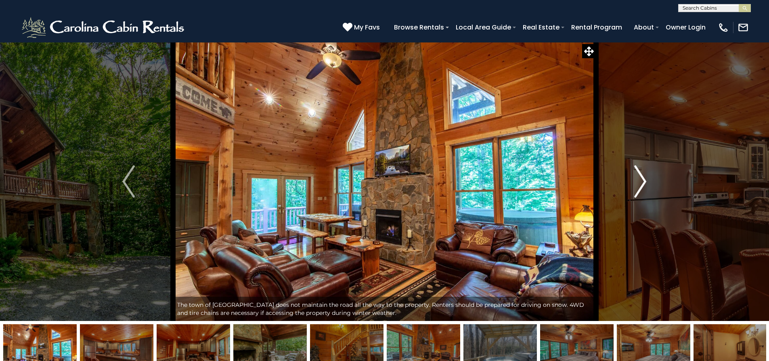
click at [637, 176] on img "Next" at bounding box center [640, 181] width 12 height 32
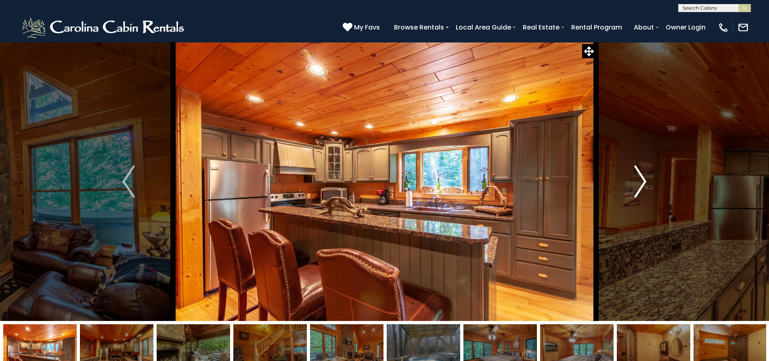
click at [637, 176] on img "Next" at bounding box center [640, 181] width 12 height 32
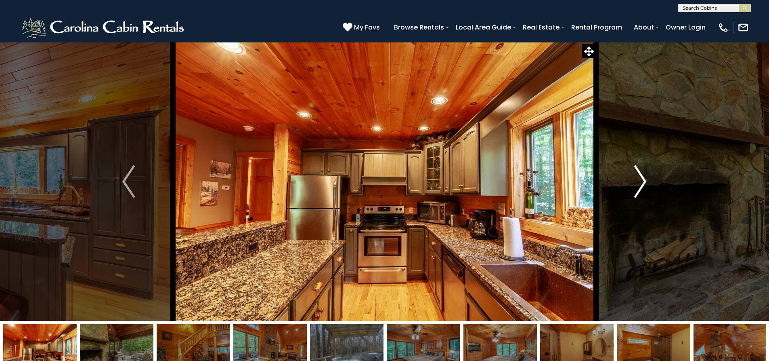
click at [637, 176] on img "Next" at bounding box center [640, 181] width 12 height 32
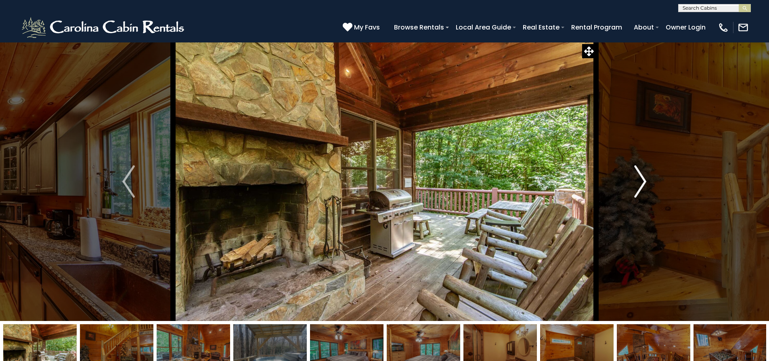
click at [637, 176] on img "Next" at bounding box center [640, 181] width 12 height 32
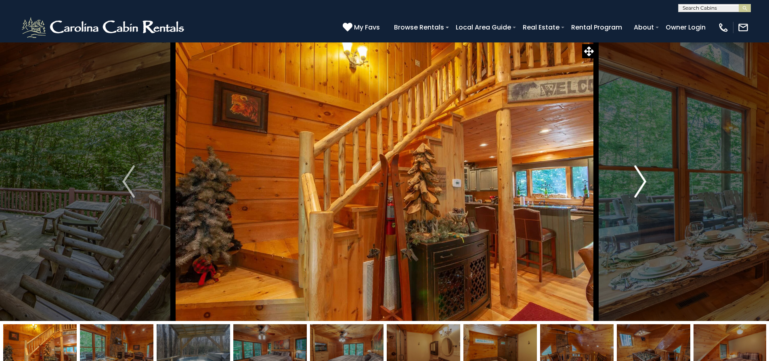
click at [637, 176] on img "Next" at bounding box center [640, 181] width 12 height 32
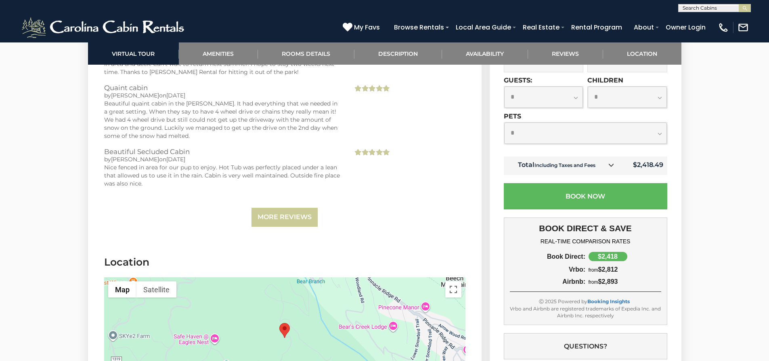
scroll to position [1817, 0]
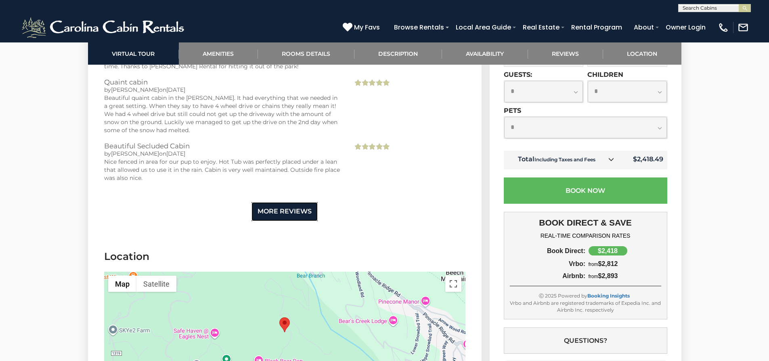
click at [282, 216] on link "More Reviews" at bounding box center [285, 211] width 66 height 19
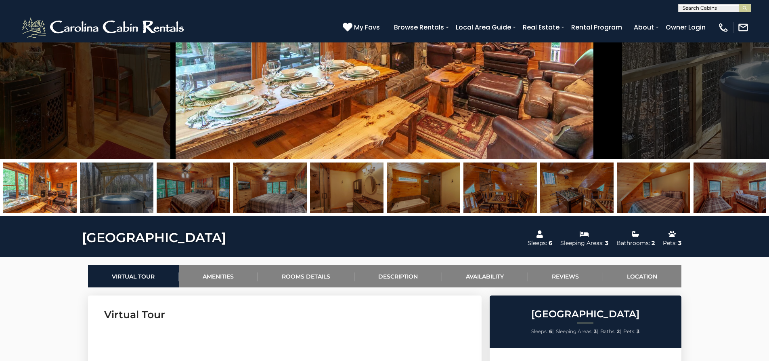
scroll to position [0, 0]
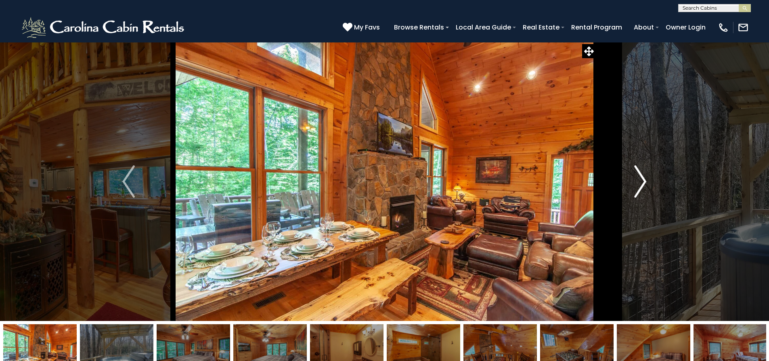
click at [642, 184] on img "Next" at bounding box center [640, 181] width 12 height 32
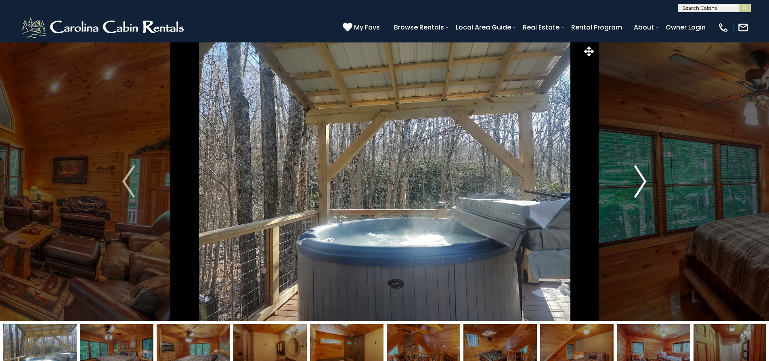
click at [642, 184] on img "Next" at bounding box center [640, 181] width 12 height 32
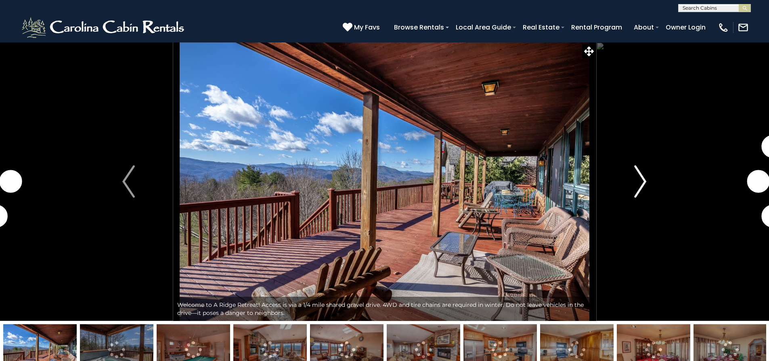
click at [639, 178] on img "Next" at bounding box center [640, 181] width 12 height 32
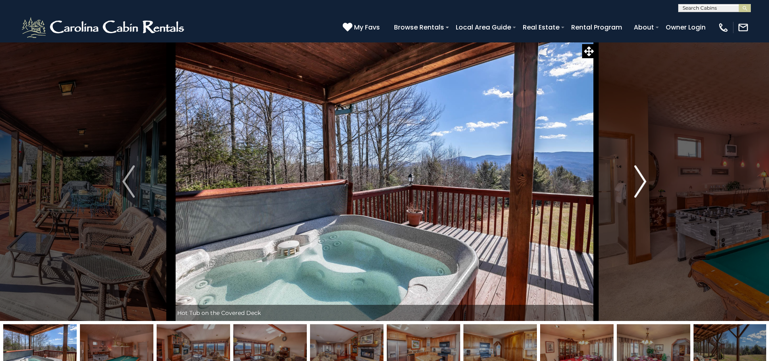
click at [640, 176] on img "Next" at bounding box center [640, 181] width 12 height 32
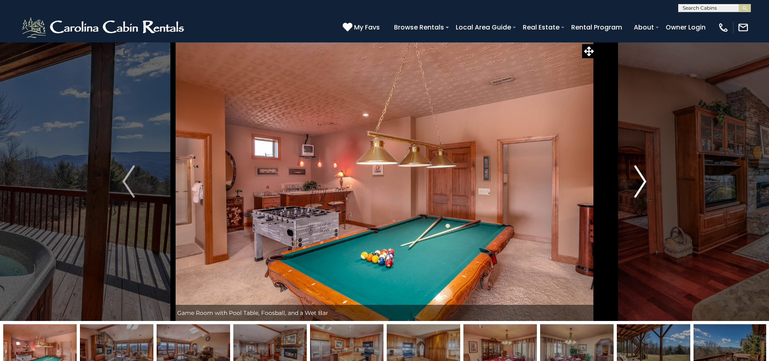
click at [640, 176] on img "Next" at bounding box center [640, 181] width 12 height 32
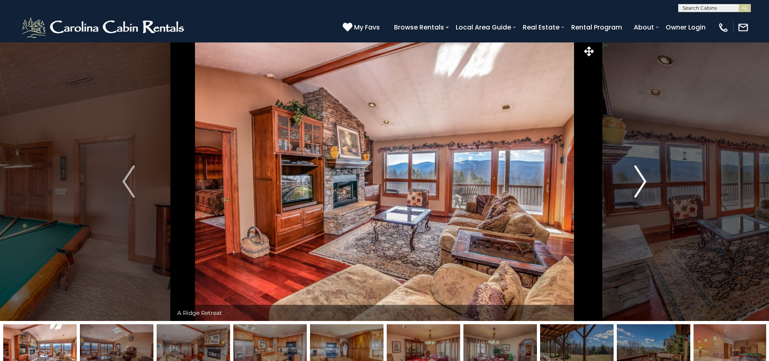
click at [640, 176] on img "Next" at bounding box center [640, 181] width 12 height 32
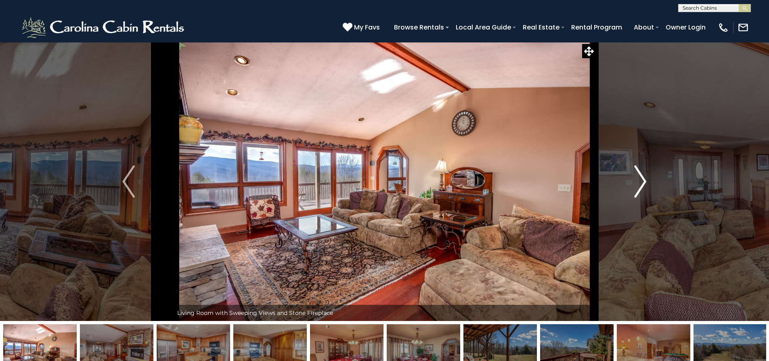
click at [640, 176] on img "Next" at bounding box center [640, 181] width 12 height 32
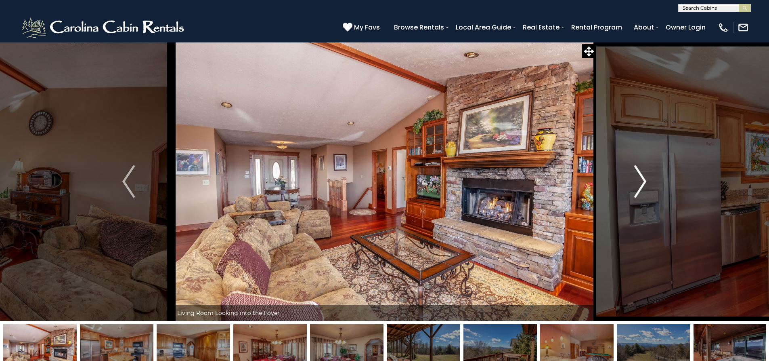
click at [640, 176] on img "Next" at bounding box center [640, 181] width 12 height 32
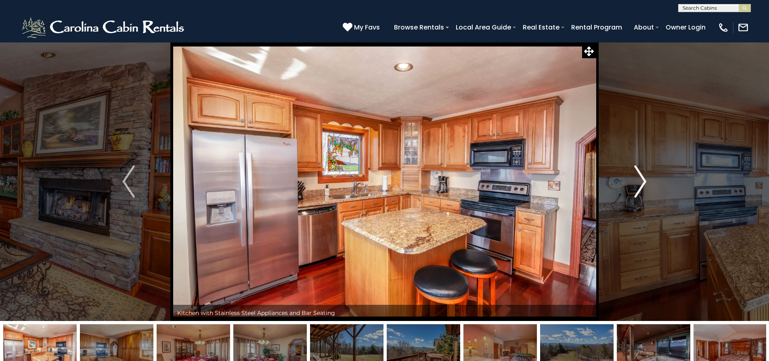
click at [640, 176] on img "Next" at bounding box center [640, 181] width 12 height 32
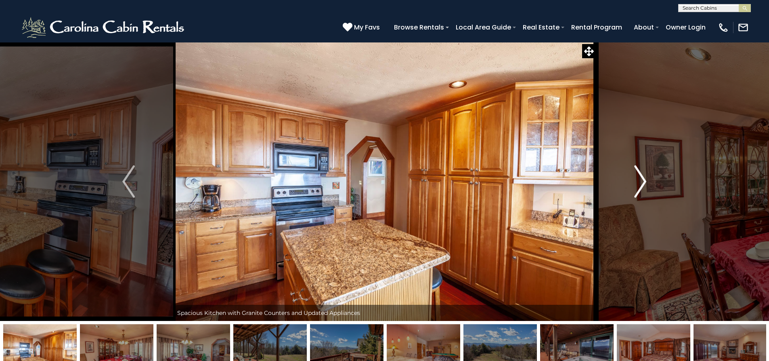
click at [640, 176] on img "Next" at bounding box center [640, 181] width 12 height 32
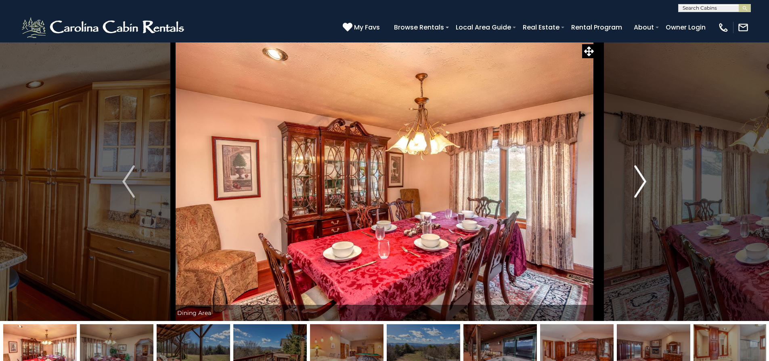
click at [640, 176] on img "Next" at bounding box center [640, 181] width 12 height 32
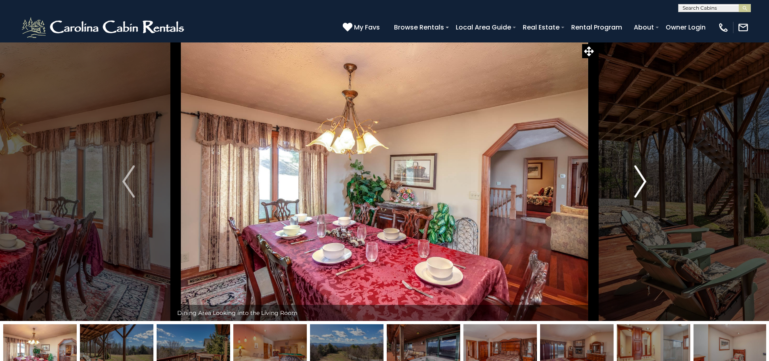
click at [640, 176] on img "Next" at bounding box center [640, 181] width 12 height 32
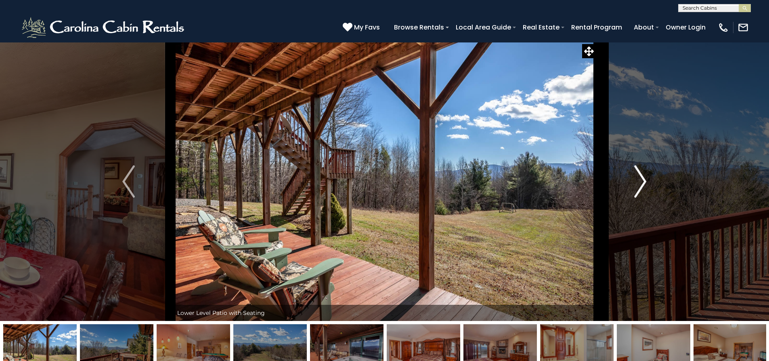
click at [640, 176] on img "Next" at bounding box center [640, 181] width 12 height 32
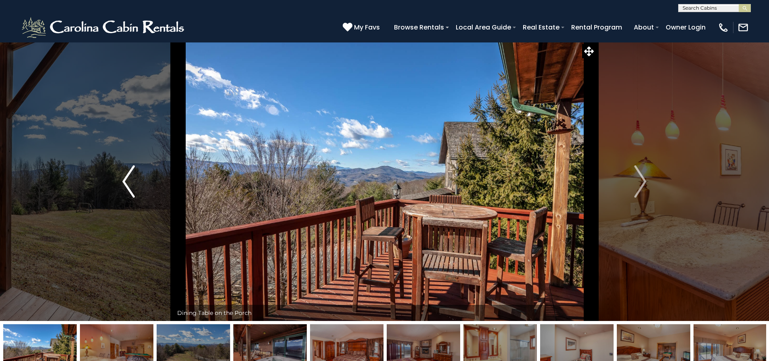
click at [124, 180] on img "Previous" at bounding box center [128, 181] width 12 height 32
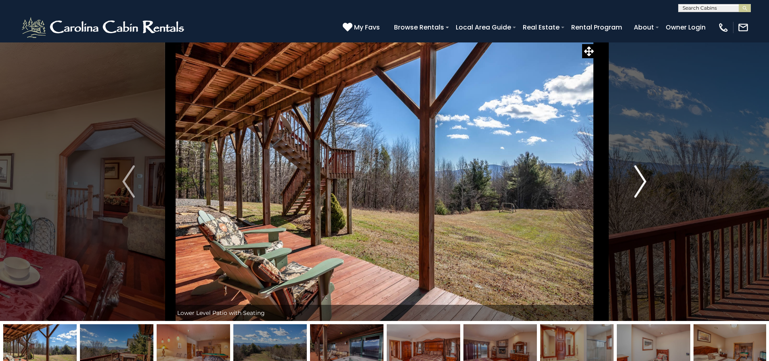
click at [639, 183] on img "Next" at bounding box center [640, 181] width 12 height 32
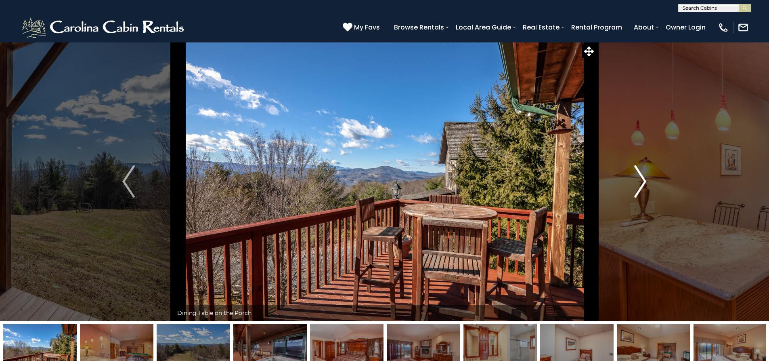
click at [639, 183] on img "Next" at bounding box center [640, 181] width 12 height 32
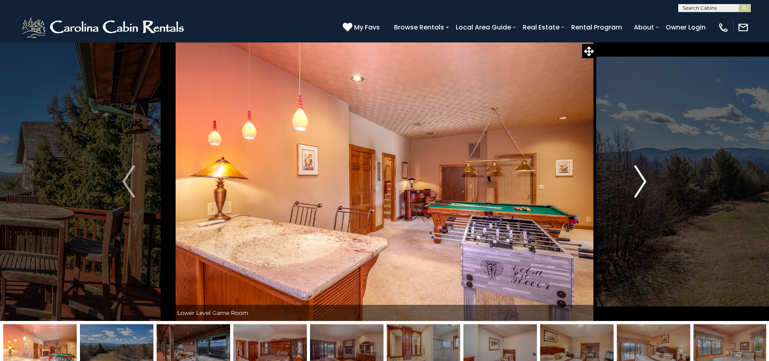
click at [639, 183] on img "Next" at bounding box center [640, 181] width 12 height 32
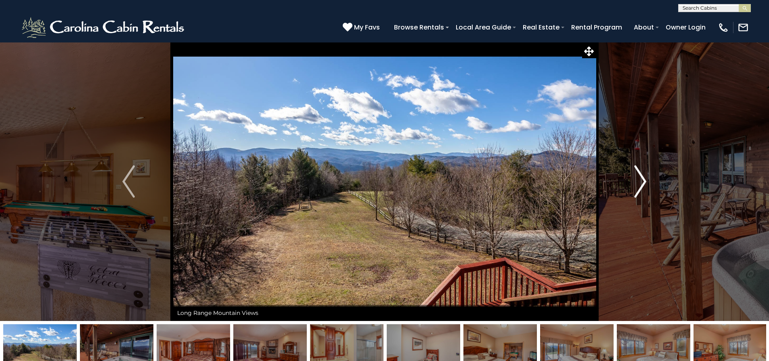
click at [639, 183] on img "Next" at bounding box center [640, 181] width 12 height 32
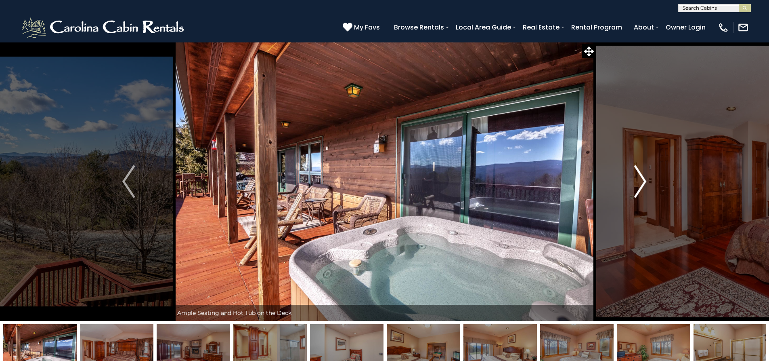
click at [639, 183] on img "Next" at bounding box center [640, 181] width 12 height 32
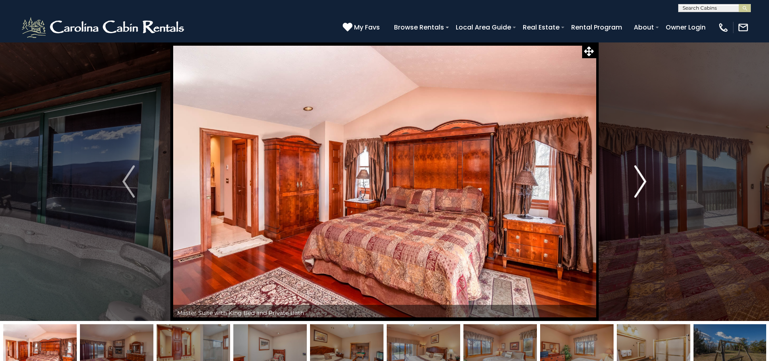
click at [639, 183] on img "Next" at bounding box center [640, 181] width 12 height 32
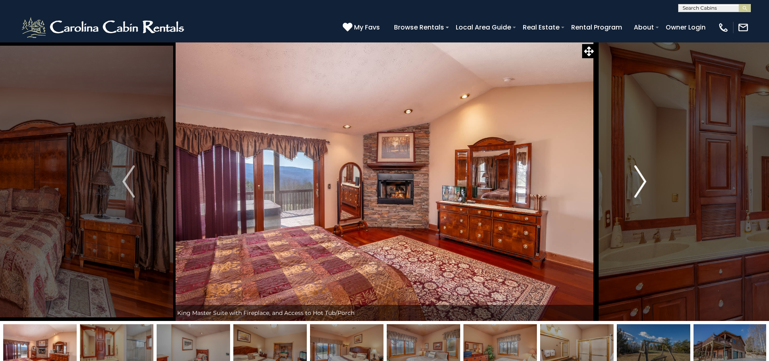
click at [639, 183] on img "Next" at bounding box center [640, 181] width 12 height 32
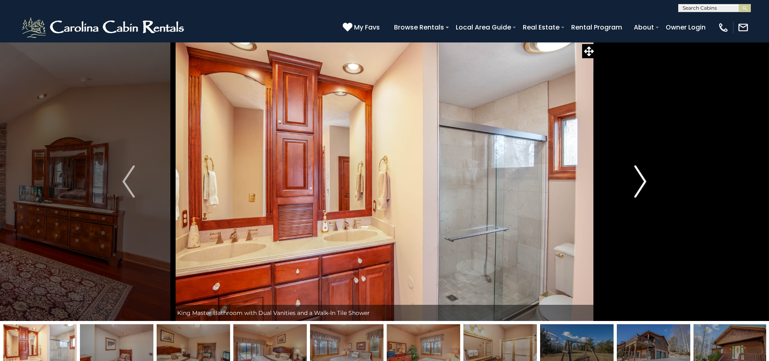
click at [639, 183] on img "Next" at bounding box center [640, 181] width 12 height 32
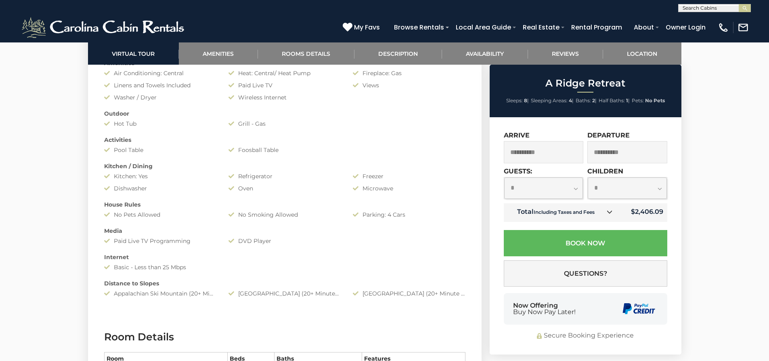
scroll to position [807, 0]
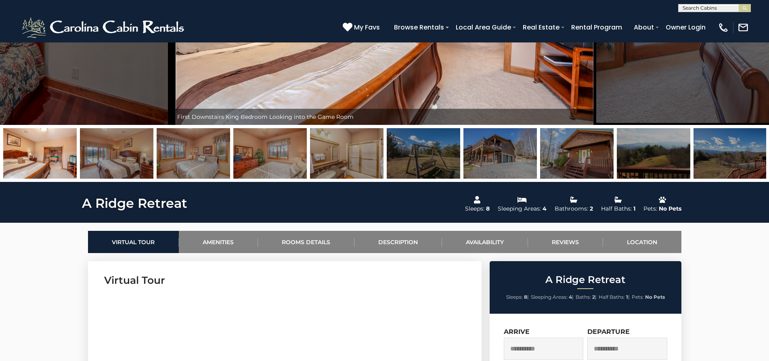
scroll to position [40, 0]
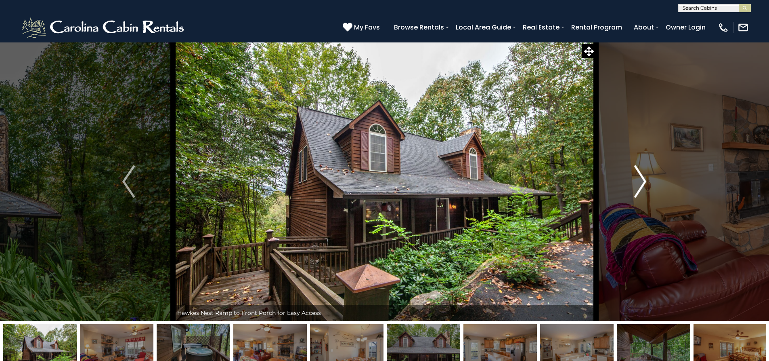
click at [641, 182] on img "Next" at bounding box center [640, 181] width 12 height 32
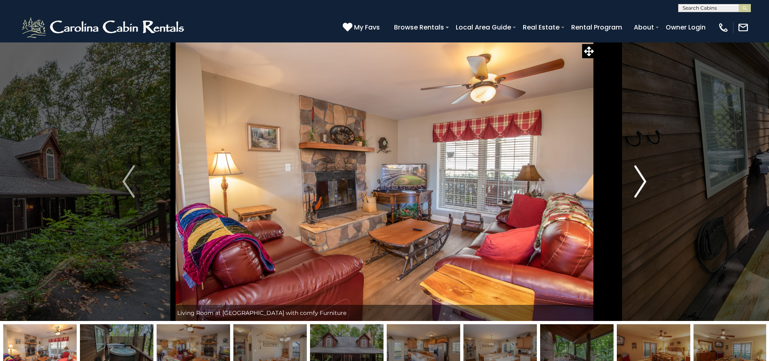
click at [643, 183] on img "Next" at bounding box center [640, 181] width 12 height 32
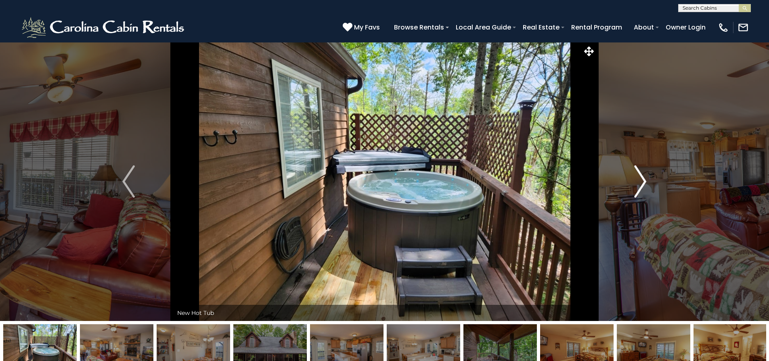
click at [643, 183] on img "Next" at bounding box center [640, 181] width 12 height 32
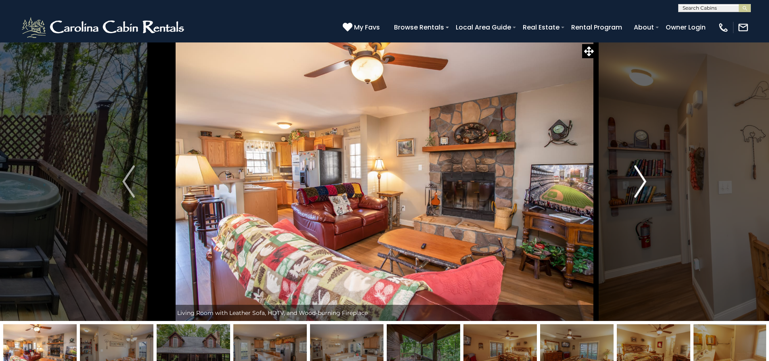
click at [643, 183] on img "Next" at bounding box center [640, 181] width 12 height 32
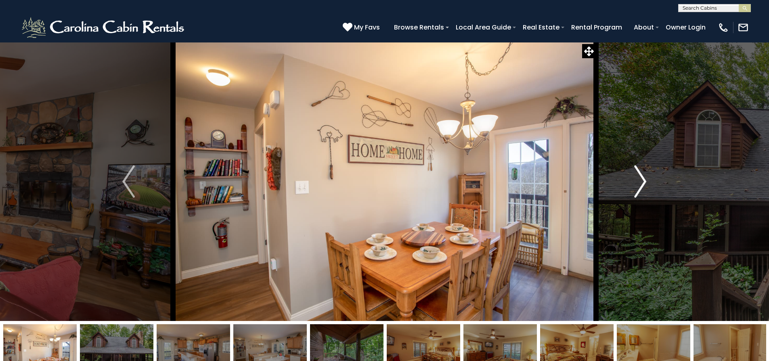
click at [643, 183] on img "Next" at bounding box center [640, 181] width 12 height 32
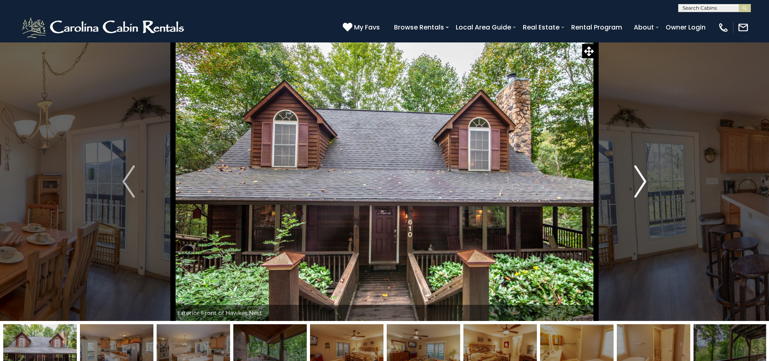
click at [643, 183] on img "Next" at bounding box center [640, 181] width 12 height 32
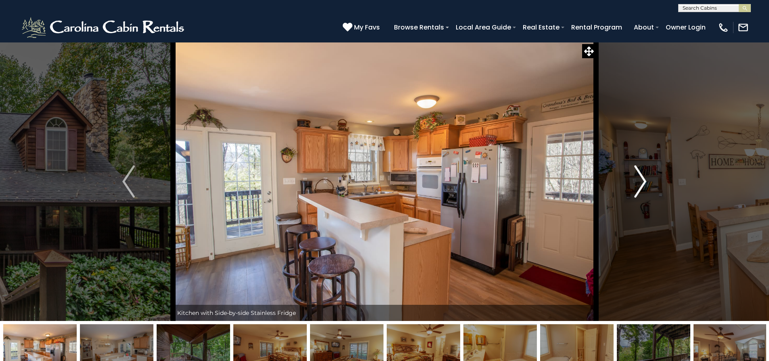
click at [643, 183] on img "Next" at bounding box center [640, 181] width 12 height 32
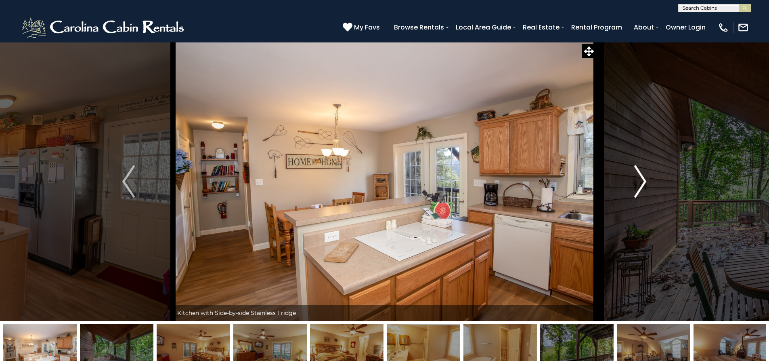
click at [643, 183] on img "Next" at bounding box center [640, 181] width 12 height 32
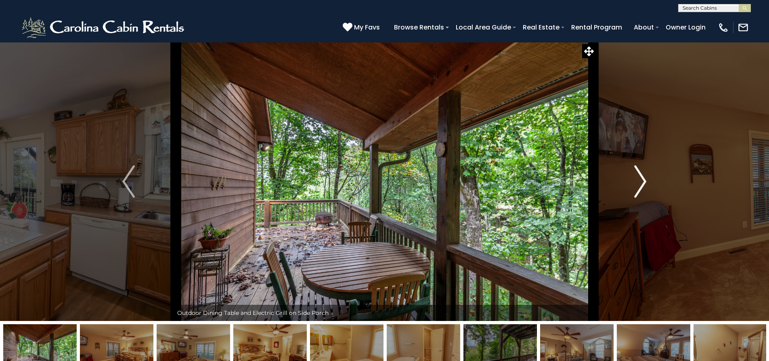
click at [643, 183] on img "Next" at bounding box center [640, 181] width 12 height 32
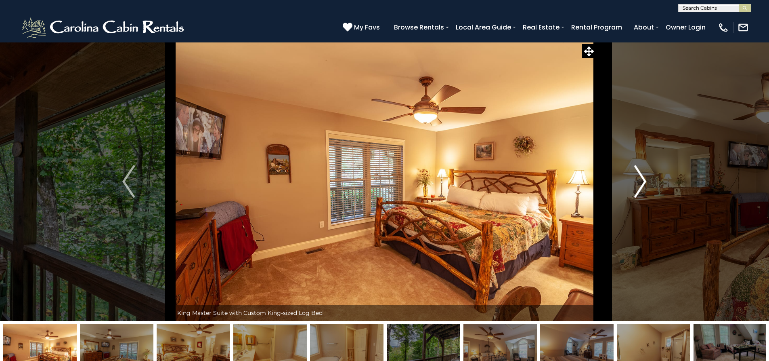
click at [643, 183] on img "Next" at bounding box center [640, 181] width 12 height 32
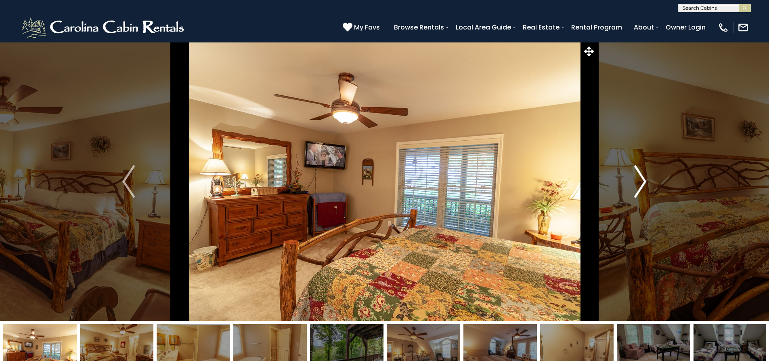
click at [643, 183] on img "Next" at bounding box center [640, 181] width 12 height 32
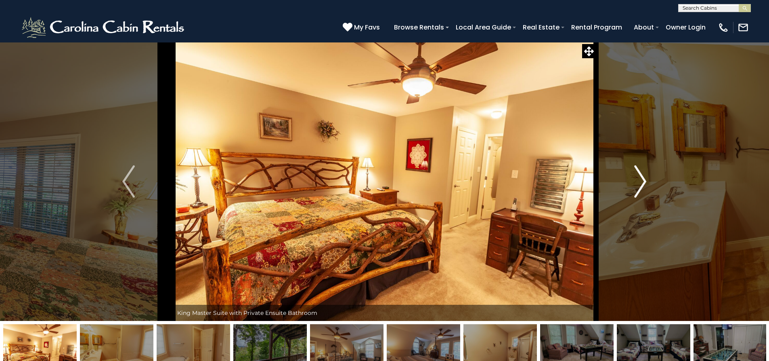
click at [643, 183] on img "Next" at bounding box center [640, 181] width 12 height 32
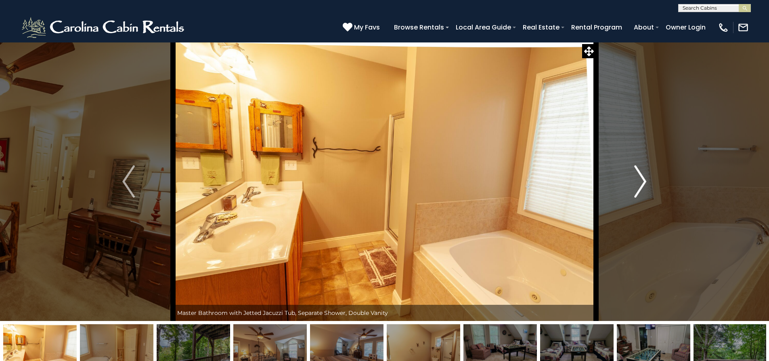
click at [642, 183] on img "Next" at bounding box center [640, 181] width 12 height 32
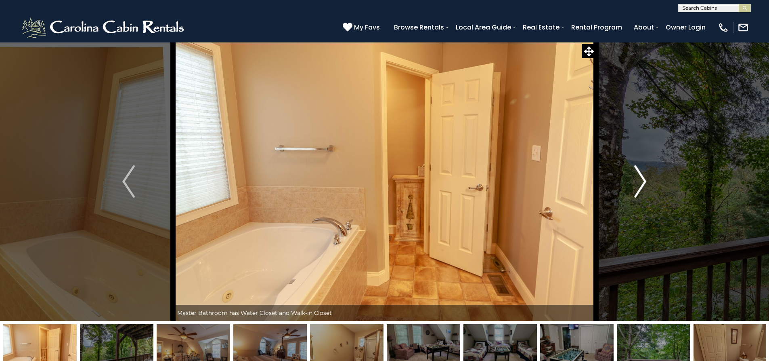
click at [642, 183] on img "Next" at bounding box center [640, 181] width 12 height 32
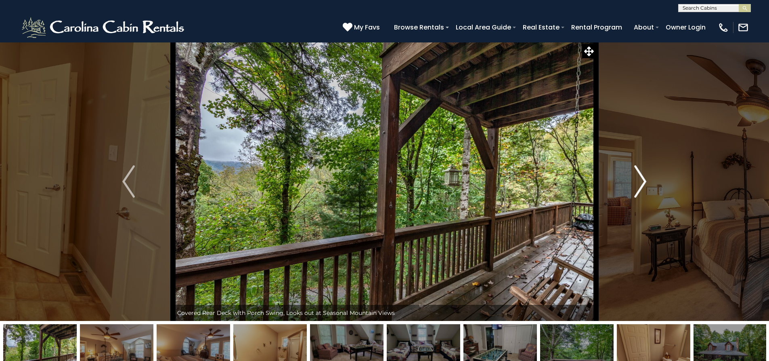
click at [641, 183] on img "Next" at bounding box center [640, 181] width 12 height 32
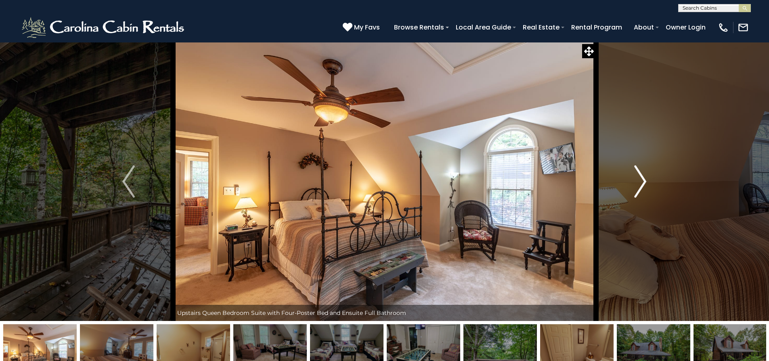
click at [641, 183] on img "Next" at bounding box center [640, 181] width 12 height 32
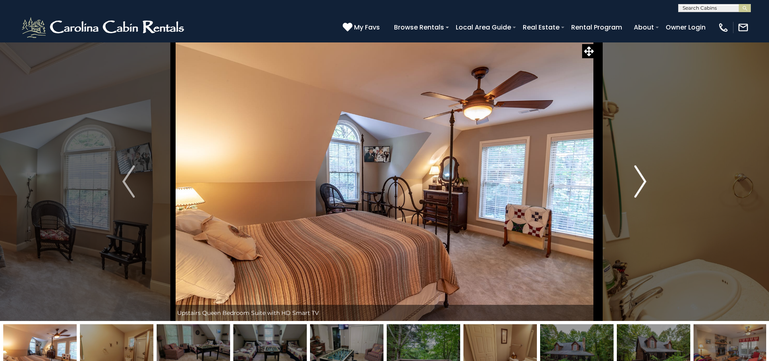
click at [641, 183] on img "Next" at bounding box center [640, 181] width 12 height 32
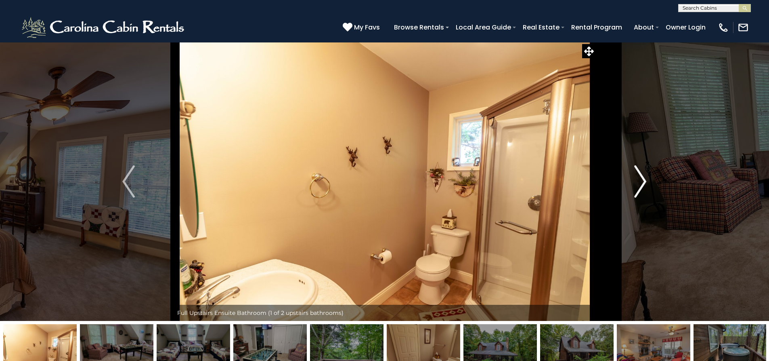
click at [641, 183] on img "Next" at bounding box center [640, 181] width 12 height 32
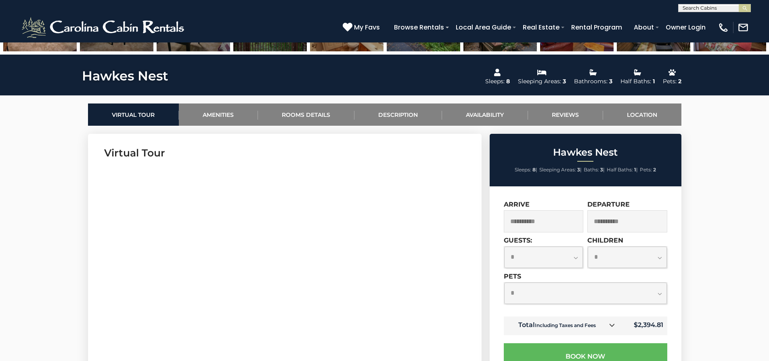
scroll to position [363, 0]
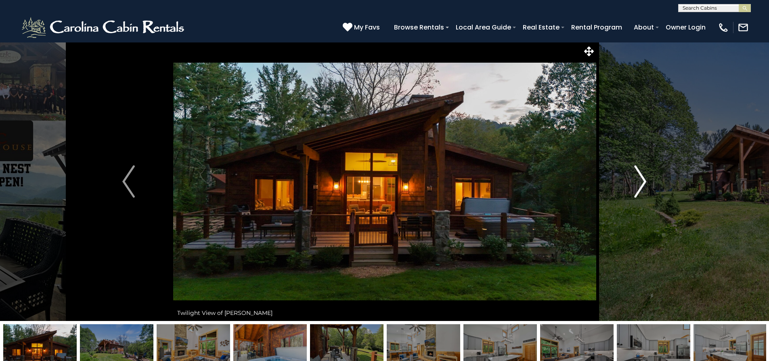
click at [641, 182] on img "Next" at bounding box center [640, 181] width 12 height 32
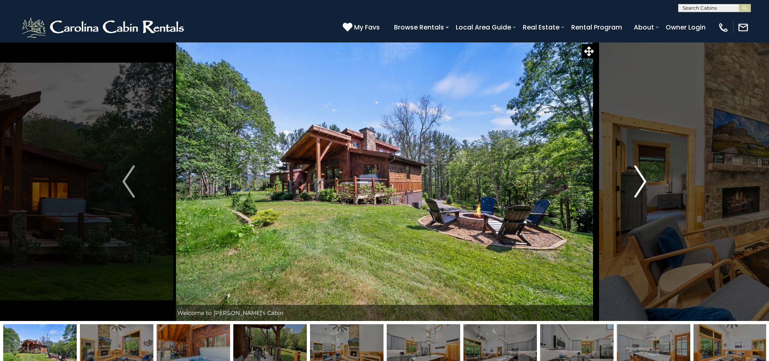
click at [641, 182] on img "Next" at bounding box center [640, 181] width 12 height 32
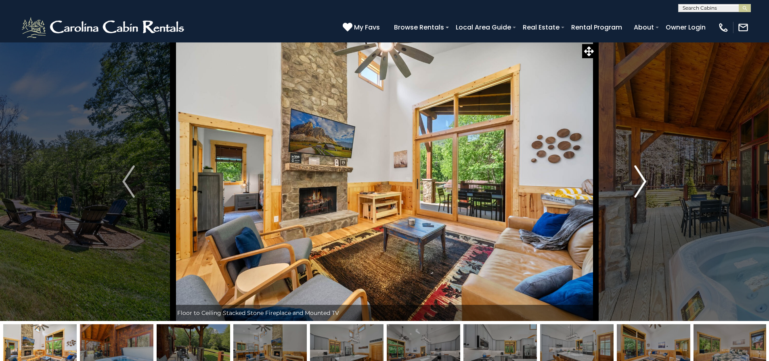
click at [641, 182] on img "Next" at bounding box center [640, 181] width 12 height 32
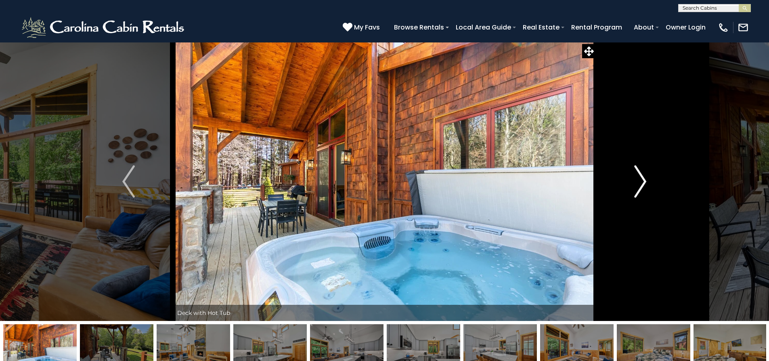
click at [641, 182] on img "Next" at bounding box center [640, 181] width 12 height 32
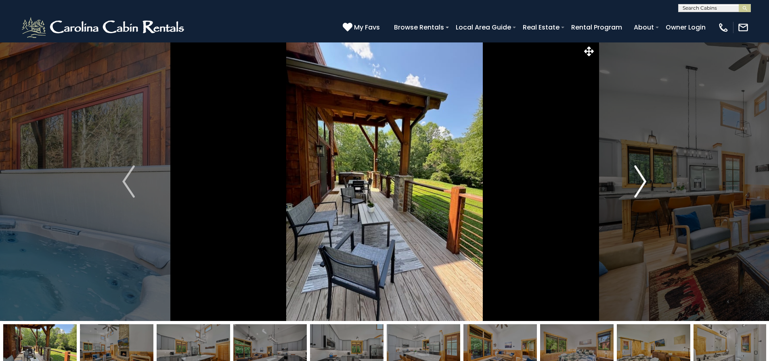
click at [641, 182] on img "Next" at bounding box center [640, 181] width 12 height 32
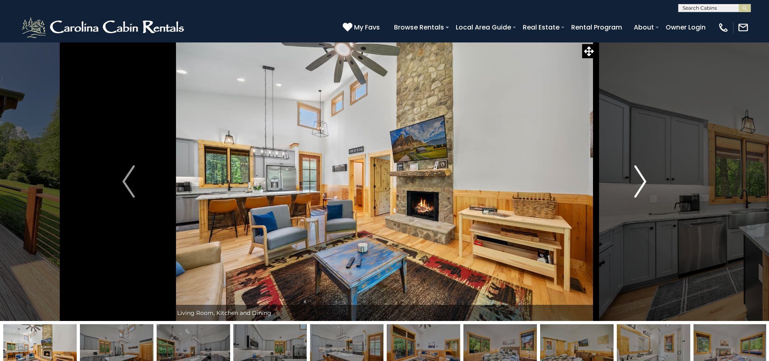
click at [641, 182] on img "Next" at bounding box center [640, 181] width 12 height 32
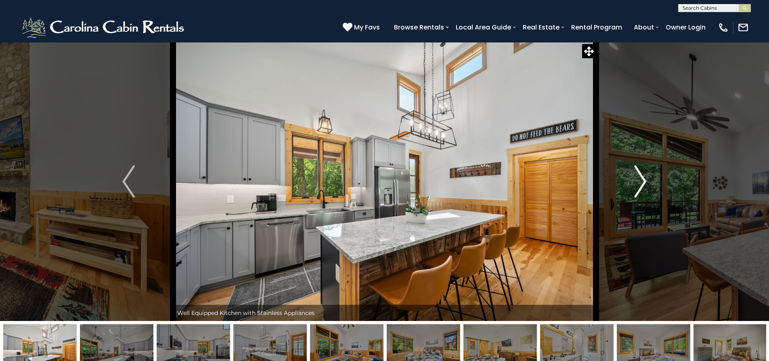
click at [641, 182] on img "Next" at bounding box center [640, 181] width 12 height 32
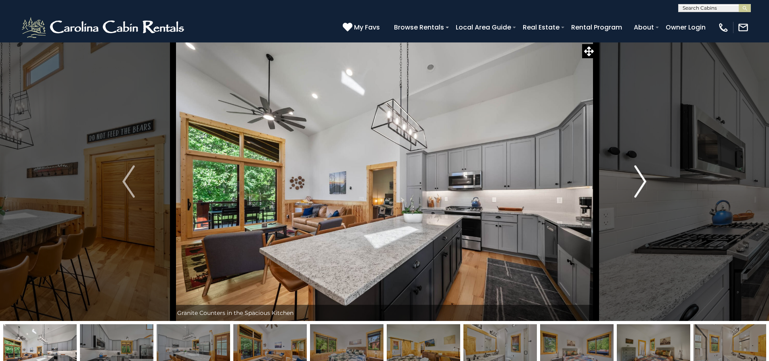
click at [641, 182] on img "Next" at bounding box center [640, 181] width 12 height 32
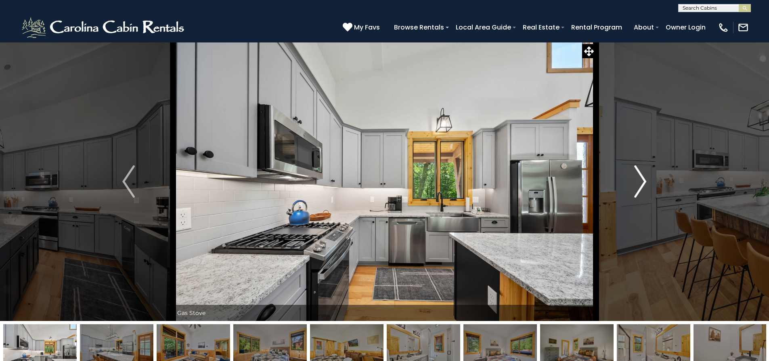
click at [641, 182] on img "Next" at bounding box center [640, 181] width 12 height 32
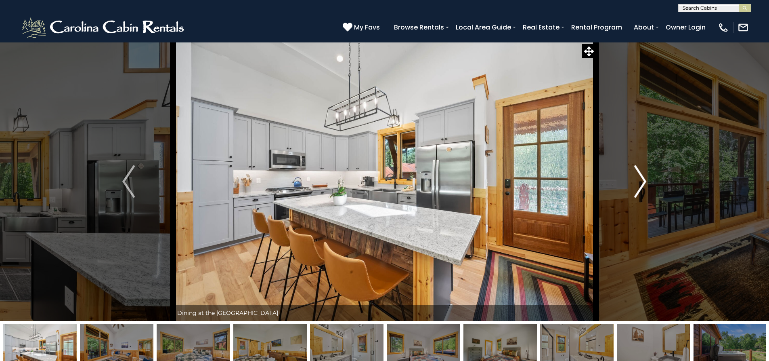
click at [641, 182] on img "Next" at bounding box center [640, 181] width 12 height 32
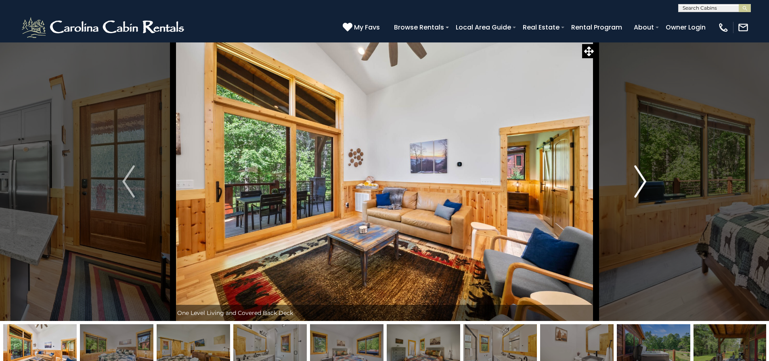
click at [641, 182] on img "Next" at bounding box center [640, 181] width 12 height 32
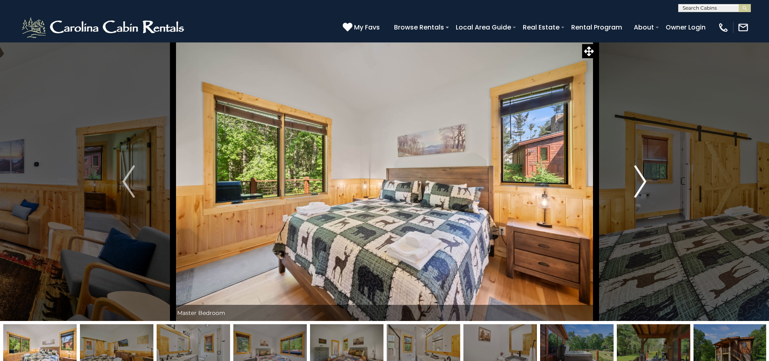
click at [641, 182] on img "Next" at bounding box center [640, 181] width 12 height 32
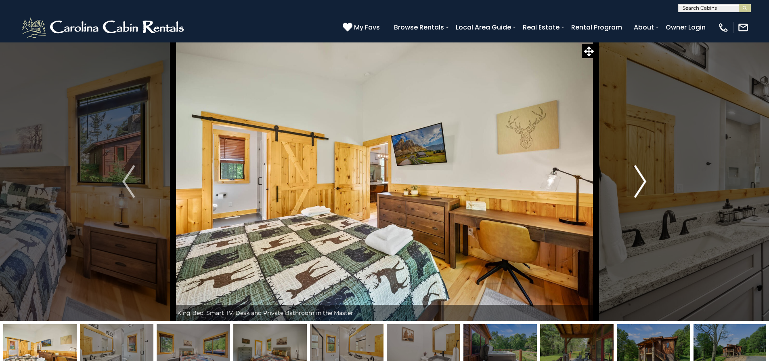
click at [641, 182] on img "Next" at bounding box center [640, 181] width 12 height 32
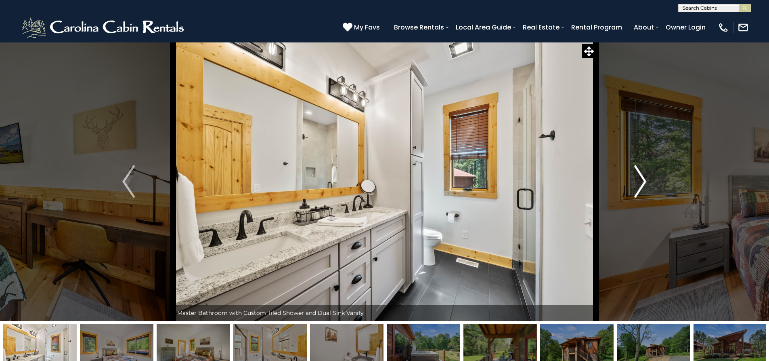
click at [641, 182] on img "Next" at bounding box center [640, 181] width 12 height 32
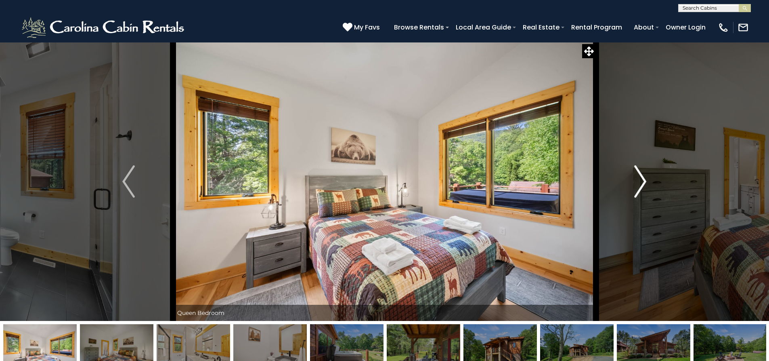
click at [641, 182] on img "Next" at bounding box center [640, 181] width 12 height 32
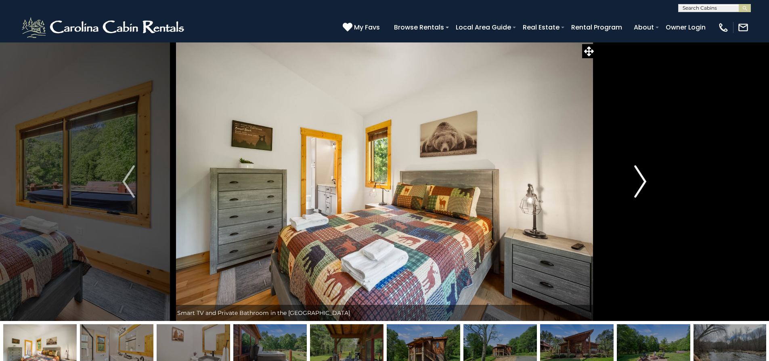
click at [641, 182] on img "Next" at bounding box center [640, 181] width 12 height 32
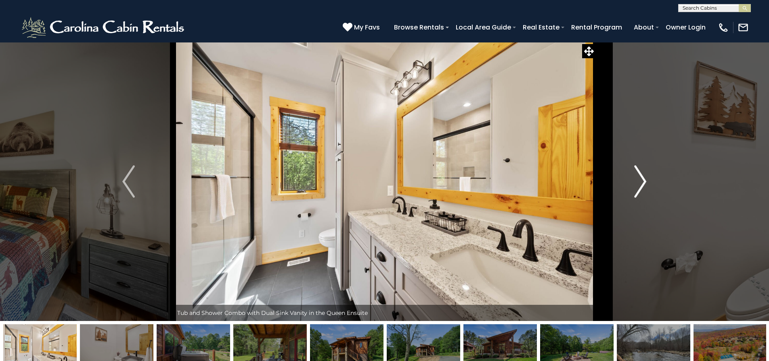
click at [641, 182] on img "Next" at bounding box center [640, 181] width 12 height 32
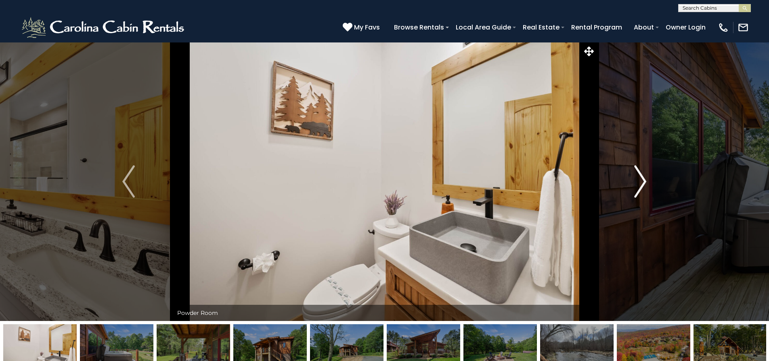
click at [641, 182] on img "Next" at bounding box center [640, 181] width 12 height 32
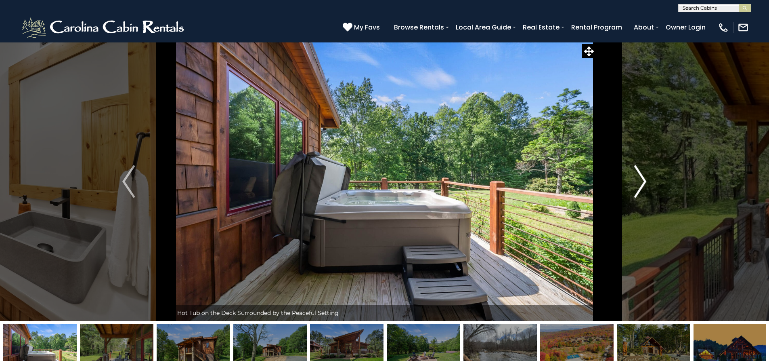
click at [641, 182] on img "Next" at bounding box center [640, 181] width 12 height 32
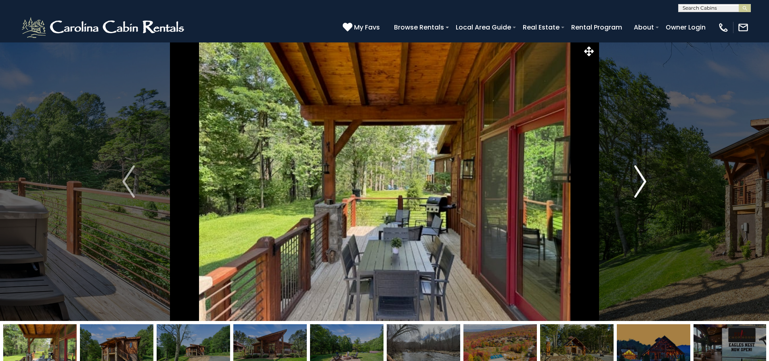
click at [641, 182] on img "Next" at bounding box center [640, 181] width 12 height 32
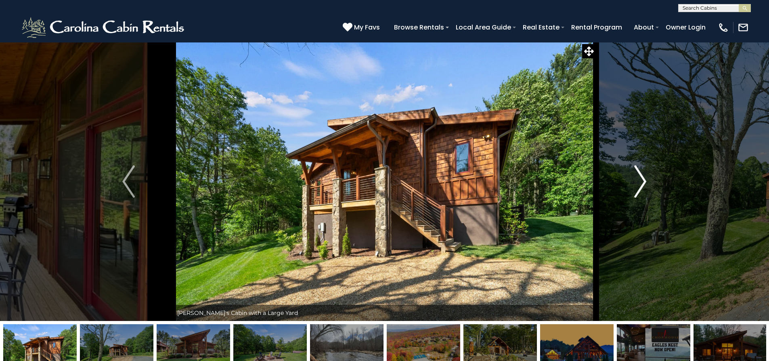
click at [641, 182] on img "Next" at bounding box center [640, 181] width 12 height 32
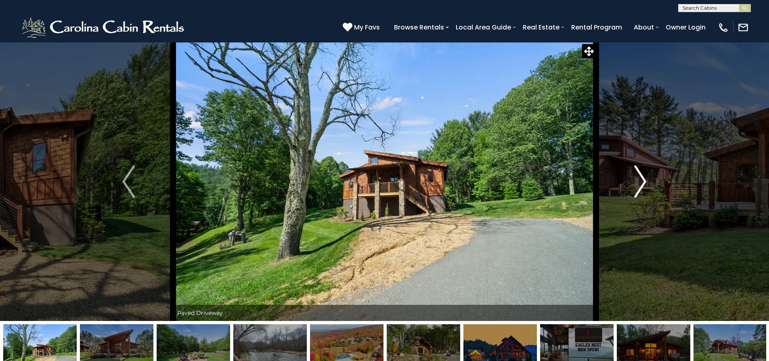
click at [641, 182] on img "Next" at bounding box center [640, 181] width 12 height 32
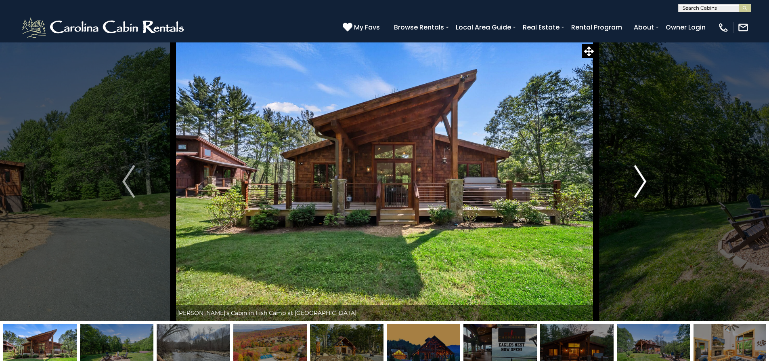
click at [638, 180] on img "Next" at bounding box center [640, 181] width 12 height 32
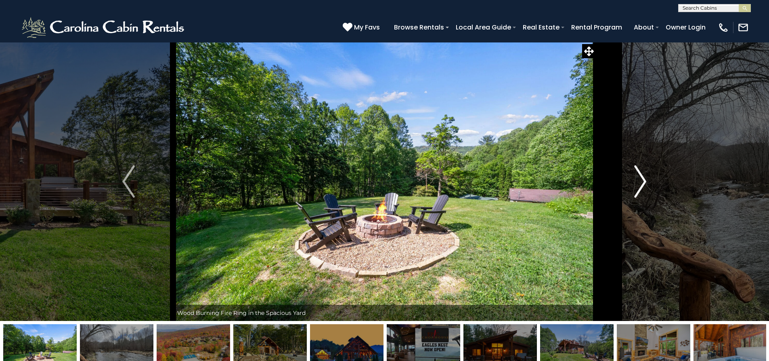
click at [638, 180] on img "Next" at bounding box center [640, 181] width 12 height 32
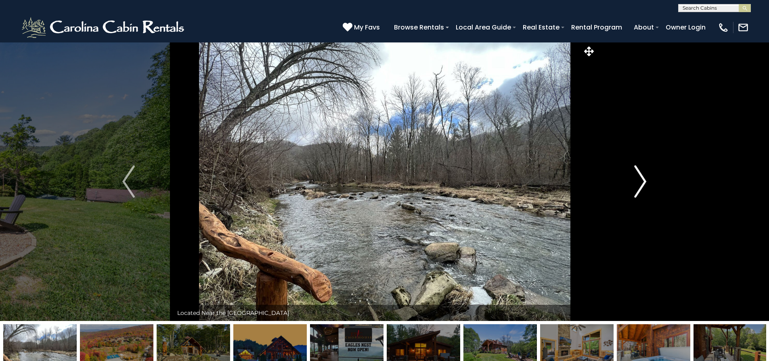
click at [638, 180] on img "Next" at bounding box center [640, 181] width 12 height 32
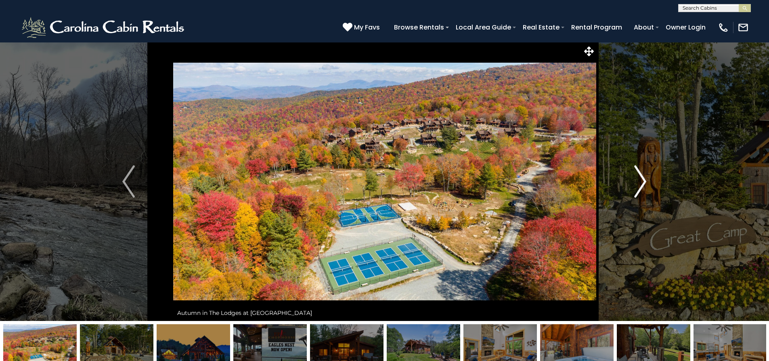
click at [641, 179] on img "Next" at bounding box center [640, 181] width 12 height 32
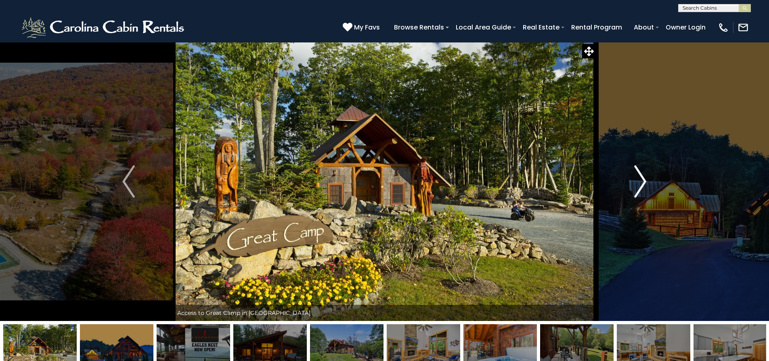
click at [641, 179] on img "Next" at bounding box center [640, 181] width 12 height 32
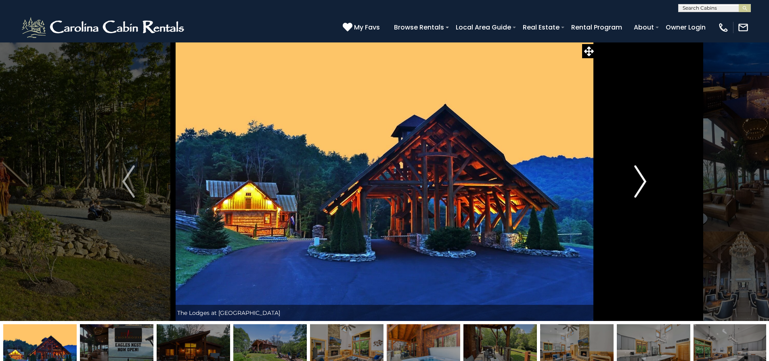
click at [641, 179] on img "Next" at bounding box center [640, 181] width 12 height 32
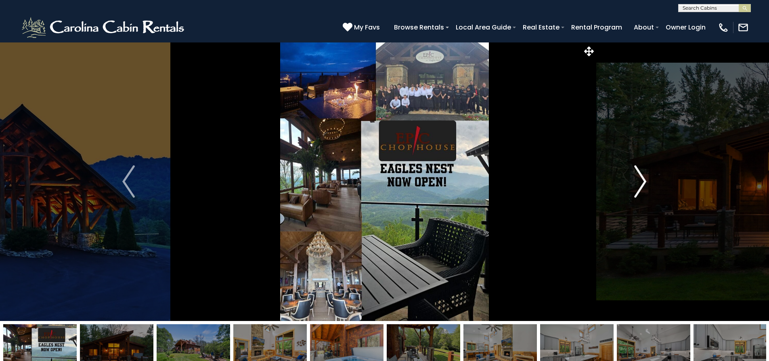
click at [641, 179] on img "Next" at bounding box center [640, 181] width 12 height 32
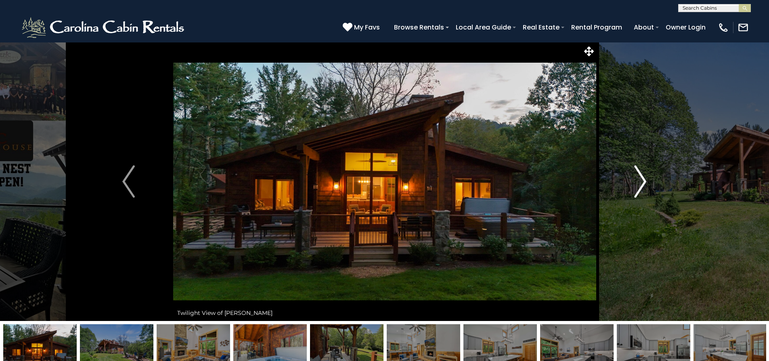
click at [641, 179] on img "Next" at bounding box center [640, 181] width 12 height 32
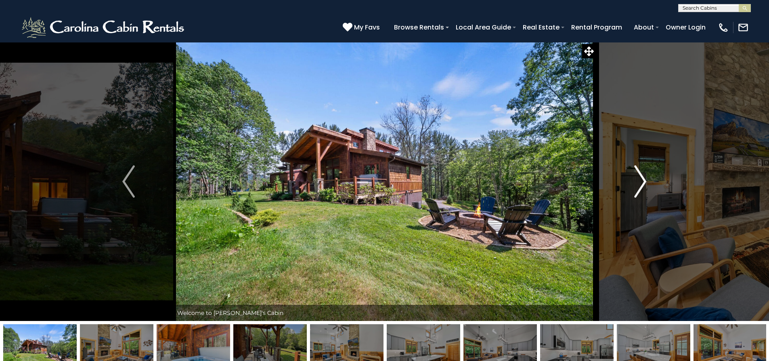
click at [641, 179] on img "Next" at bounding box center [640, 181] width 12 height 32
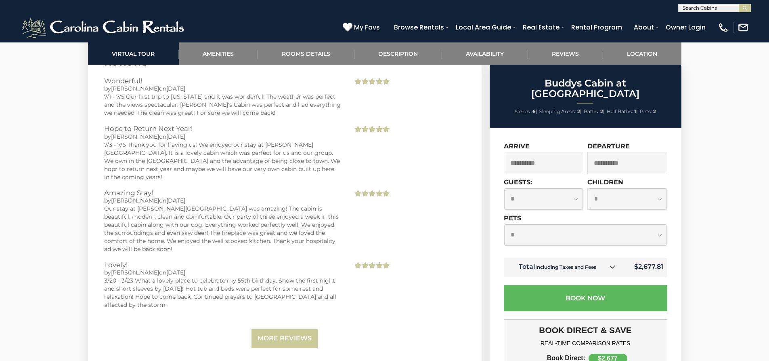
scroll to position [2301, 0]
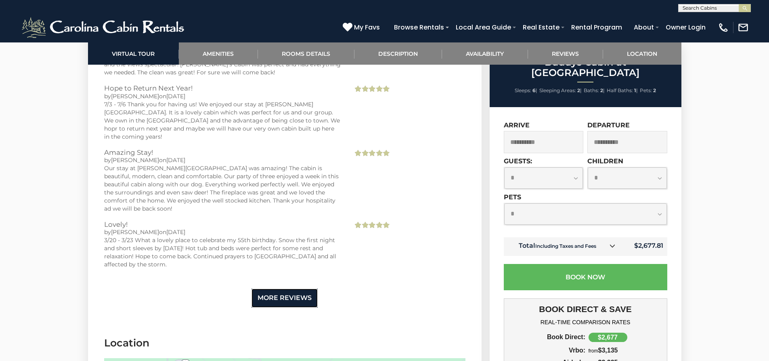
click at [268, 288] on link "More Reviews" at bounding box center [285, 297] width 66 height 19
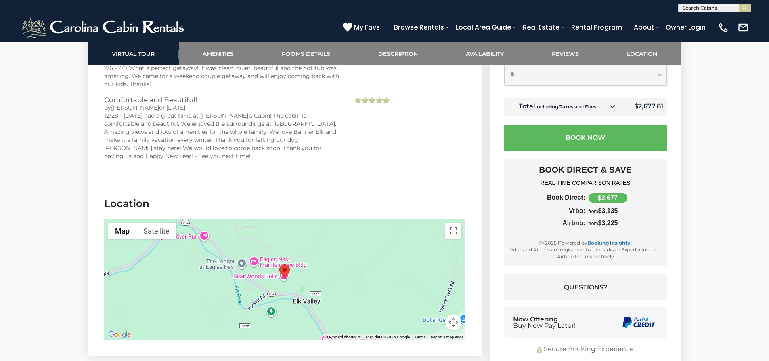
scroll to position [2543, 0]
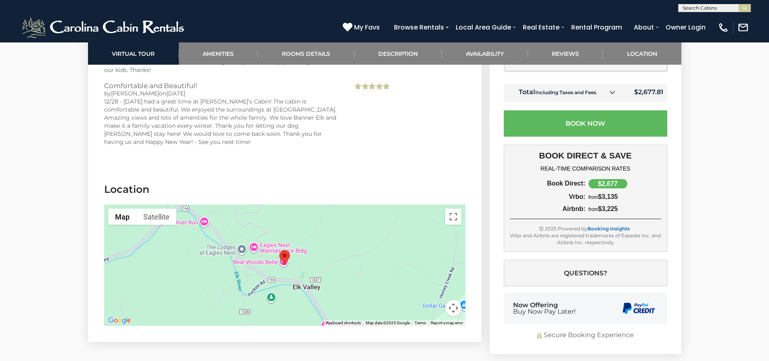
click at [453, 300] on button "Map camera controls" at bounding box center [453, 308] width 16 height 16
click at [451, 208] on button "Toggle fullscreen view" at bounding box center [453, 216] width 16 height 16
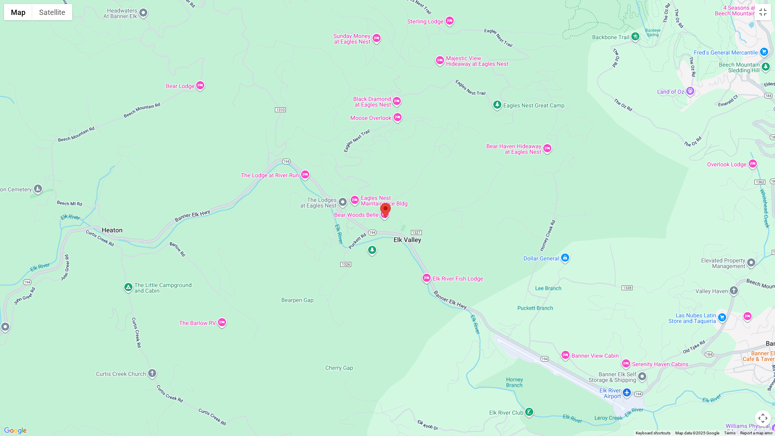
click at [535, 205] on div at bounding box center [387, 218] width 775 height 436
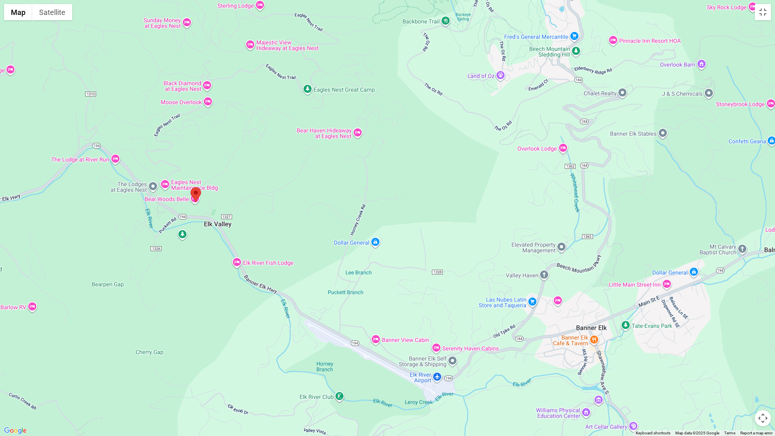
drag, startPoint x: 533, startPoint y: 206, endPoint x: 344, endPoint y: 190, distance: 189.2
click at [344, 190] on div at bounding box center [387, 218] width 775 height 436
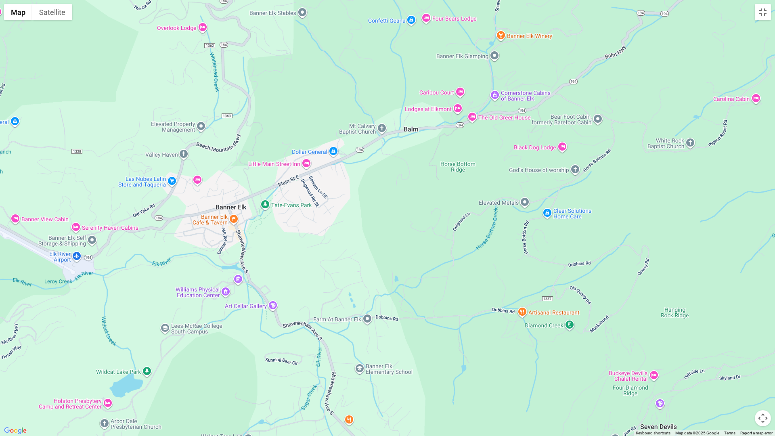
drag, startPoint x: 482, startPoint y: 183, endPoint x: 121, endPoint y: 62, distance: 380.9
click at [121, 62] on div at bounding box center [387, 218] width 775 height 436
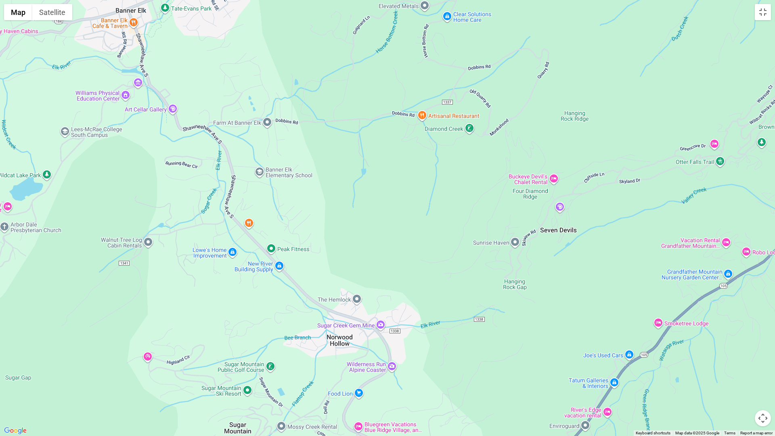
drag, startPoint x: 344, startPoint y: 241, endPoint x: 244, endPoint y: 43, distance: 221.5
click at [244, 43] on div at bounding box center [387, 218] width 775 height 436
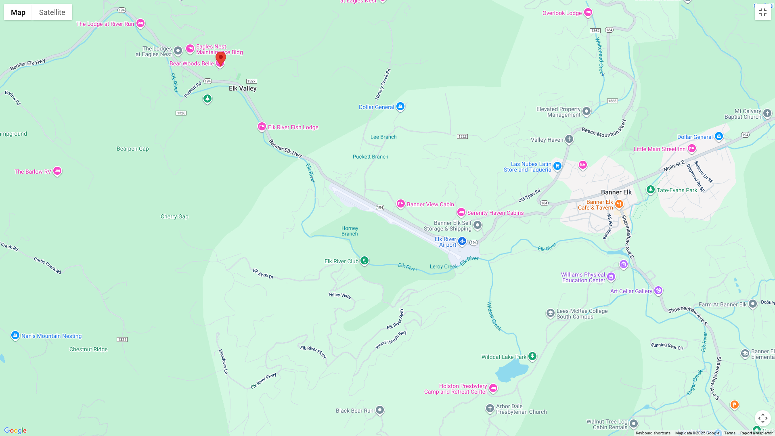
drag, startPoint x: 401, startPoint y: 188, endPoint x: 889, endPoint y: 369, distance: 519.9
click at [762, 360] on button "Map camera controls" at bounding box center [763, 418] width 16 height 16
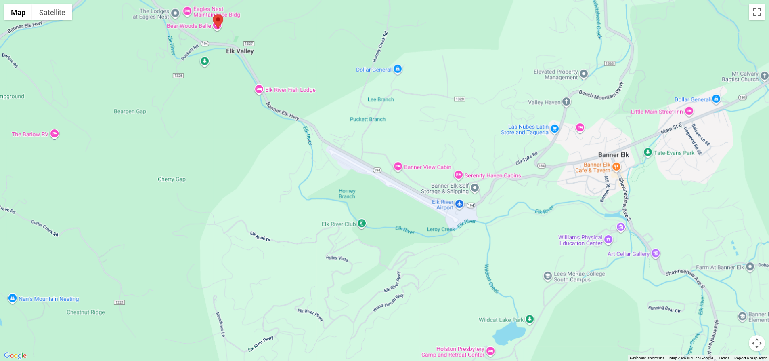
scroll to position [929, 0]
